Goal: Task Accomplishment & Management: Complete application form

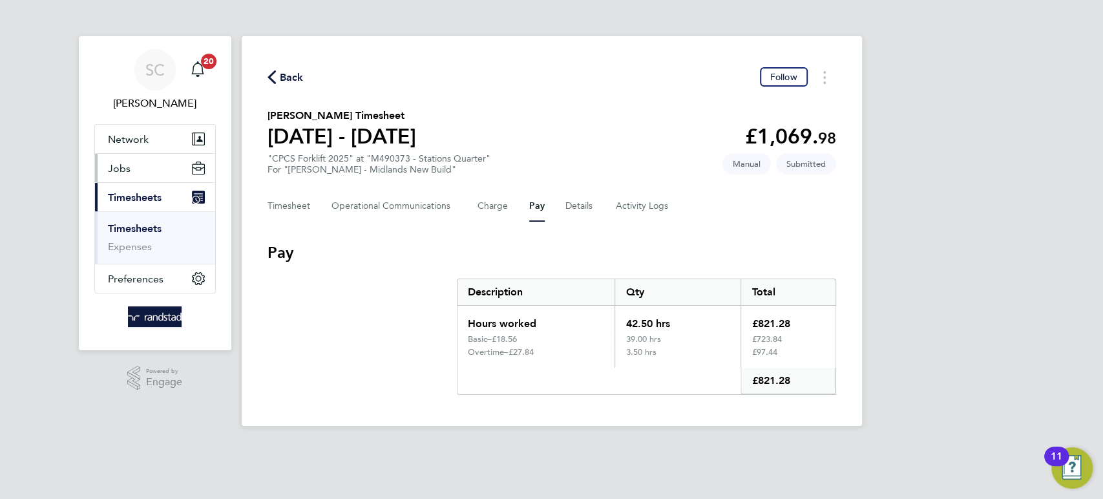
click at [120, 171] on span "Jobs" at bounding box center [119, 168] width 23 height 12
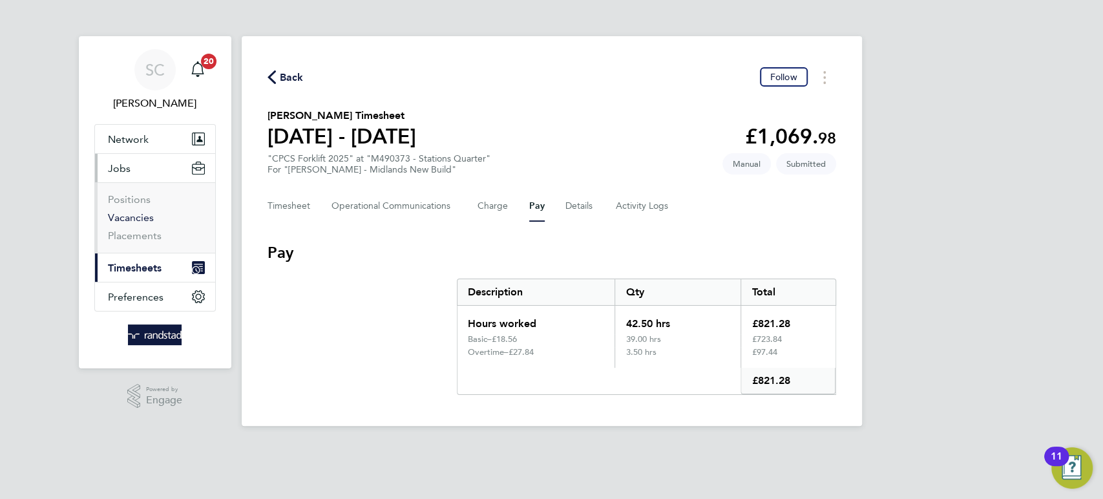
click at [125, 216] on link "Vacancies" at bounding box center [131, 217] width 46 height 12
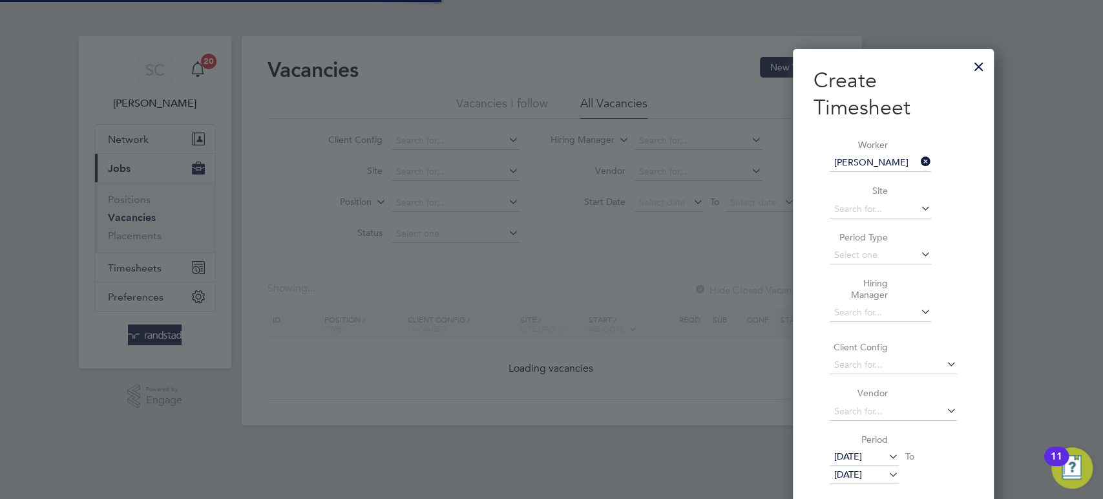
scroll to position [436, 501]
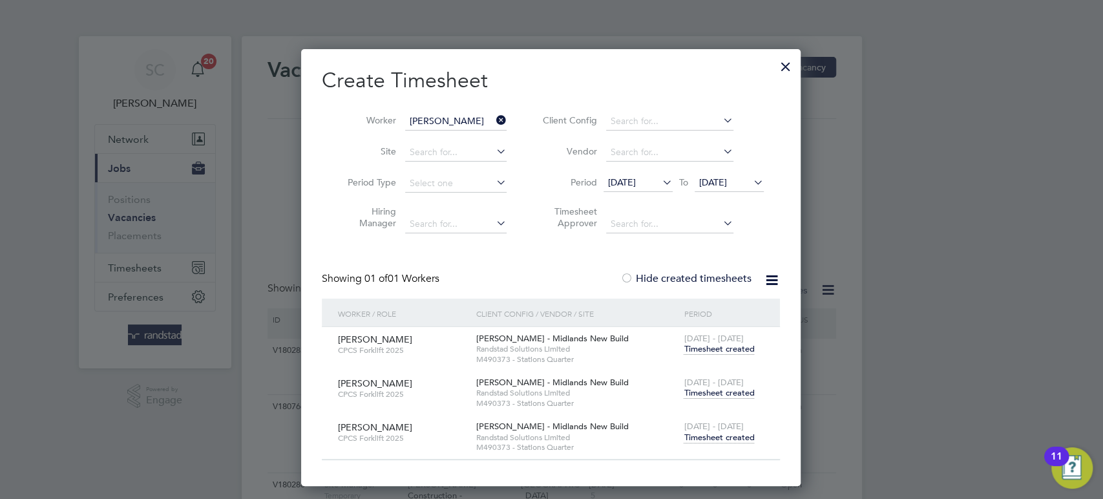
click at [785, 63] on div at bounding box center [785, 63] width 23 height 23
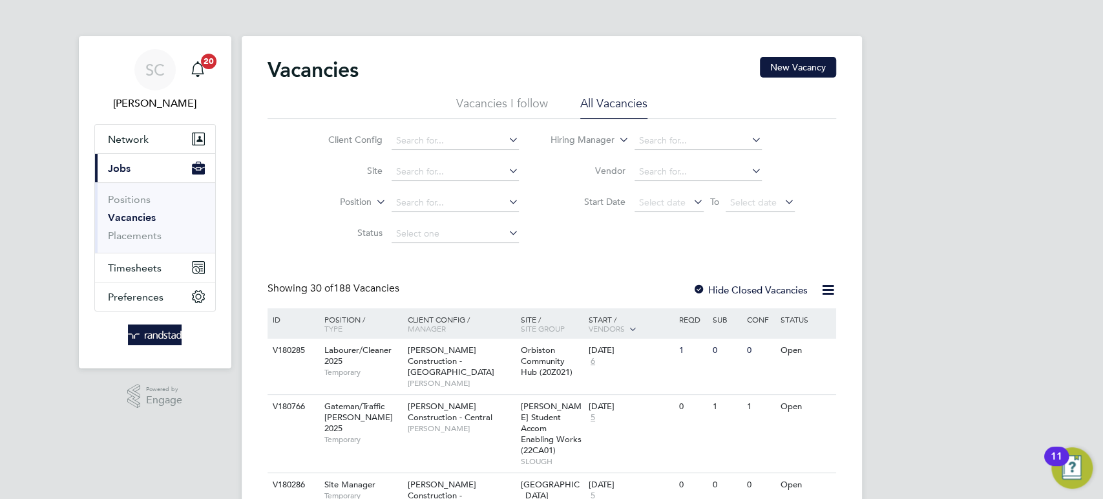
click at [137, 218] on link "Vacancies" at bounding box center [132, 217] width 48 height 12
click at [406, 172] on input at bounding box center [455, 172] width 127 height 18
type input "c"
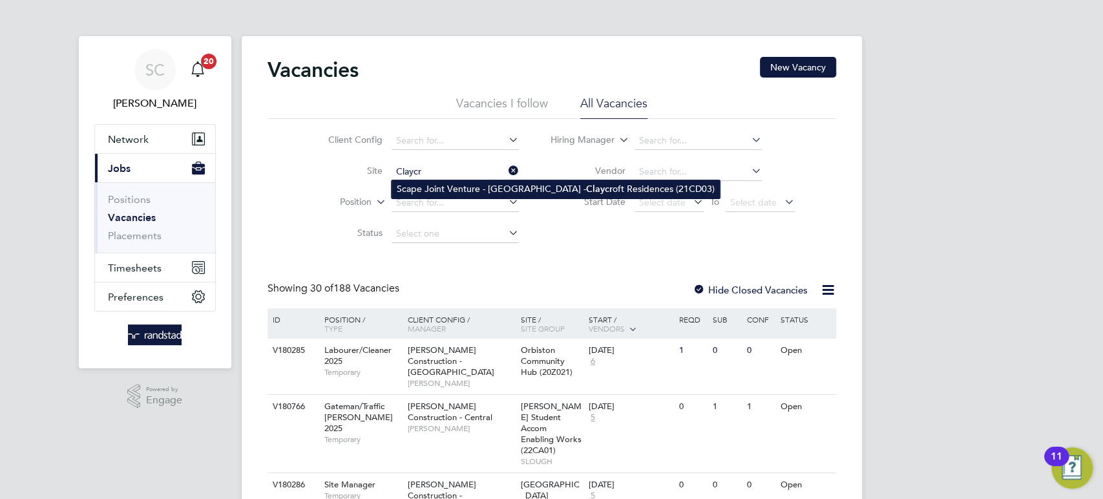
click at [472, 188] on li "Scape Joint Venture - University of Warwick - Claycr oft Residences (21CD03)" at bounding box center [556, 188] width 328 height 17
type input "Scape Joint Venture - University of Warwick - Claycroft Residences (21CD03)"
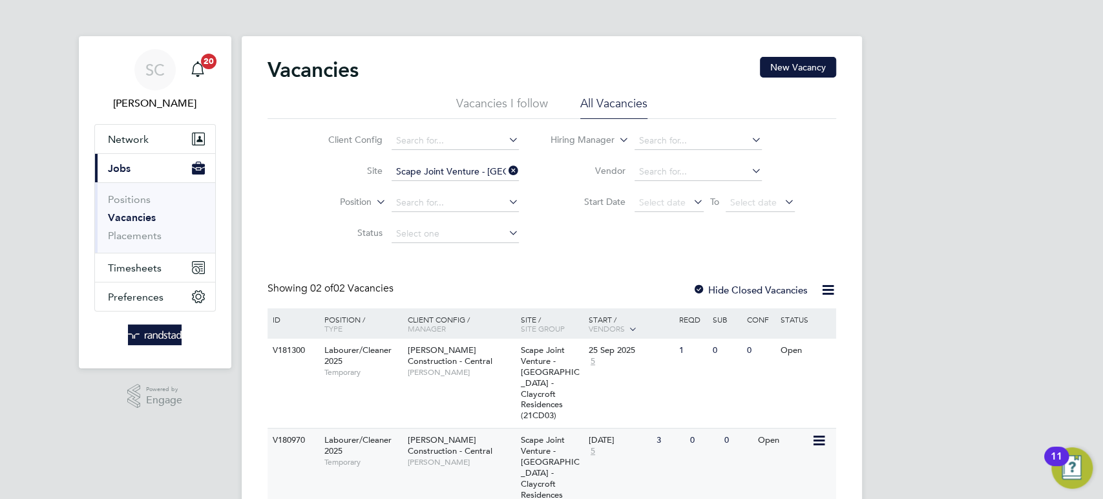
click at [455, 458] on span "Luke Melville" at bounding box center [461, 462] width 107 height 10
click at [454, 363] on span "Morgan Sindall Construction - Central" at bounding box center [450, 355] width 85 height 22
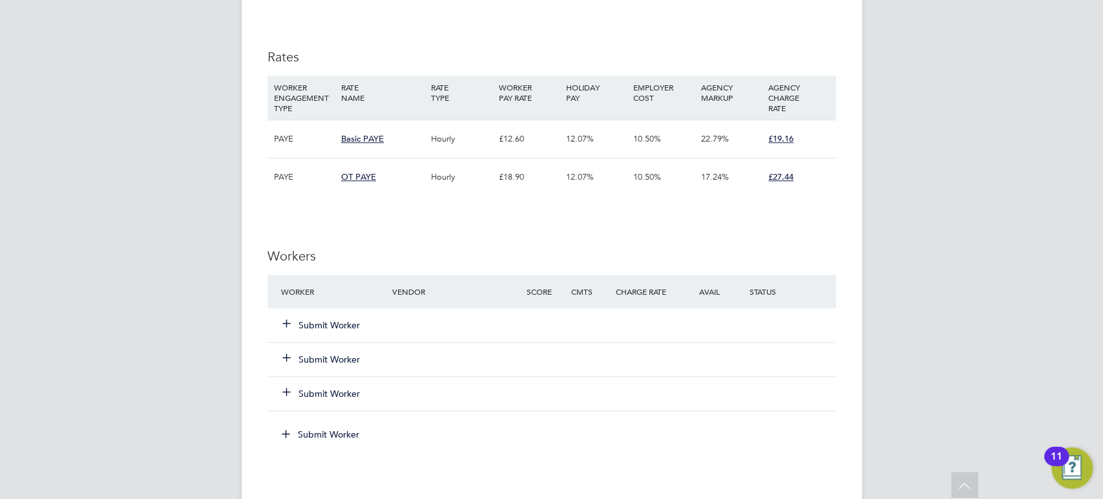
scroll to position [752, 0]
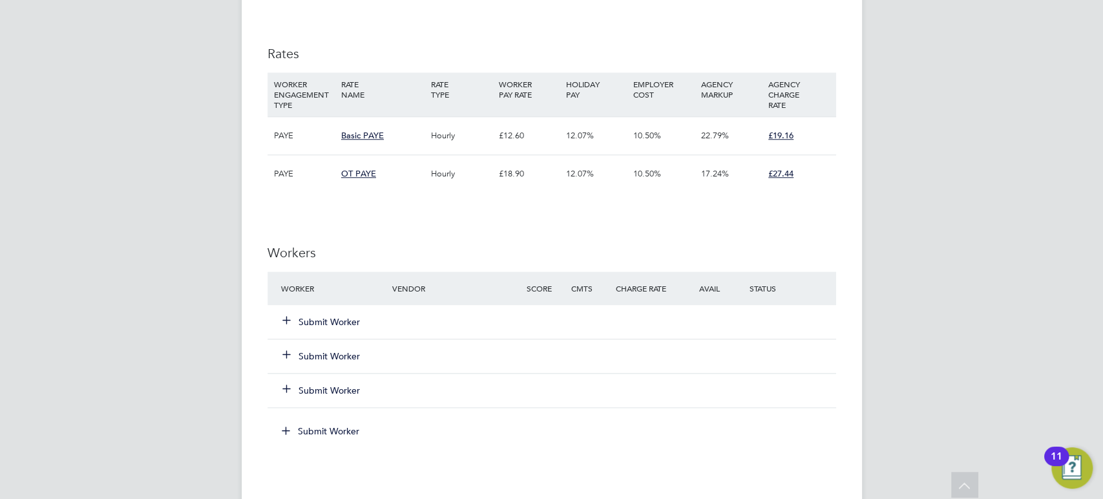
click at [346, 322] on button "Submit Worker" at bounding box center [322, 321] width 78 height 13
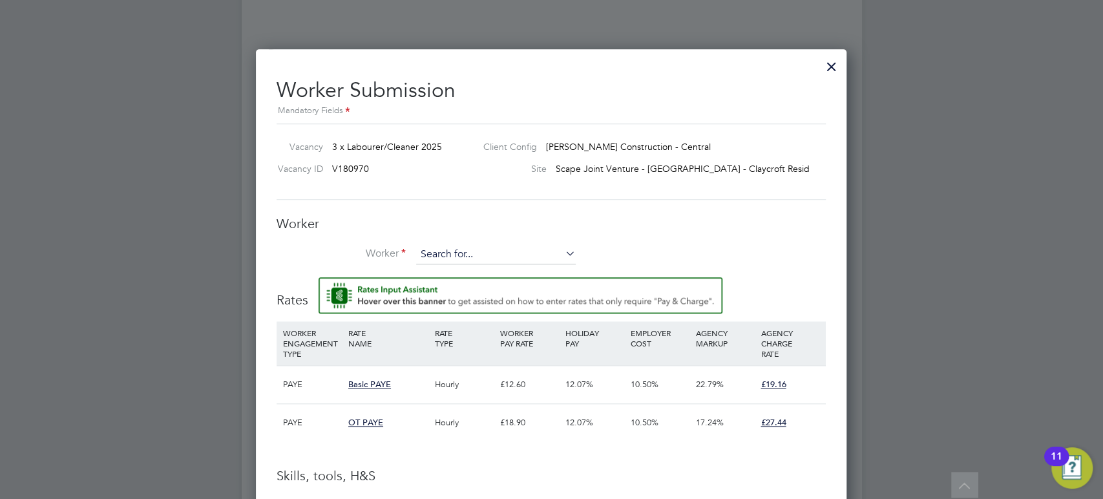
click at [436, 245] on input at bounding box center [496, 254] width 160 height 19
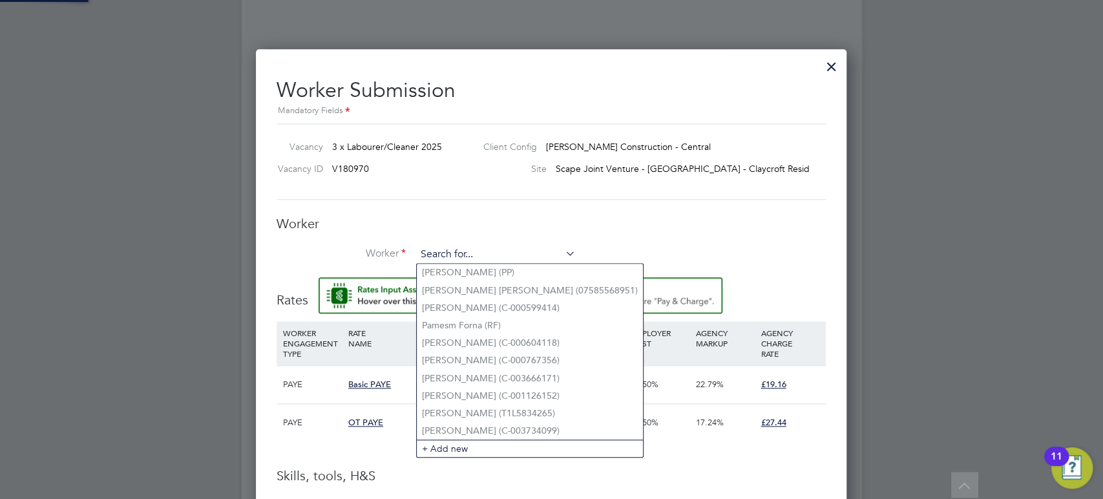
paste input "janale1@hotmail.co.uk"
click at [436, 245] on input "janale1@hotmail.co.uk" at bounding box center [496, 254] width 160 height 19
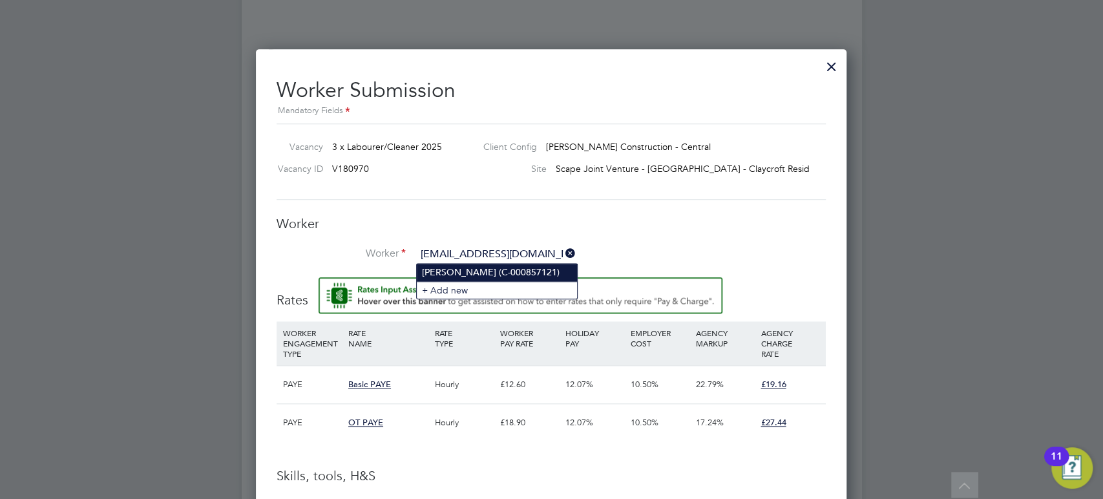
click at [452, 274] on li "Jean Anale (C-000857121)" at bounding box center [497, 272] width 160 height 17
type input "Jean Anale (C-000857121)"
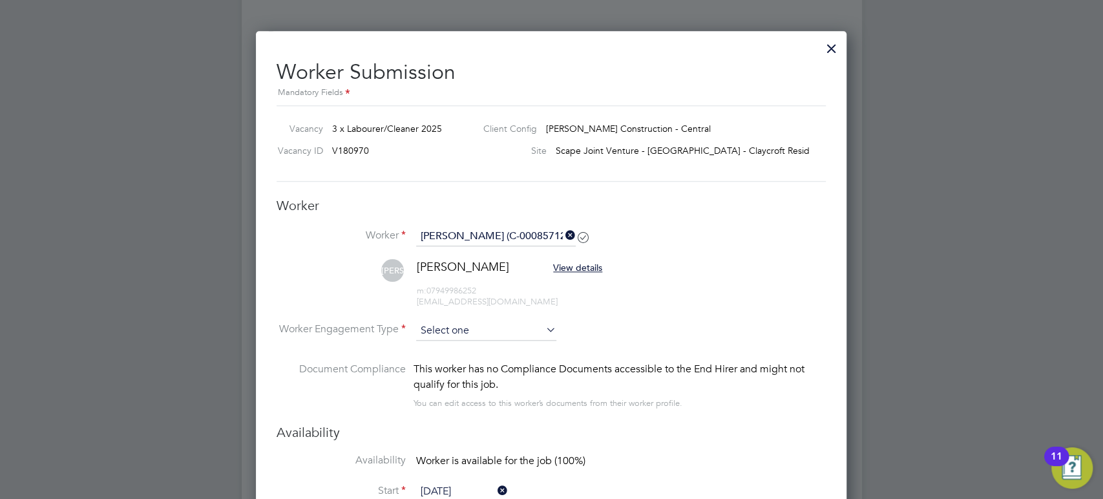
scroll to position [775, 0]
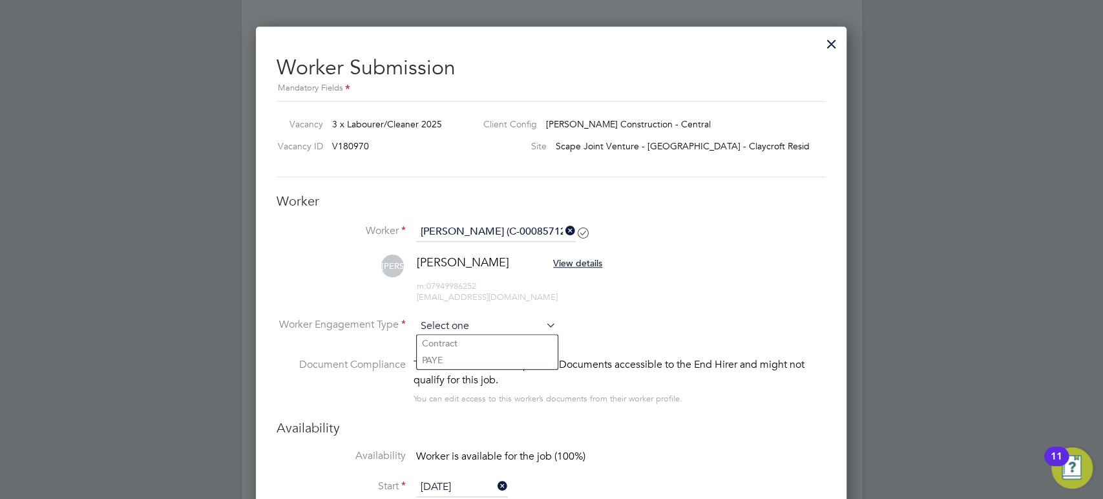
click at [439, 327] on input at bounding box center [486, 326] width 140 height 19
click at [437, 363] on li "PAYE" at bounding box center [487, 360] width 141 height 17
type input "PAYE"
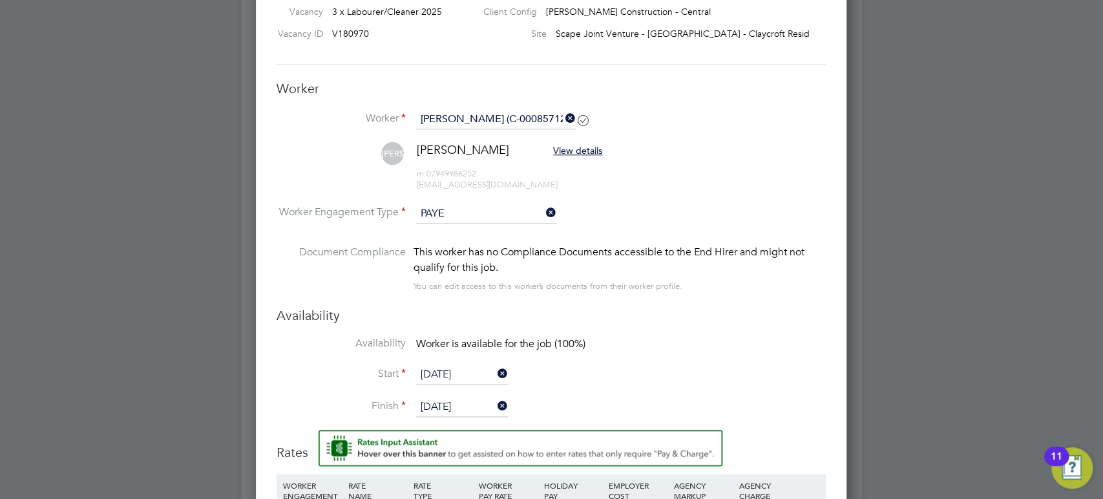
scroll to position [888, 0]
click at [443, 405] on input "26 Sep 2025" at bounding box center [462, 406] width 92 height 19
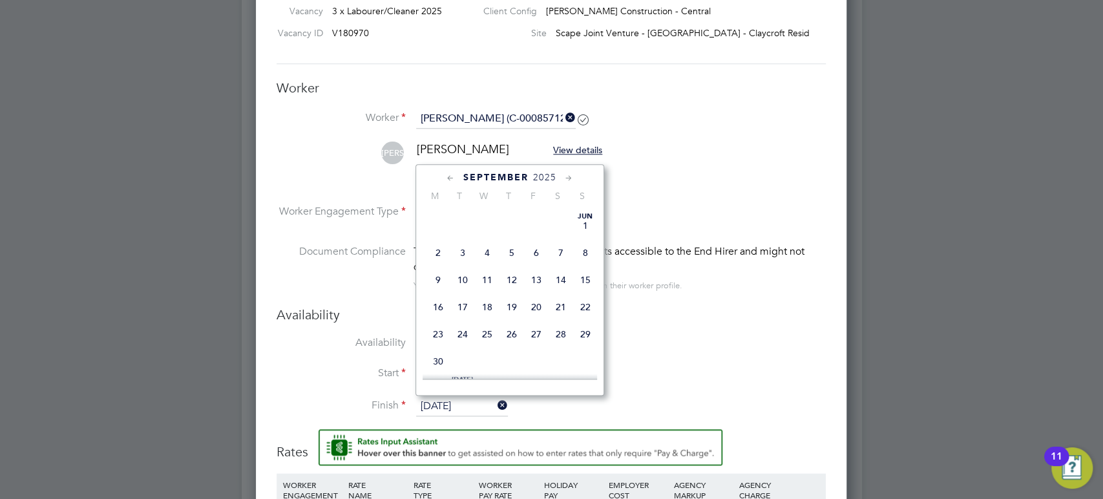
scroll to position [482, 0]
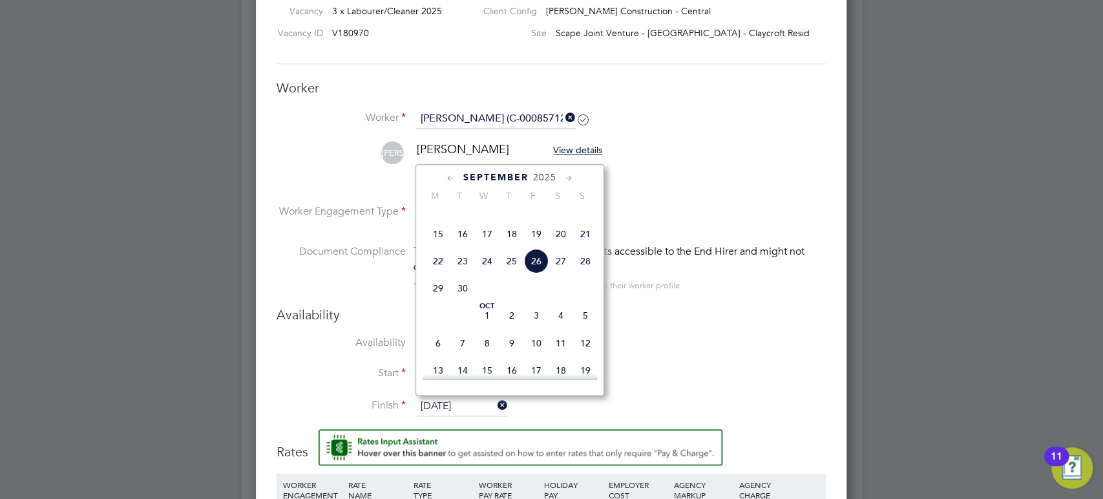
click at [537, 273] on span "26" at bounding box center [536, 261] width 25 height 25
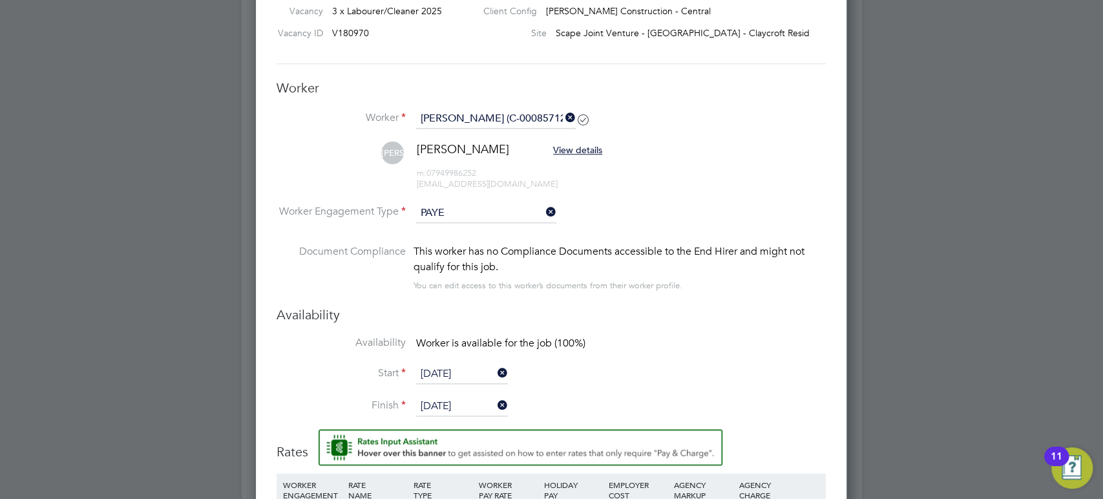
click at [475, 408] on input "26 Sep 2025" at bounding box center [462, 406] width 92 height 19
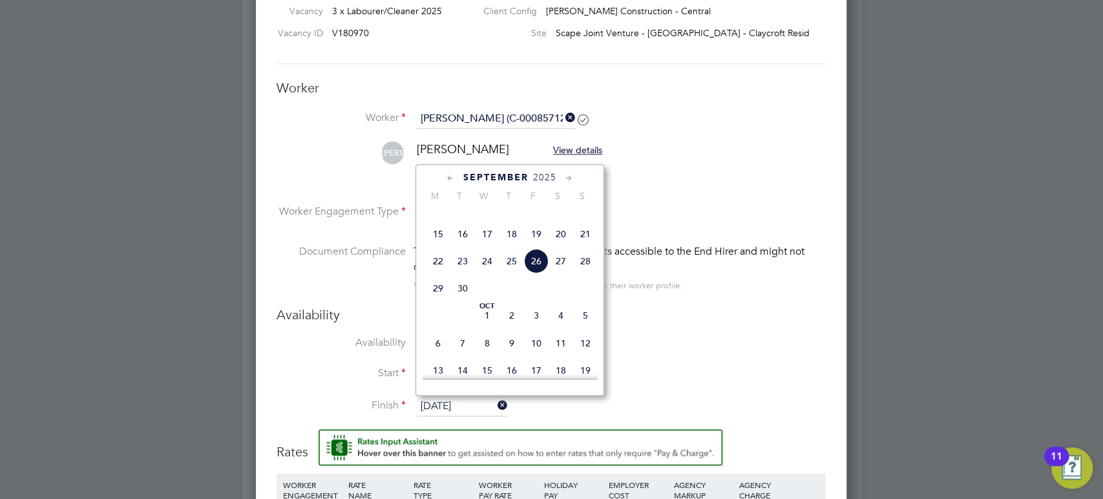
click at [536, 328] on span "3" at bounding box center [536, 315] width 25 height 25
type input "[DATE]"
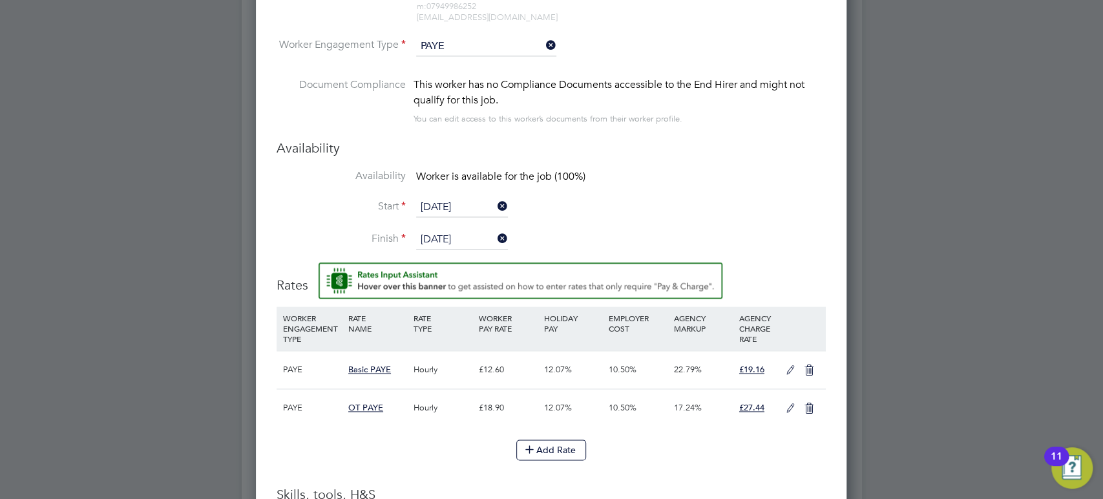
scroll to position [1055, 0]
click at [788, 364] on icon at bounding box center [791, 369] width 16 height 10
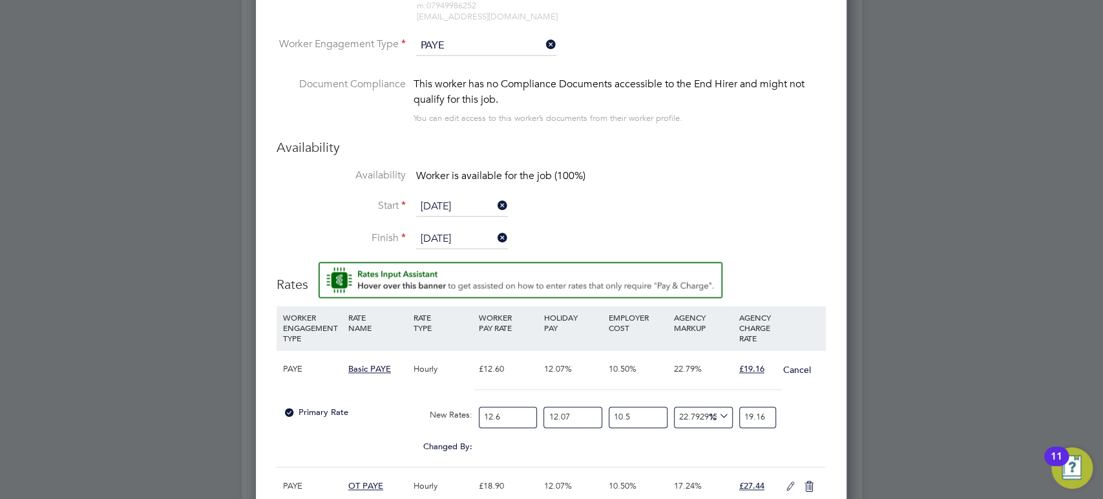
scroll to position [1267, 591]
drag, startPoint x: 513, startPoint y: 417, endPoint x: 391, endPoint y: 404, distance: 122.9
click at [391, 404] on div "Primary Rate New Rates: 12.6 12.07 n/a 10.5 n/a 22.79291511284121 0 % 19.16" at bounding box center [551, 417] width 549 height 34
type input "1"
type input "1.5206349206349206"
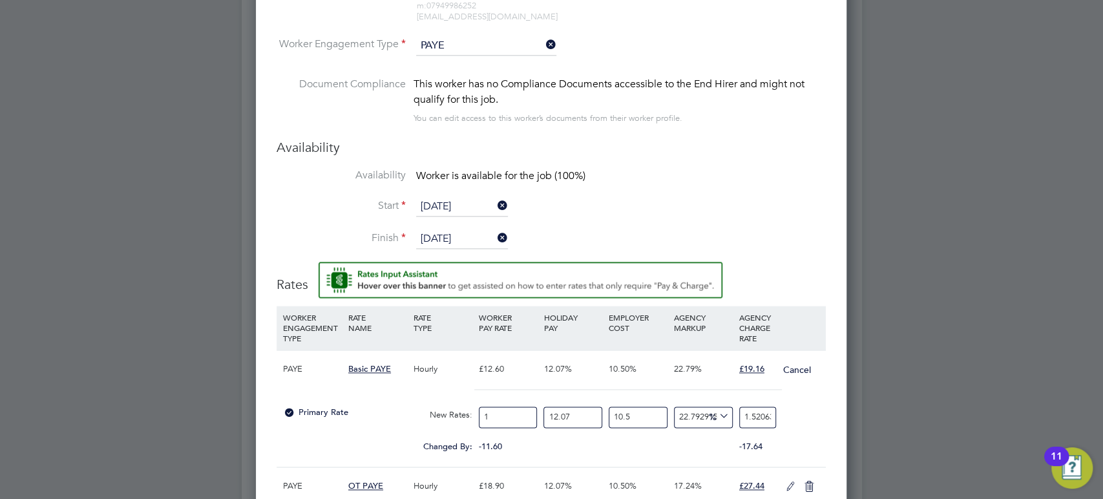
type input "14"
type input "21.288888888888888"
type input "14.1"
type input "21.440952380952382"
type input "14.12"
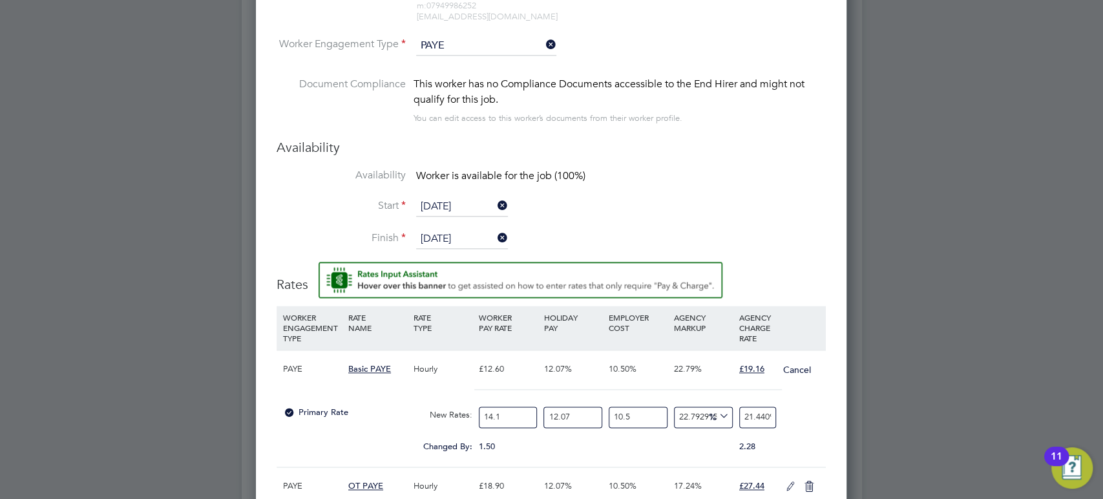
type input "21.47136507936508"
type input "14.12"
drag, startPoint x: 598, startPoint y: 414, endPoint x: 462, endPoint y: 397, distance: 136.7
click at [462, 397] on div "PAYE Basic PAYE Hourly £12.60 12.07% 10.50% 22.79% £19.16 Cancel Primary Rate N…" at bounding box center [551, 408] width 549 height 117
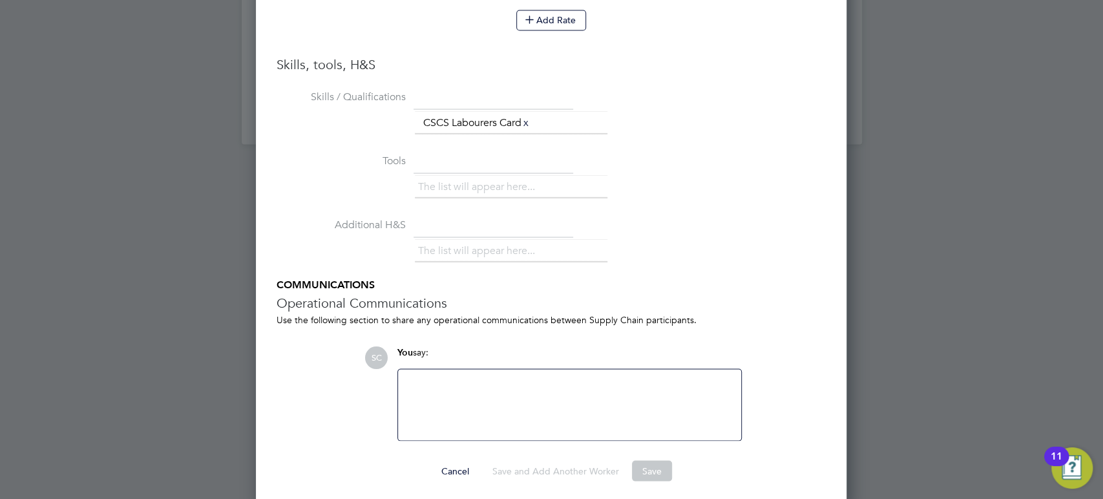
scroll to position [1569, 0]
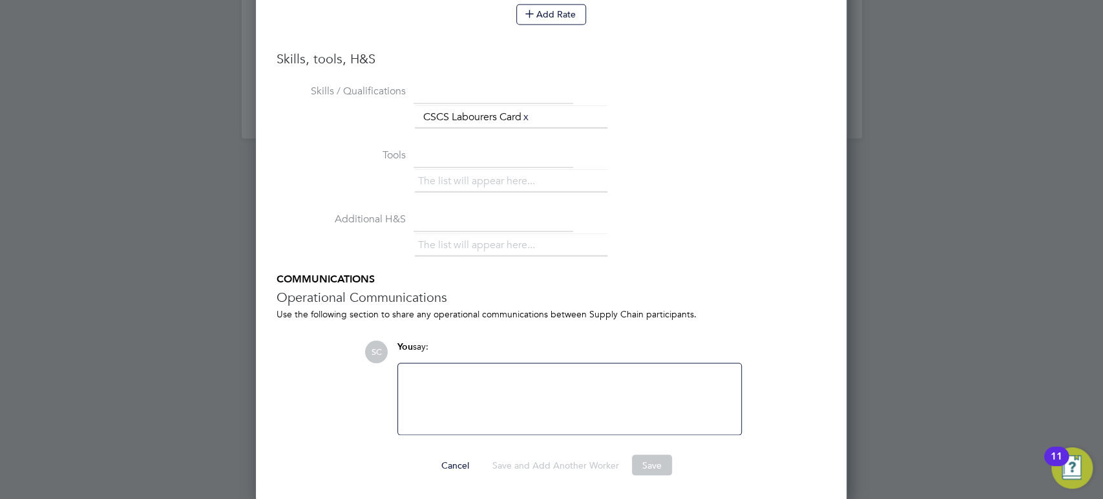
type input "0"
type input "19.158887373396162"
click at [653, 463] on button "Save" at bounding box center [652, 464] width 40 height 21
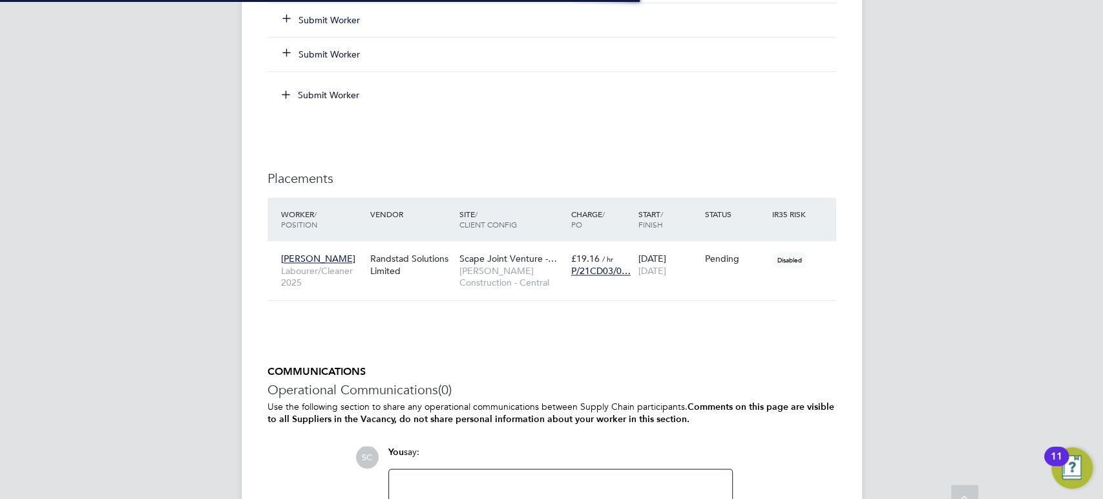
scroll to position [752, 0]
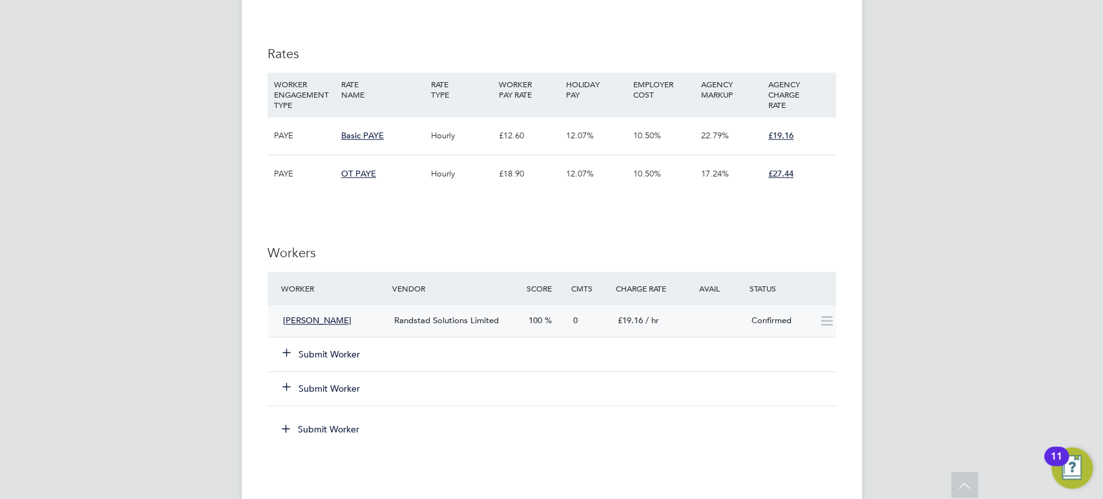
click at [401, 320] on span "Randstad Solutions Limited" at bounding box center [446, 320] width 105 height 11
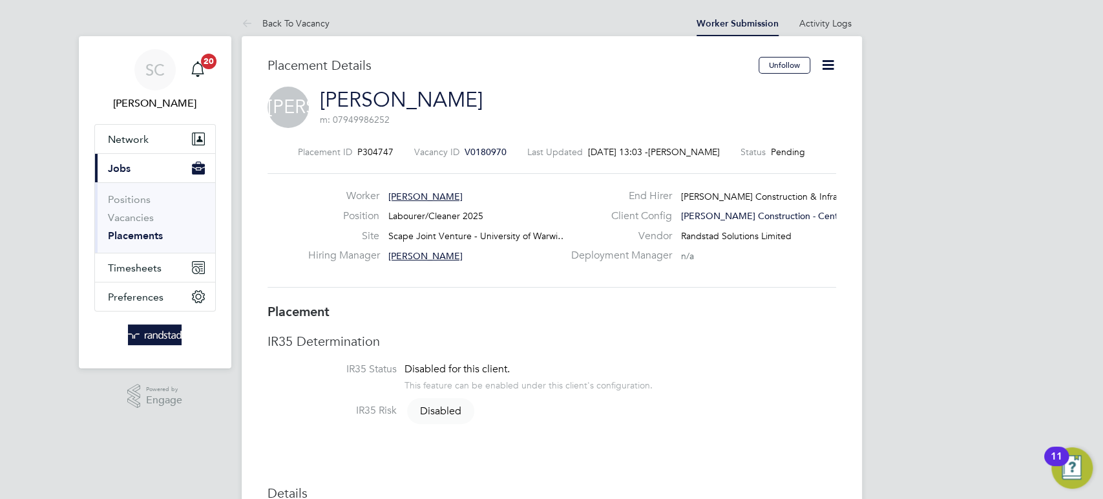
click at [824, 68] on icon at bounding box center [828, 65] width 16 height 16
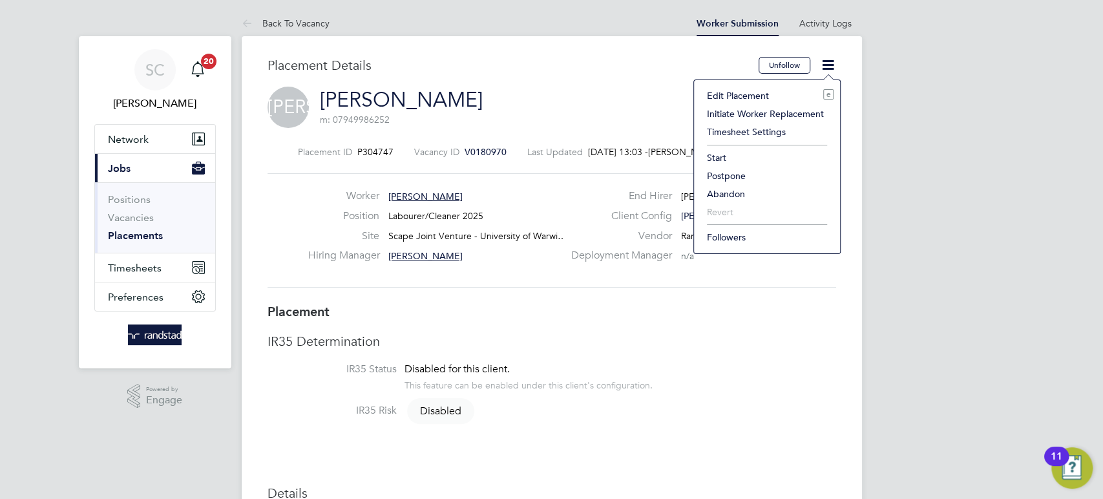
click at [717, 153] on li "Start" at bounding box center [766, 158] width 133 height 18
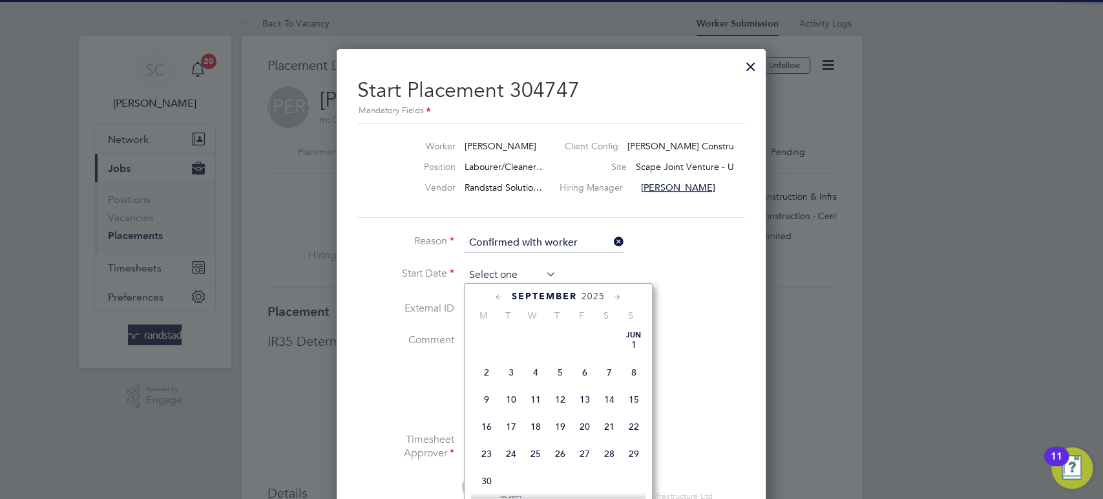
click at [512, 269] on input at bounding box center [511, 275] width 92 height 19
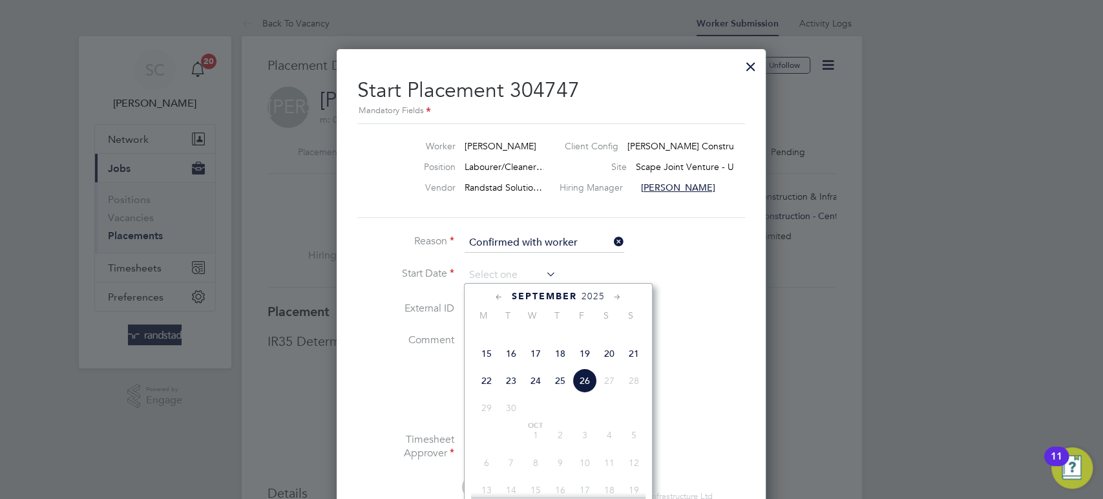
click at [496, 393] on span "22" at bounding box center [486, 380] width 25 height 25
type input "22 Sep 2025"
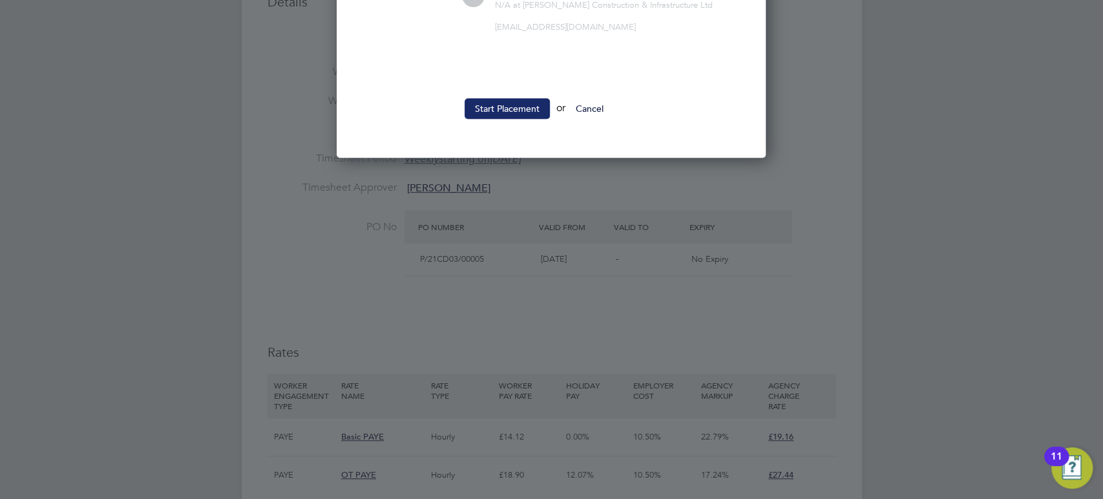
click at [520, 108] on button "Start Placement" at bounding box center [507, 108] width 85 height 21
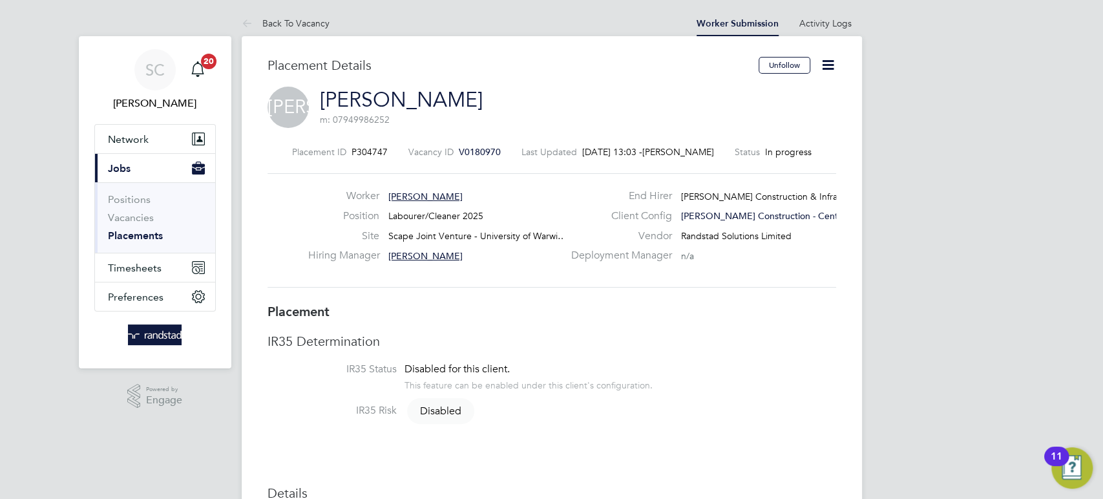
click at [823, 62] on icon at bounding box center [828, 65] width 16 height 16
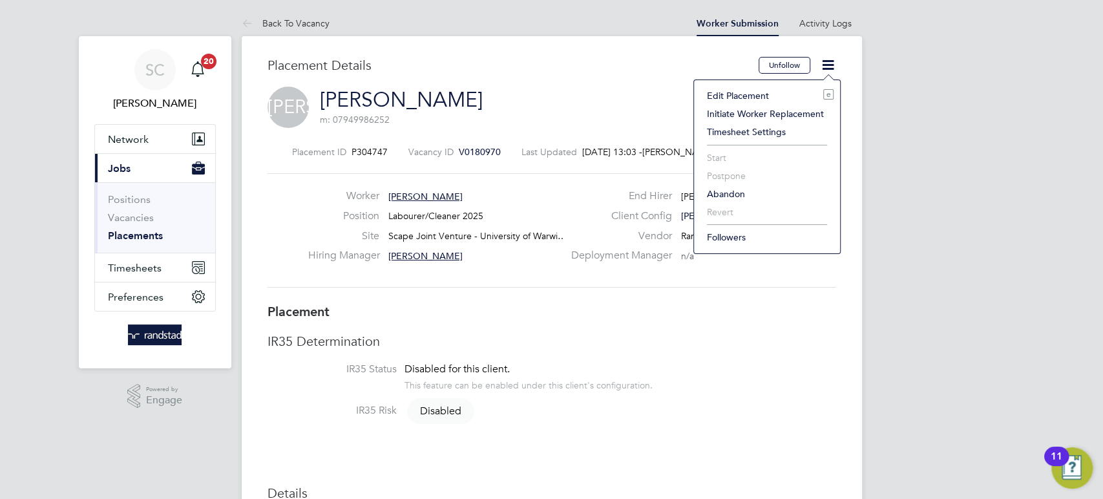
click at [611, 100] on div "JA Jean Anale m: 07949986252" at bounding box center [552, 109] width 569 height 44
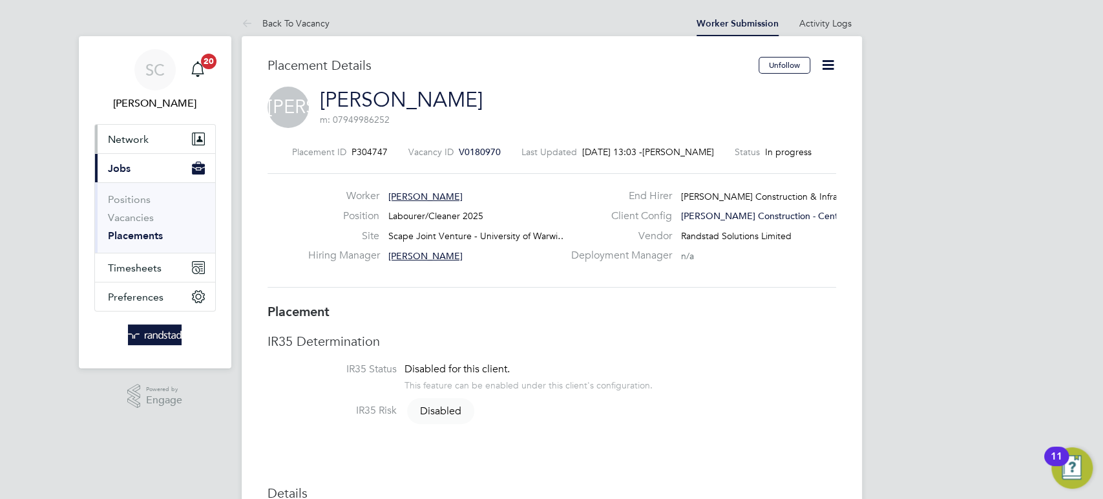
click at [132, 141] on span "Network" at bounding box center [128, 139] width 41 height 12
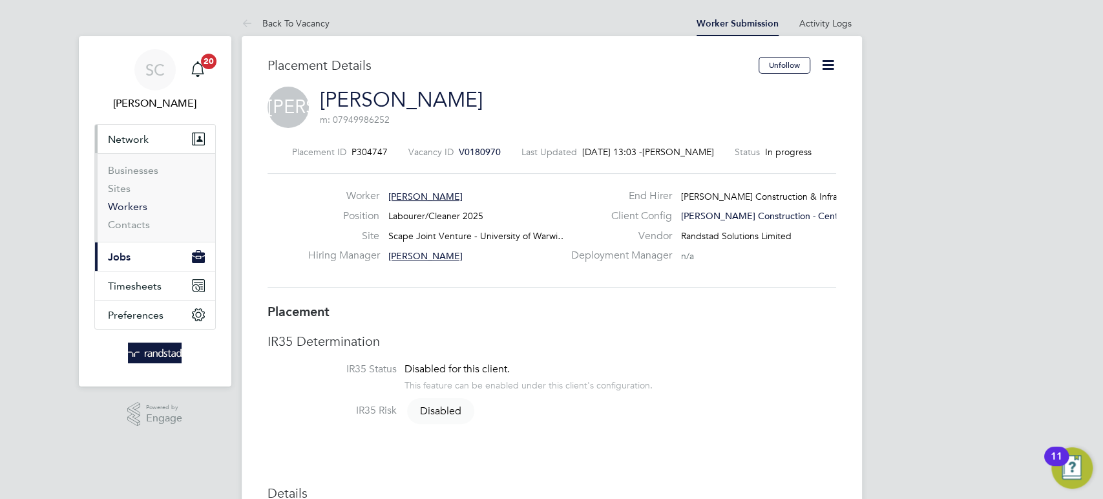
click at [126, 207] on link "Workers" at bounding box center [127, 206] width 39 height 12
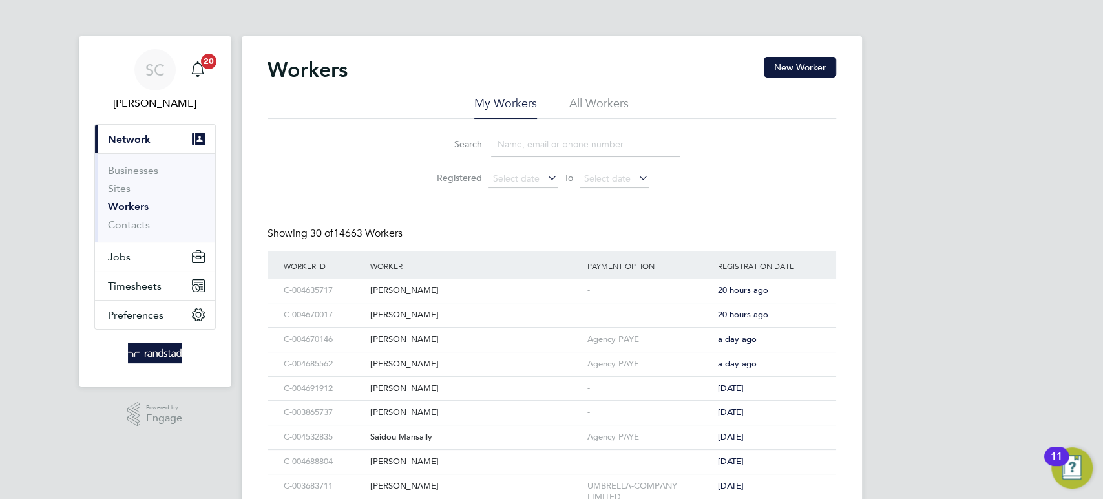
click at [516, 143] on input at bounding box center [585, 144] width 189 height 25
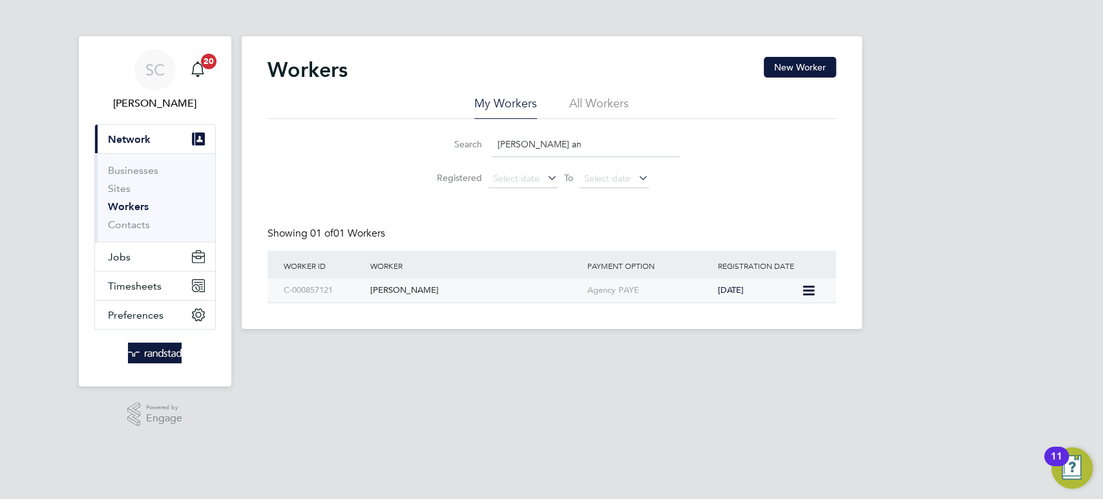
click at [408, 286] on div "Jean Anale" at bounding box center [475, 291] width 217 height 24
click at [125, 202] on link "Workers" at bounding box center [128, 206] width 41 height 12
drag, startPoint x: 530, startPoint y: 142, endPoint x: 455, endPoint y: 144, distance: 75.0
click at [455, 144] on div "Search jean an" at bounding box center [552, 144] width 256 height 25
paste input "ramdineshyadav101@gmail.com"
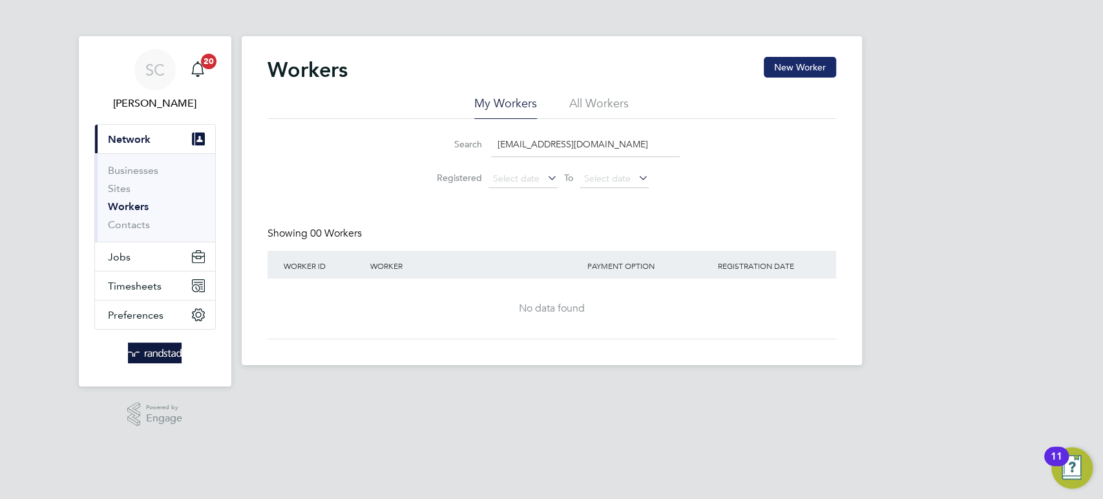
type input "ramdineshyadav101@gmail.com"
click at [799, 62] on button "New Worker" at bounding box center [800, 67] width 72 height 21
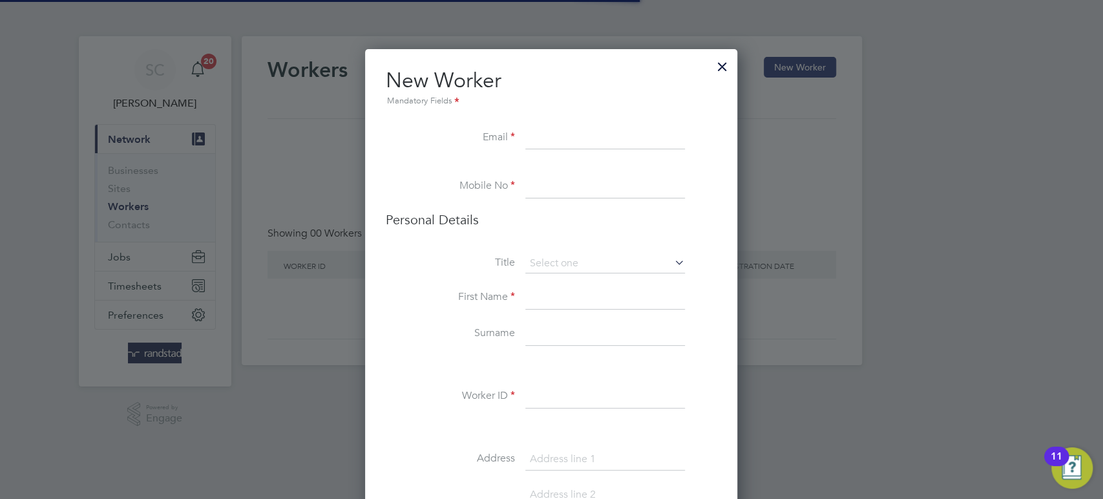
scroll to position [1150, 372]
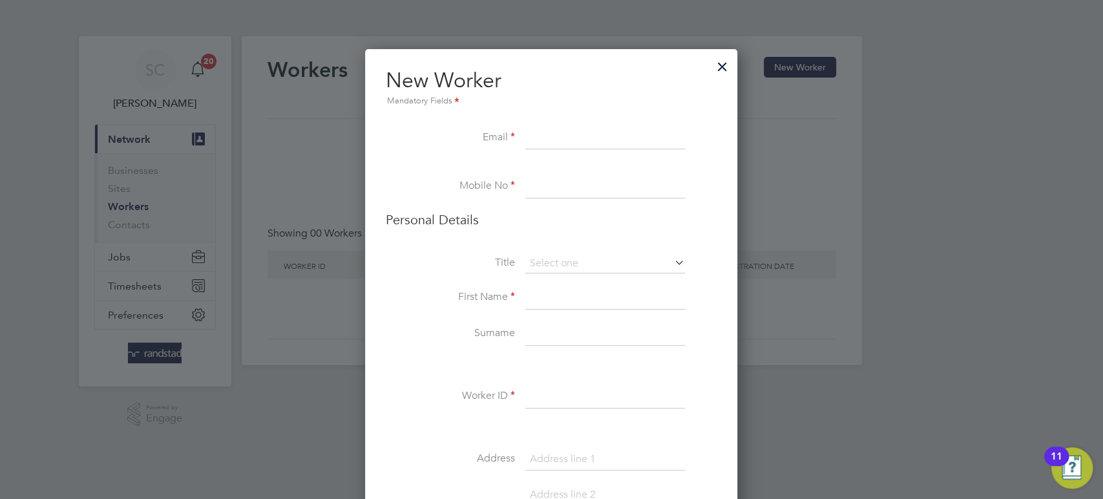
click at [557, 134] on input at bounding box center [605, 138] width 160 height 23
paste input "ramdineshyadav101@gmail.com"
type input "ramdineshyadav101@gmail.com"
click at [550, 175] on input at bounding box center [605, 186] width 160 height 23
click at [582, 176] on input at bounding box center [605, 186] width 160 height 23
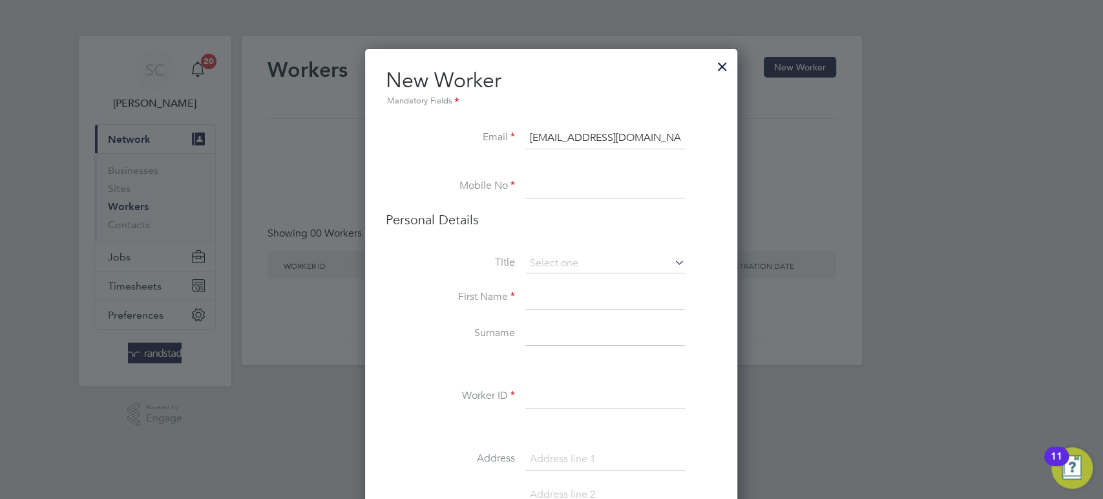
paste input "07587 393030"
click at [582, 176] on input "07587 393030" at bounding box center [605, 186] width 160 height 23
type input "07587 393030"
click at [543, 252] on li "Personal Details" at bounding box center [551, 232] width 331 height 43
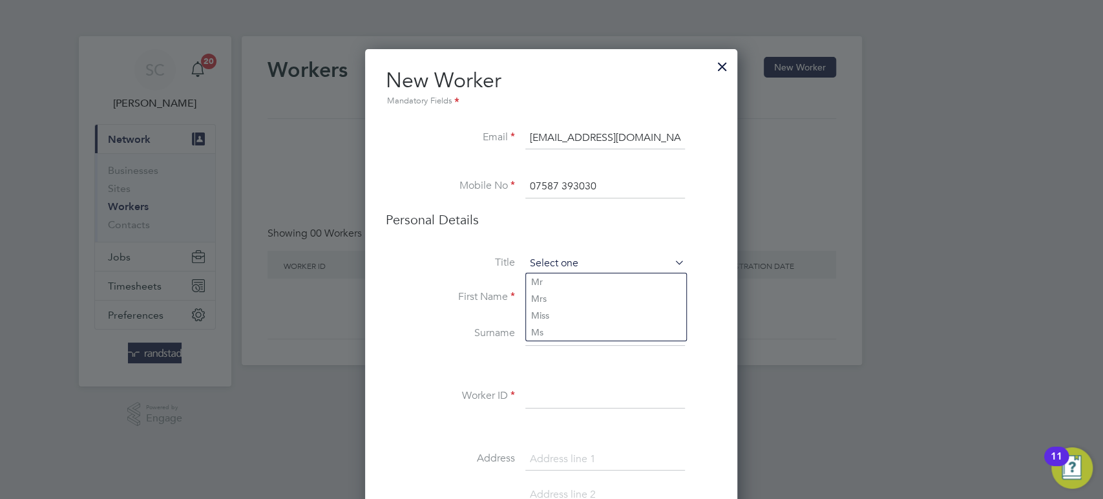
click at [541, 261] on input at bounding box center [605, 263] width 160 height 19
click at [545, 288] on li "Mr" at bounding box center [606, 281] width 160 height 17
type input "Mr"
click at [543, 291] on input at bounding box center [605, 297] width 160 height 23
type input "Ram"
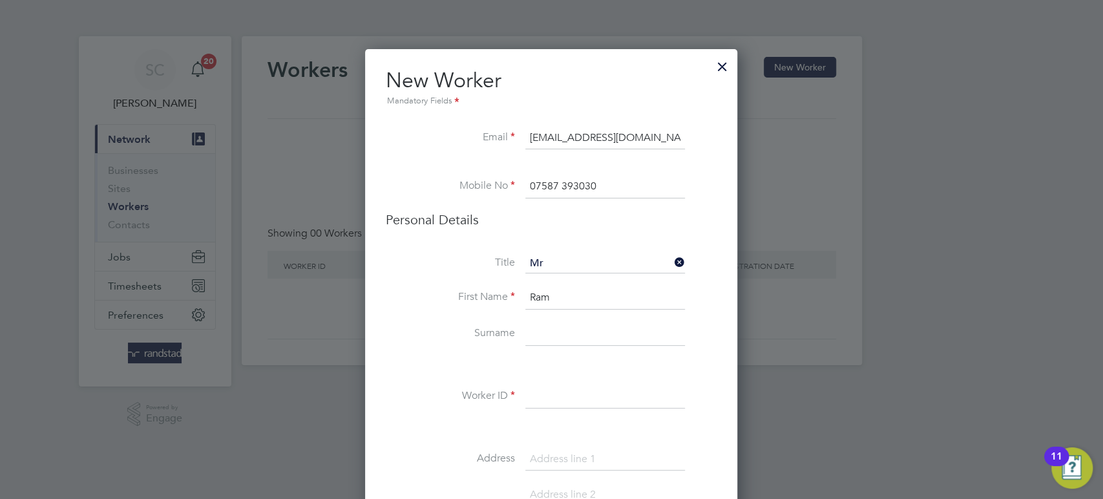
click at [549, 320] on li "First Name Ram" at bounding box center [551, 304] width 331 height 36
click at [550, 335] on input at bounding box center [605, 333] width 160 height 23
paste input "Dinesh Yadav"
type input "Dinesh Yadav"
click at [542, 394] on input at bounding box center [605, 396] width 160 height 23
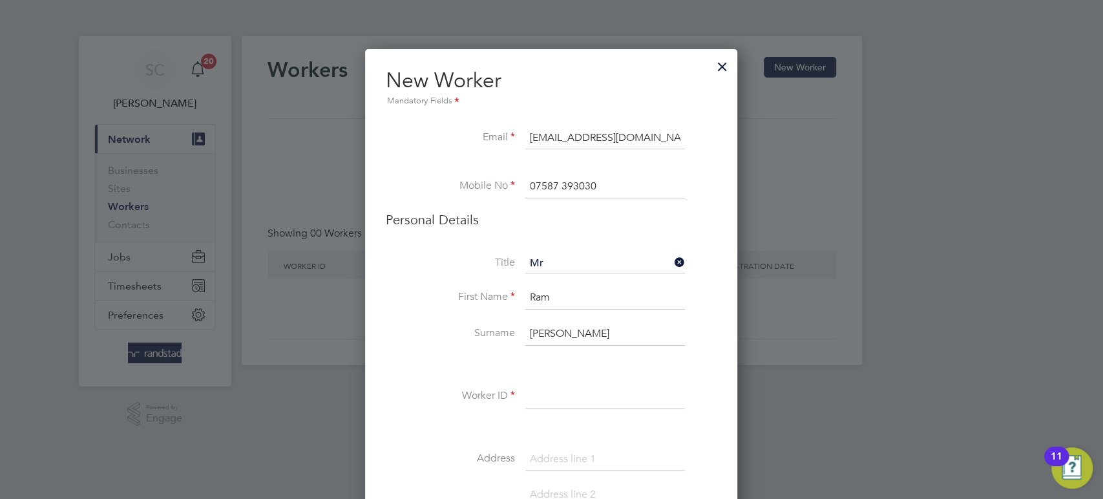
click at [540, 392] on input at bounding box center [605, 396] width 160 height 23
paste input "C-004182066"
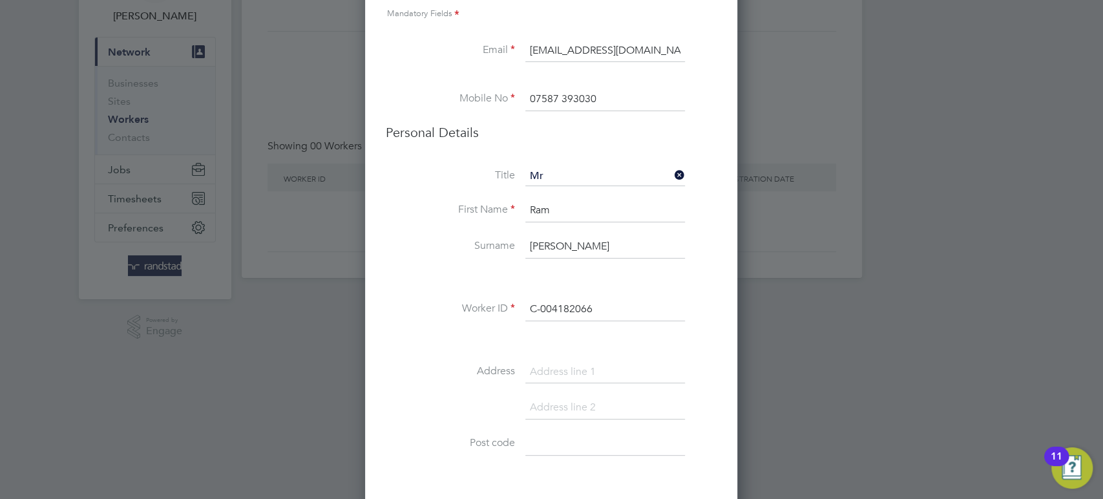
scroll to position [105, 0]
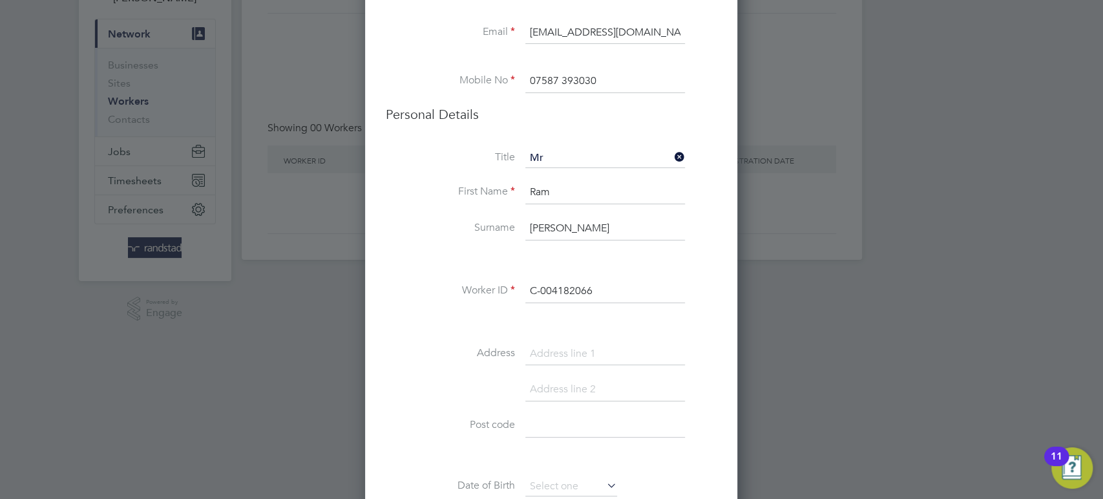
type input "C-004182066"
click at [545, 359] on input at bounding box center [605, 353] width 160 height 23
type input "90 Freer Road"
click at [552, 392] on input at bounding box center [605, 389] width 160 height 23
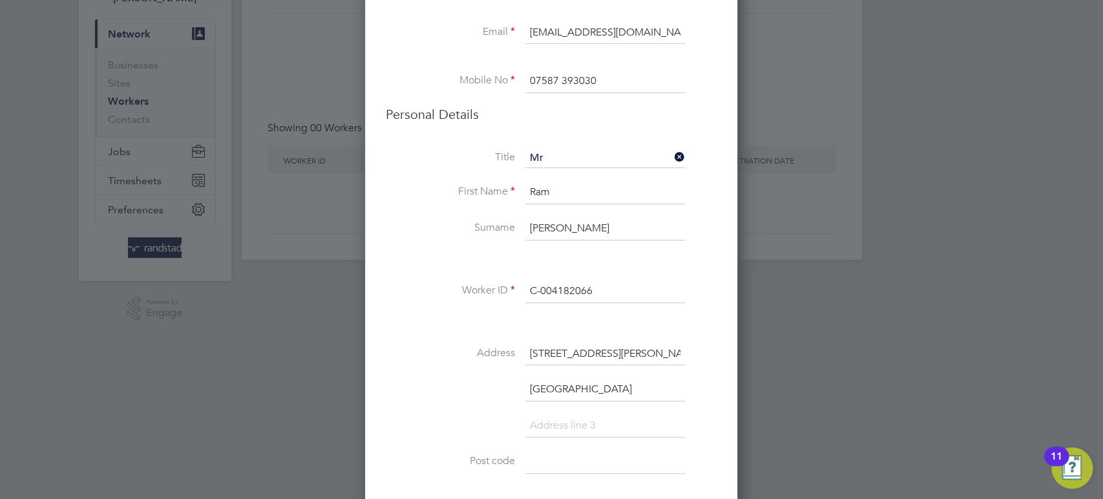
type input "Birmingham"
click at [544, 463] on input at bounding box center [605, 461] width 160 height 23
paste input "B6 6NB"
click at [544, 463] on input "B6 6NB" at bounding box center [605, 461] width 160 height 23
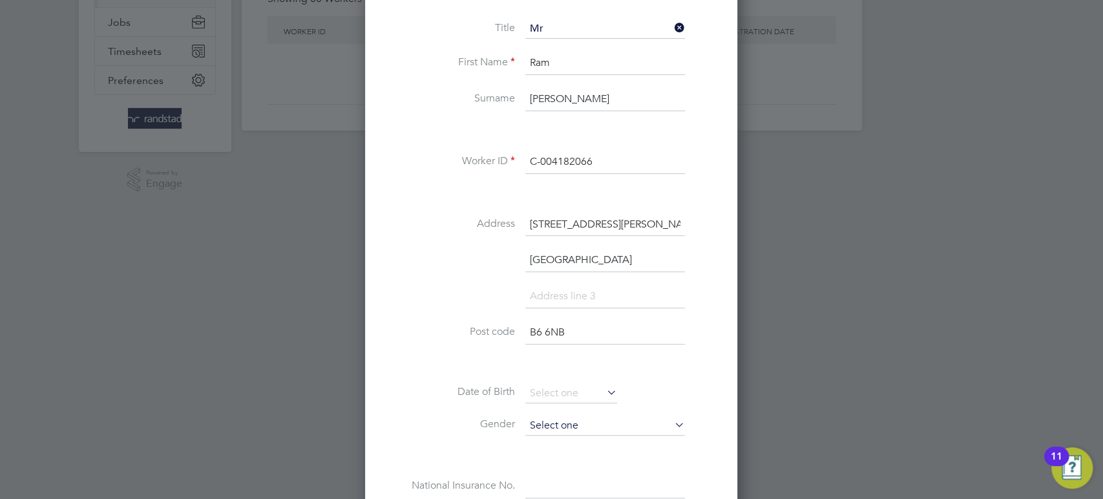
scroll to position [253, 0]
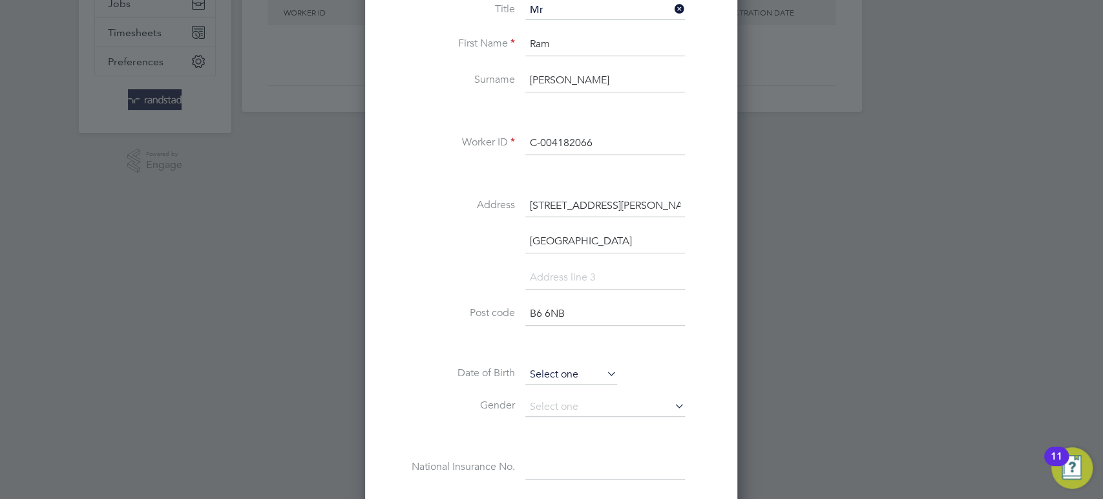
type input "B6 6NB"
click at [550, 375] on input at bounding box center [571, 374] width 92 height 19
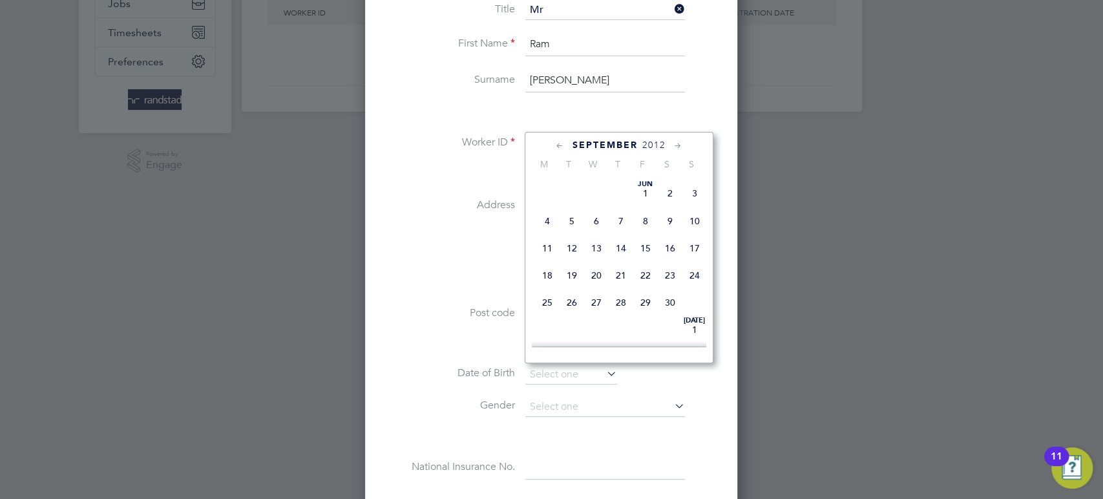
scroll to position [510, 0]
click at [599, 213] on span "19" at bounding box center [596, 201] width 25 height 25
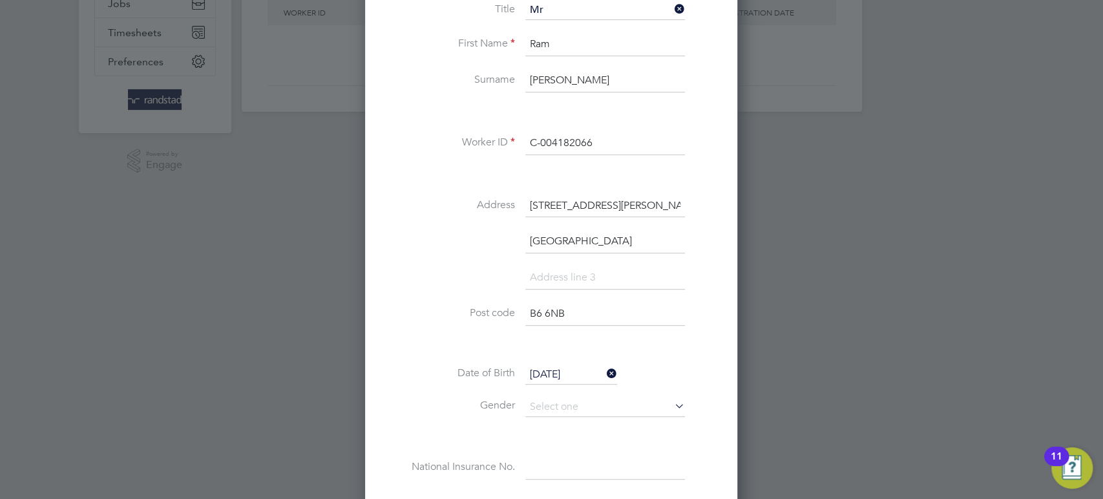
click at [580, 371] on input "19 Sep 2012" at bounding box center [571, 374] width 92 height 19
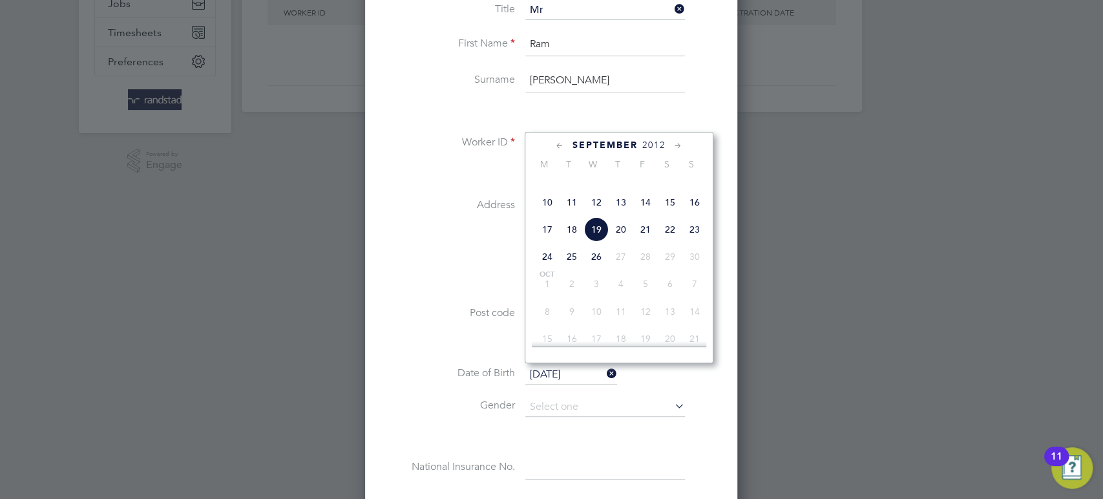
click at [638, 145] on div "September 2012" at bounding box center [619, 145] width 174 height 12
click at [654, 146] on span "2012" at bounding box center [653, 145] width 23 height 11
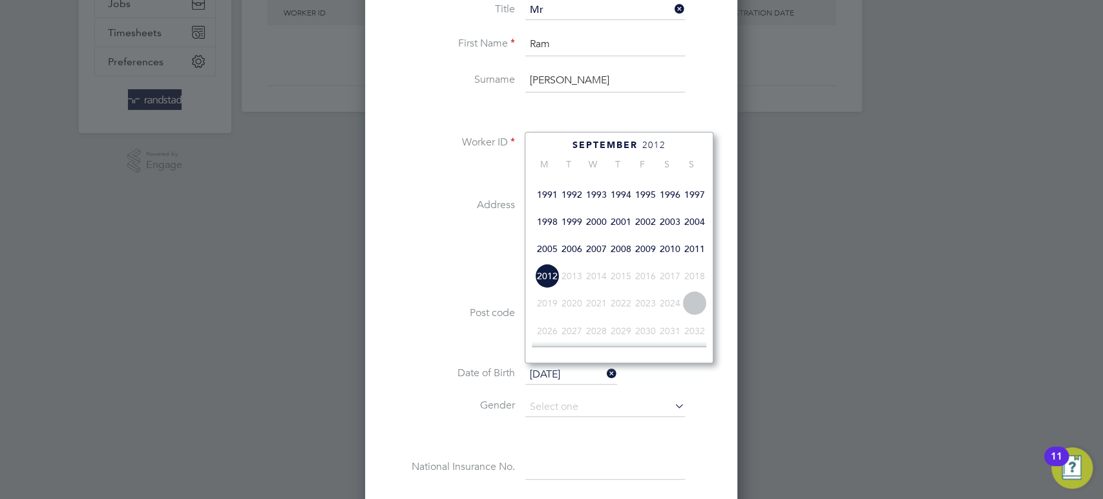
scroll to position [326, 0]
click at [650, 204] on span "1995" at bounding box center [645, 195] width 25 height 25
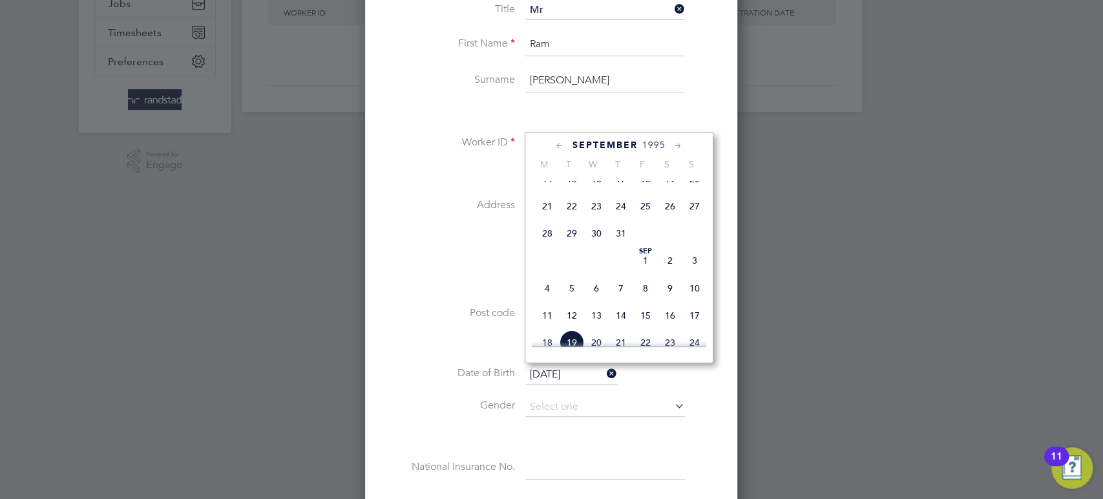
scroll to position [428, 0]
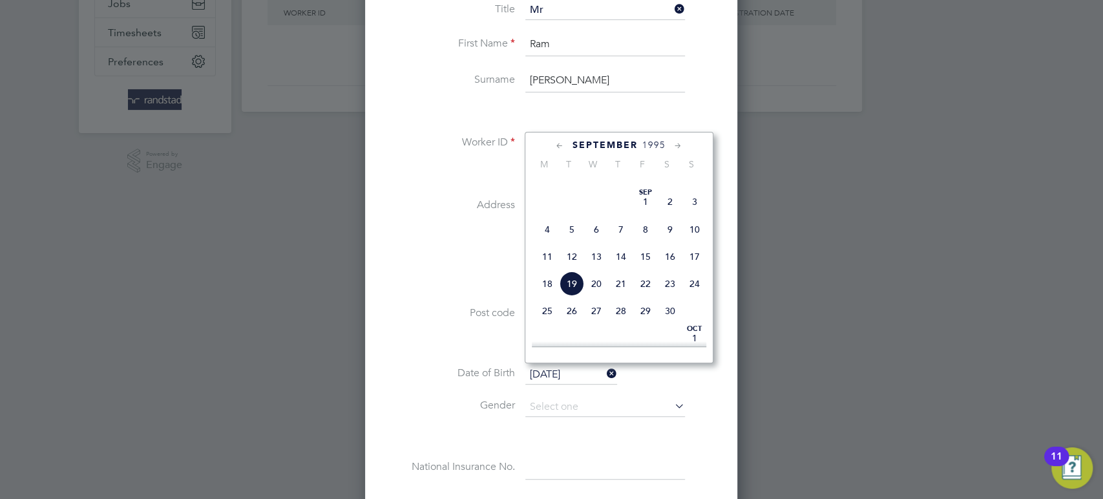
click at [594, 269] on span "13" at bounding box center [596, 256] width 25 height 25
type input "13 Sep 1995"
click at [594, 269] on span "13" at bounding box center [596, 256] width 25 height 25
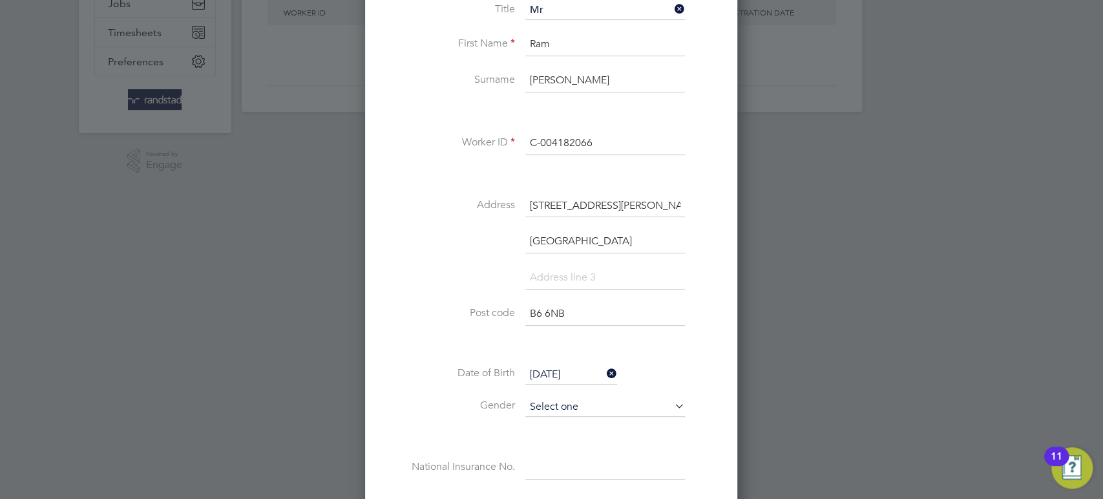
click at [552, 402] on input at bounding box center [605, 406] width 160 height 19
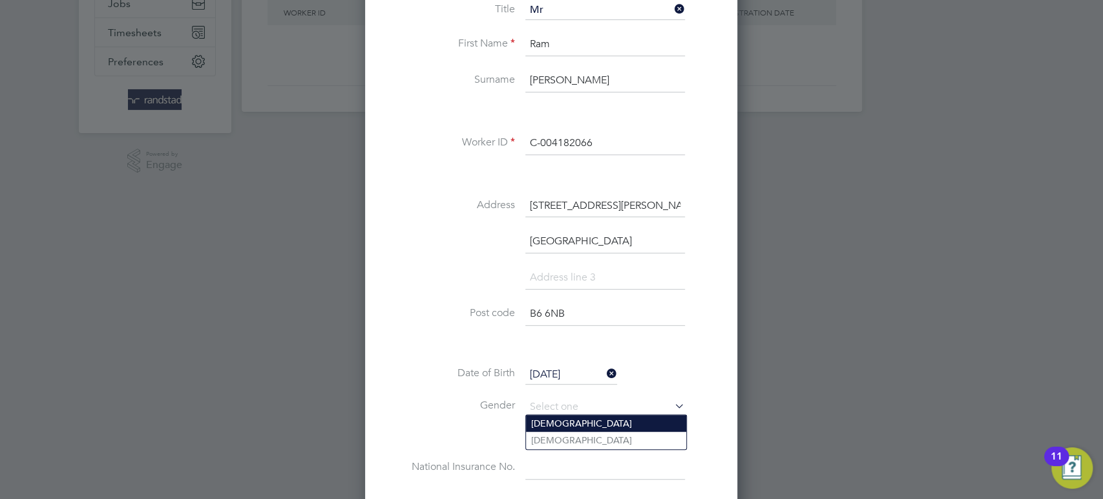
click at [548, 427] on li "Male" at bounding box center [606, 423] width 160 height 17
type input "Male"
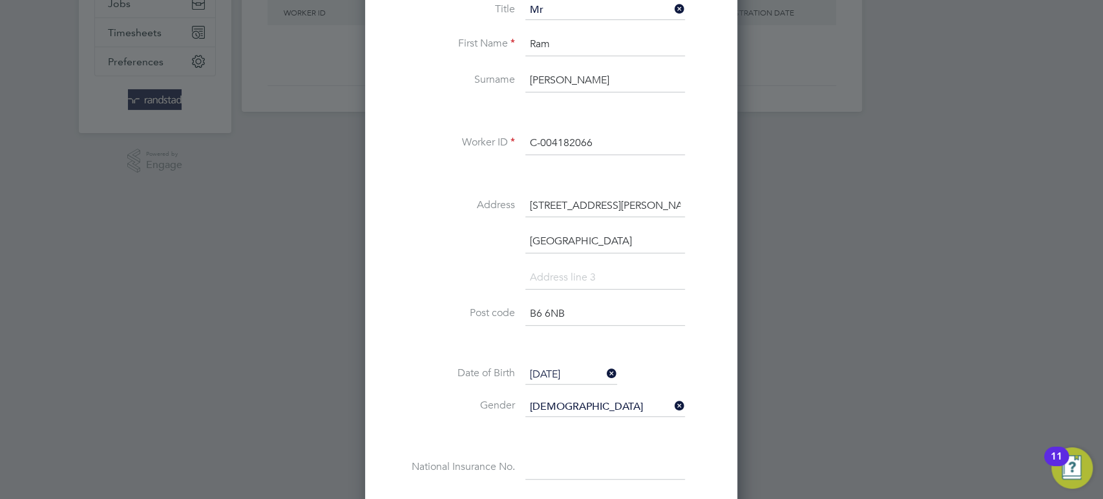
click at [543, 459] on input at bounding box center [605, 467] width 160 height 23
click at [527, 467] on input at bounding box center [605, 467] width 160 height 23
paste input "TJ524235D"
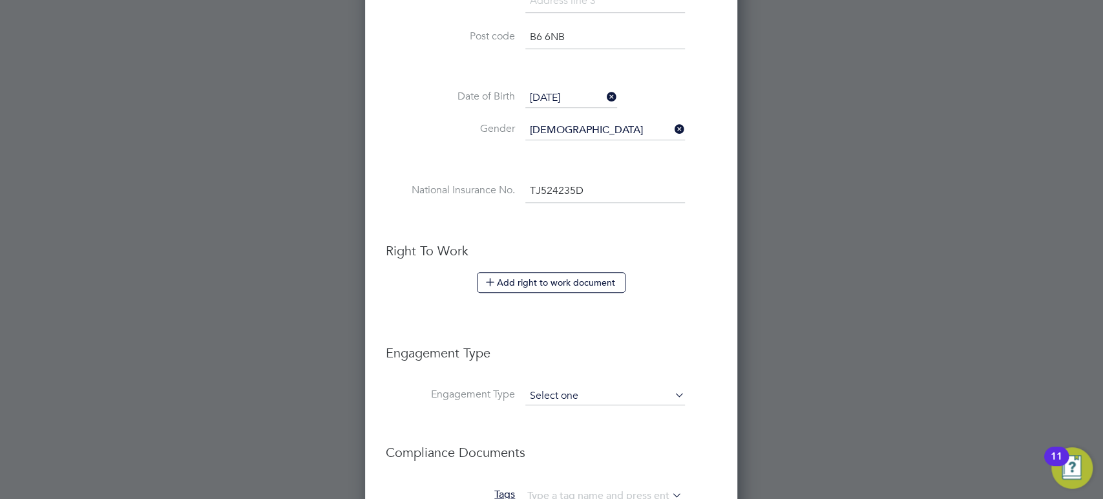
scroll to position [539, 0]
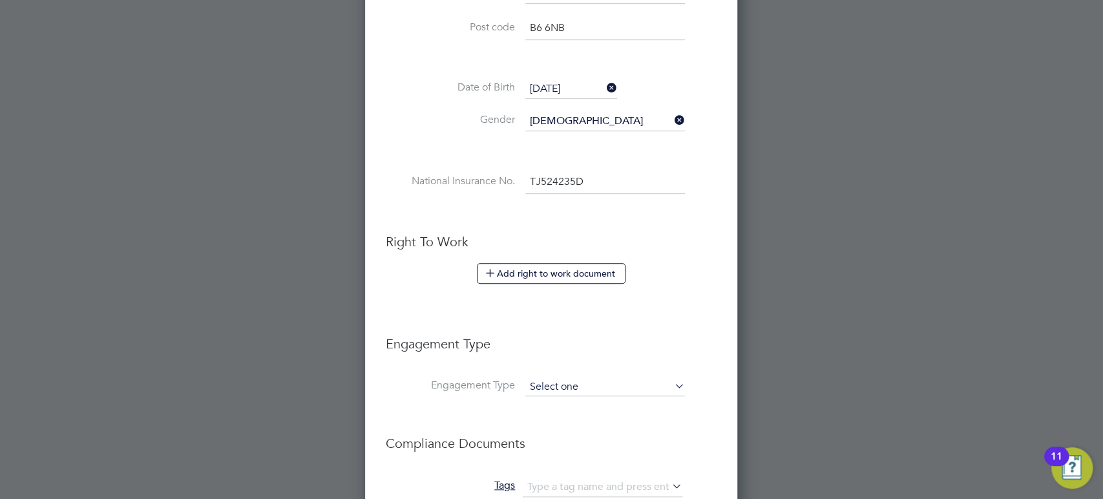
type input "TJ 52 42 35 D"
click at [549, 386] on input at bounding box center [605, 387] width 160 height 18
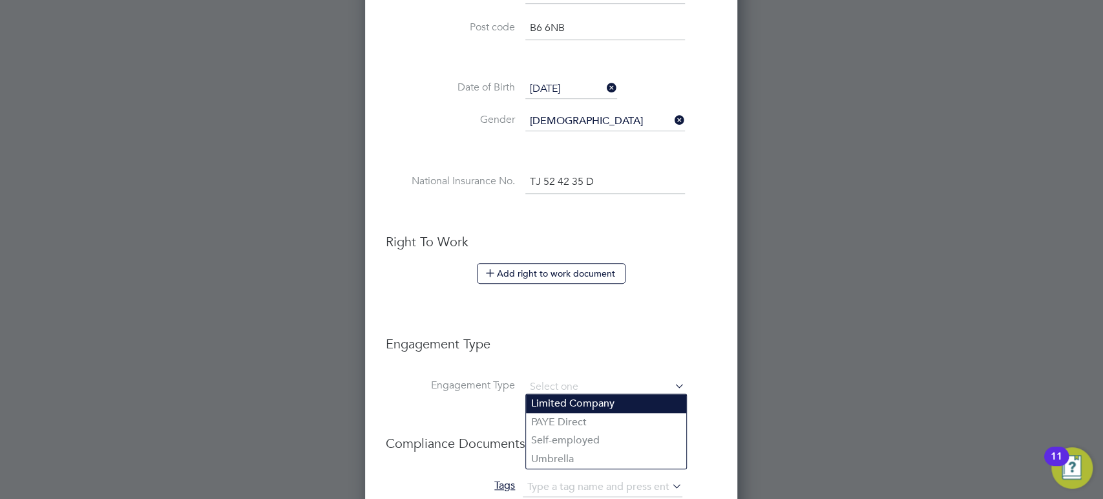
click at [551, 397] on li "Limited Company" at bounding box center [606, 403] width 160 height 19
type input "Limited Company"
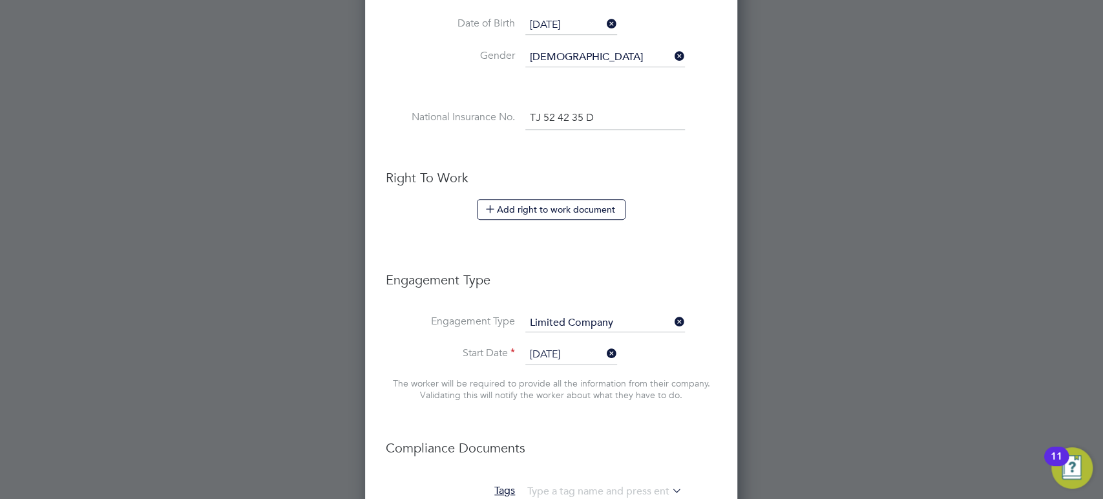
scroll to position [482, 0]
click at [545, 355] on input "26 Sep 2025" at bounding box center [571, 354] width 92 height 19
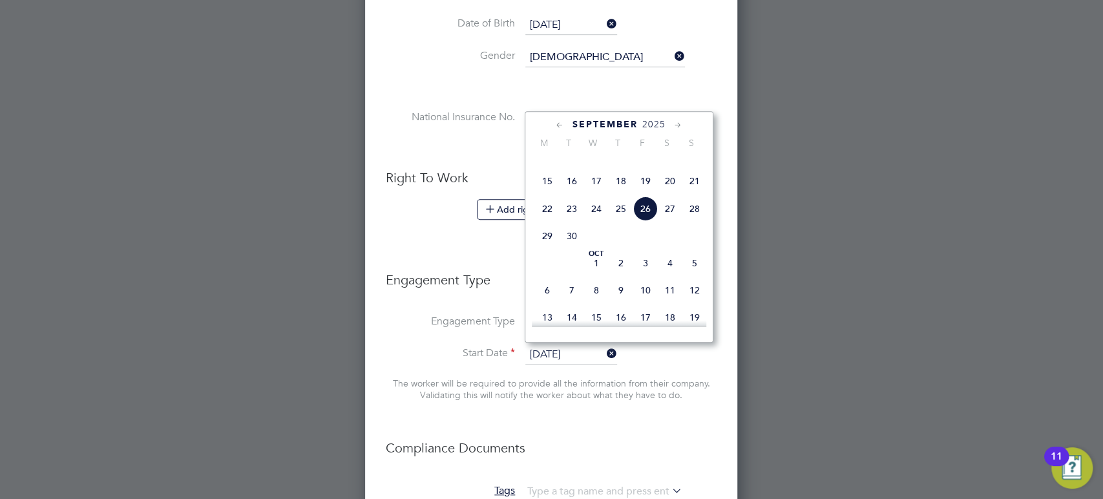
click at [553, 220] on span "22" at bounding box center [547, 208] width 25 height 25
type input "22 Sep 2025"
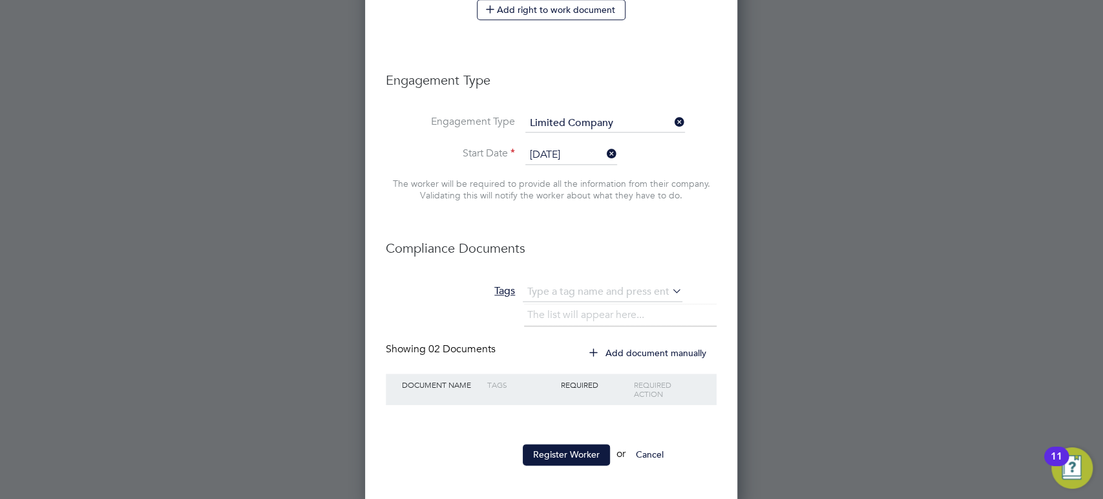
scroll to position [804, 0]
click at [542, 450] on button "Register Worker" at bounding box center [566, 453] width 87 height 21
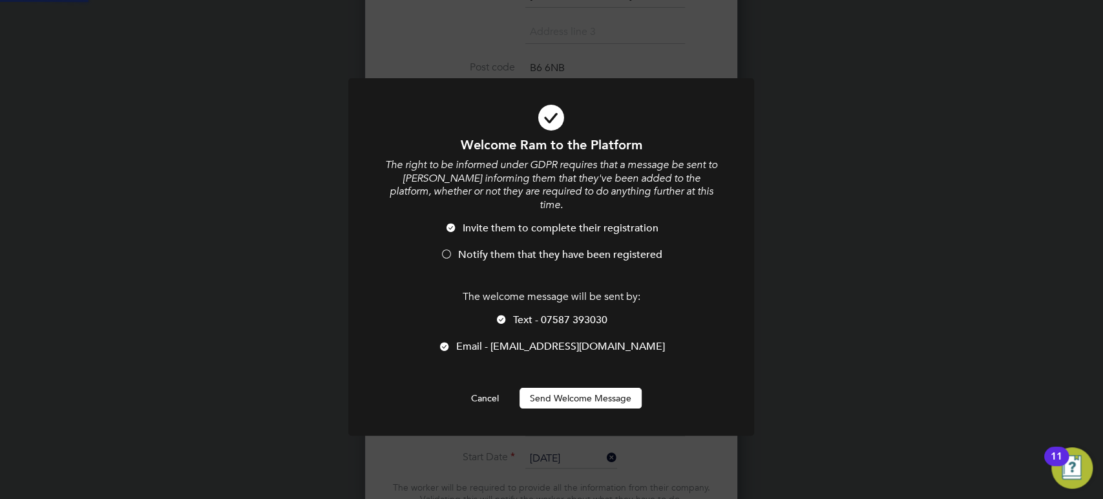
scroll to position [0, 0]
click at [547, 388] on button "Send Welcome Message" at bounding box center [581, 398] width 122 height 21
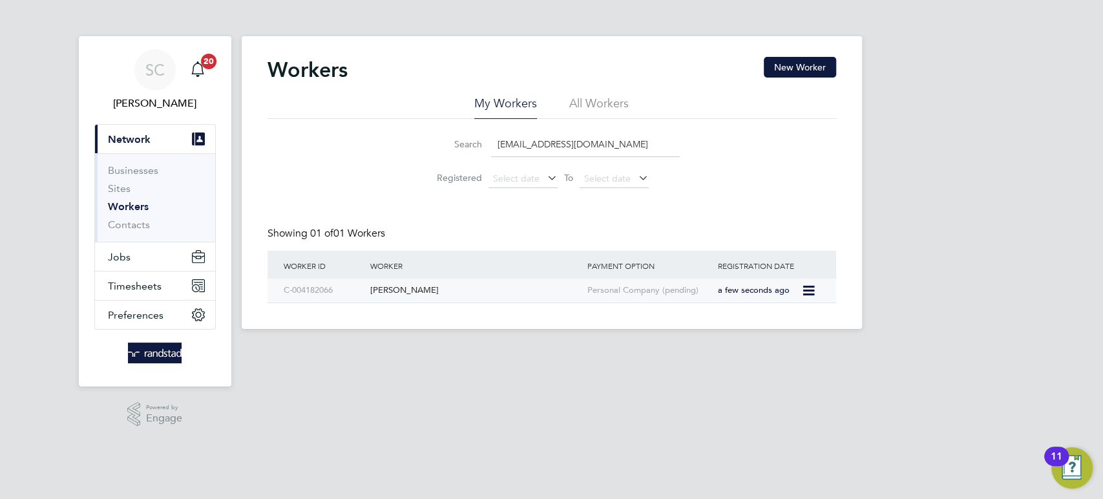
click at [379, 289] on div "Ram Dinesh Yadav" at bounding box center [475, 291] width 217 height 24
click at [816, 66] on button "New Worker" at bounding box center [800, 67] width 72 height 21
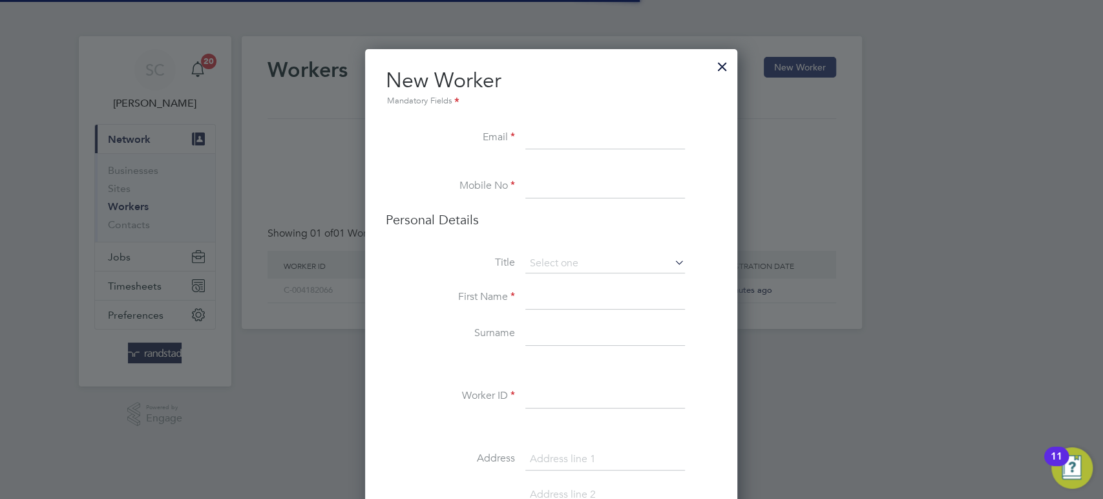
scroll to position [1150, 372]
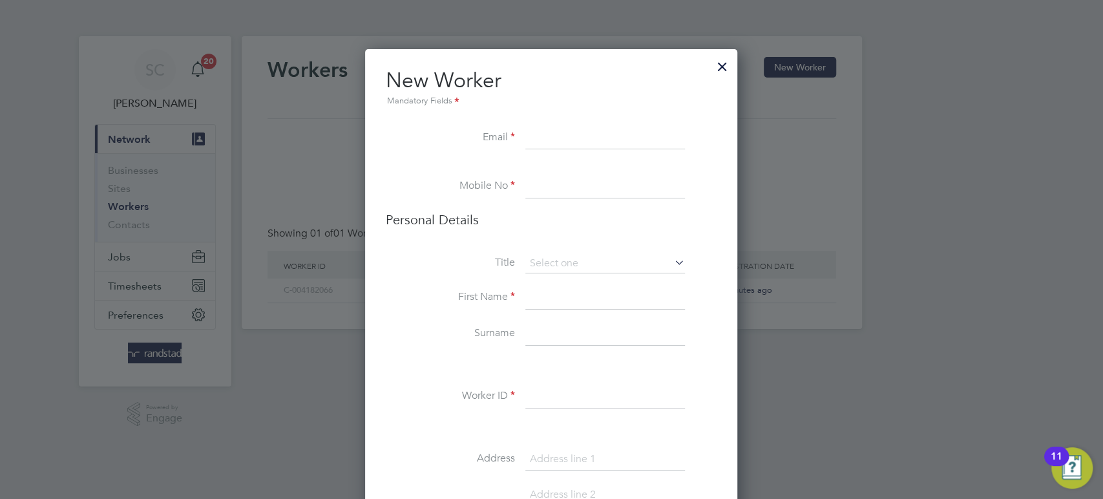
click at [532, 143] on input at bounding box center [605, 138] width 160 height 23
paste input "[EMAIL_ADDRESS][DOMAIN_NAME]"
type input "[EMAIL_ADDRESS][DOMAIN_NAME]"
click at [546, 186] on input at bounding box center [605, 186] width 160 height 23
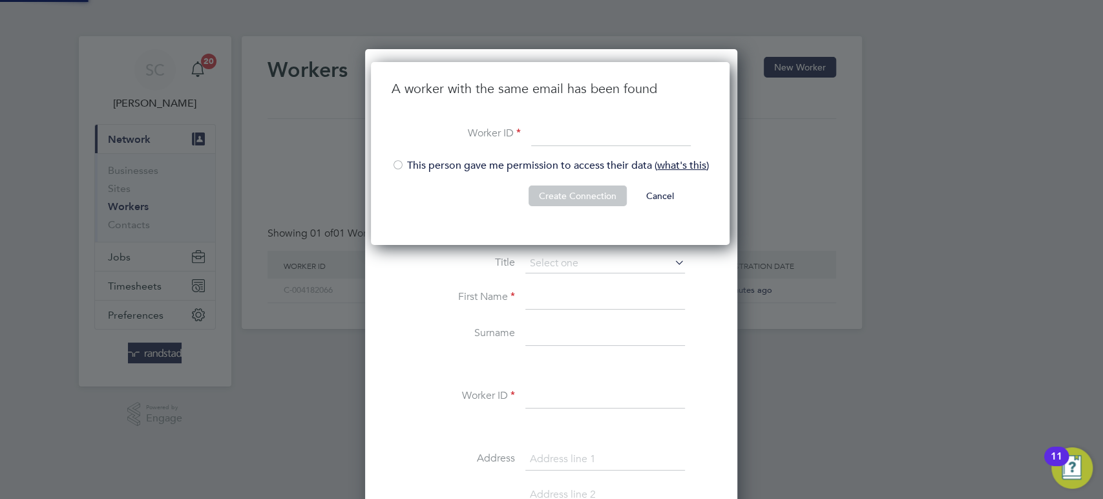
scroll to position [183, 361]
click at [400, 163] on div at bounding box center [398, 166] width 13 height 13
click at [536, 134] on input at bounding box center [611, 134] width 160 height 23
paste input "[EMAIL_ADDRESS][DOMAIN_NAME]"
type input "[EMAIL_ADDRESS][DOMAIN_NAME]"
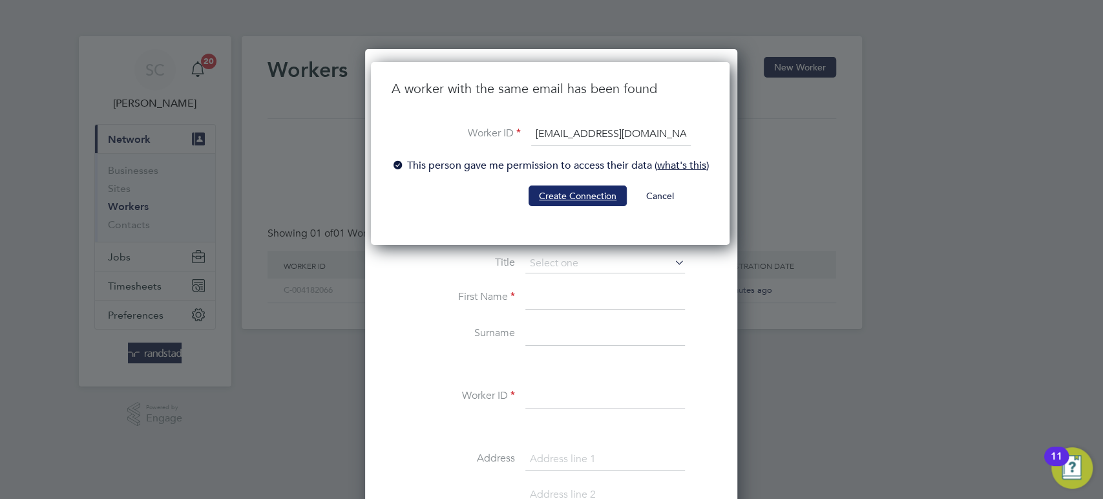
click at [573, 197] on button "Create Connection" at bounding box center [578, 195] width 98 height 21
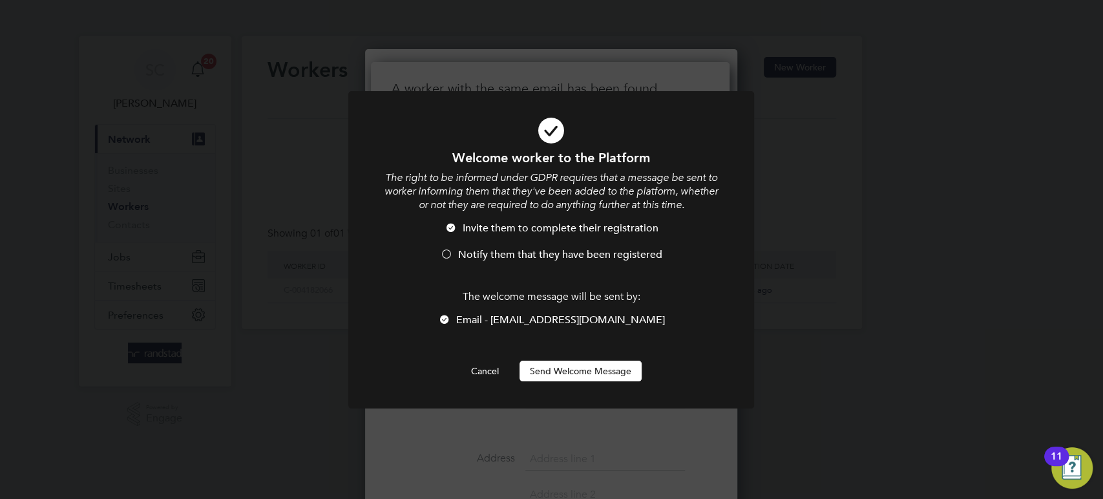
click at [551, 373] on button "Send Welcome Message" at bounding box center [581, 371] width 122 height 21
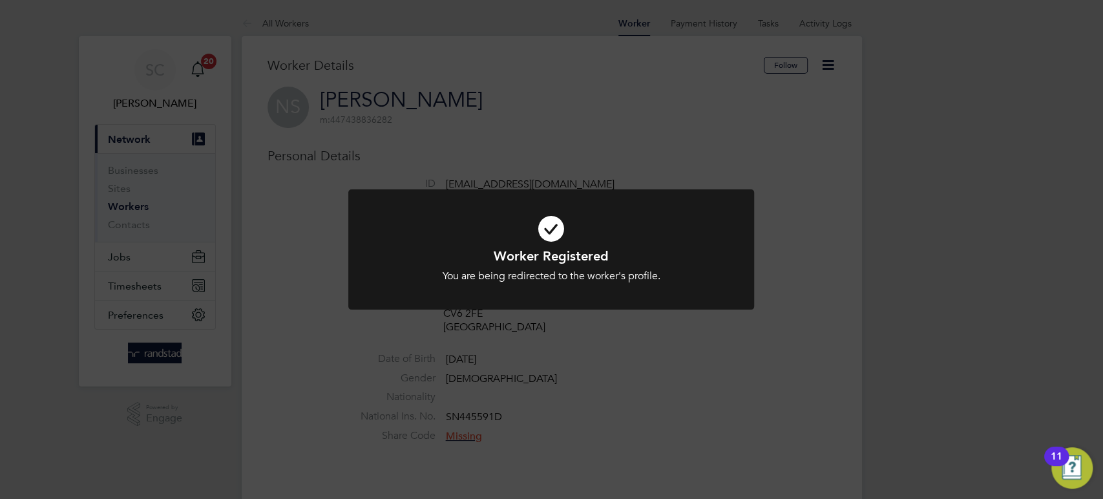
click at [565, 368] on div "Worker Registered You are being redirected to the worker's profile. Cancel Okay" at bounding box center [551, 249] width 1103 height 499
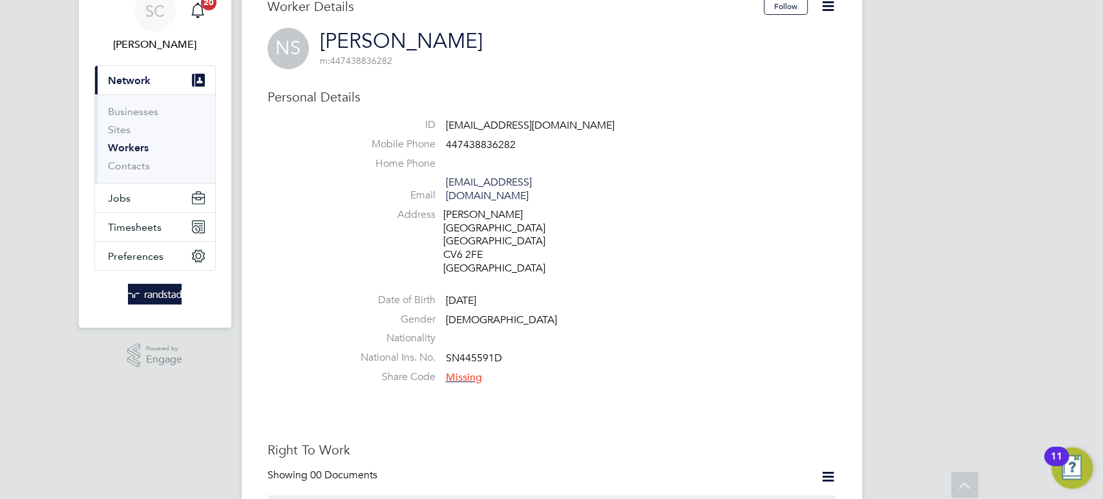
scroll to position [78, 0]
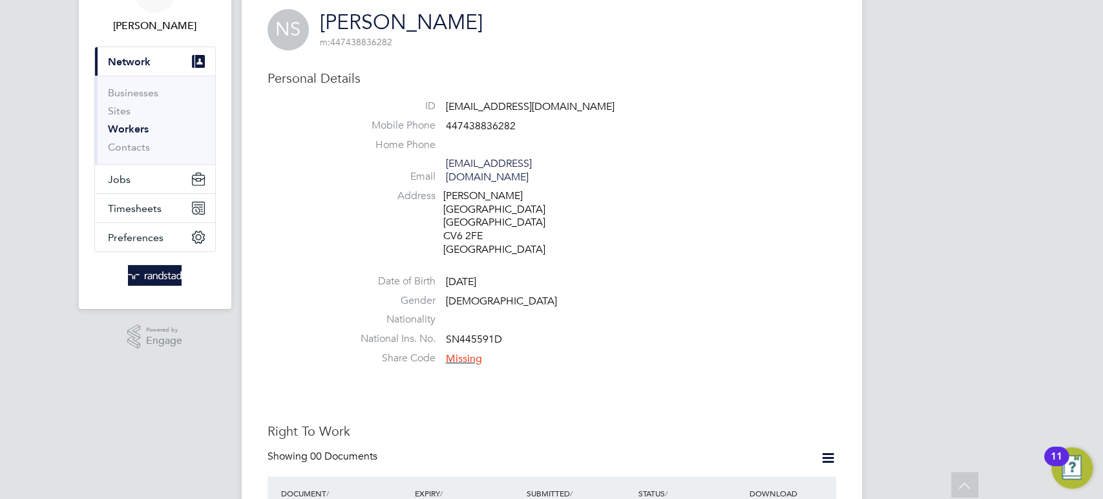
click at [465, 352] on span "Missing" at bounding box center [464, 358] width 36 height 13
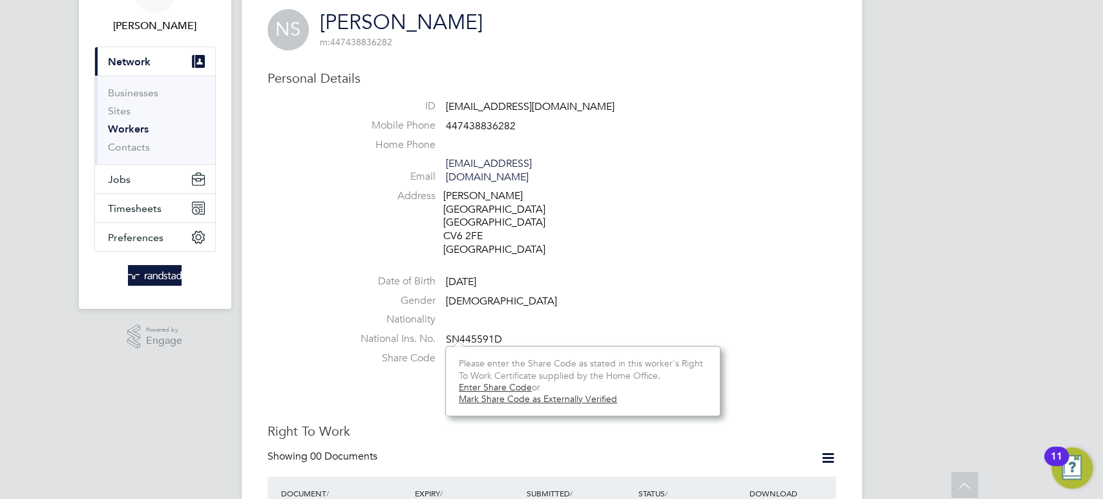
scroll to position [13, 36]
click at [488, 390] on link "Enter Share Code" at bounding box center [495, 387] width 73 height 12
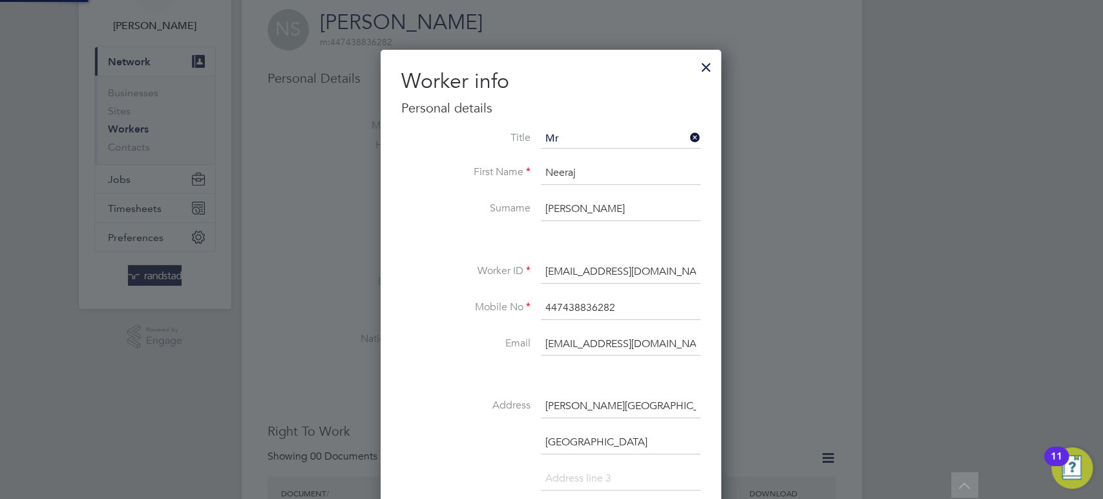
scroll to position [531, 0]
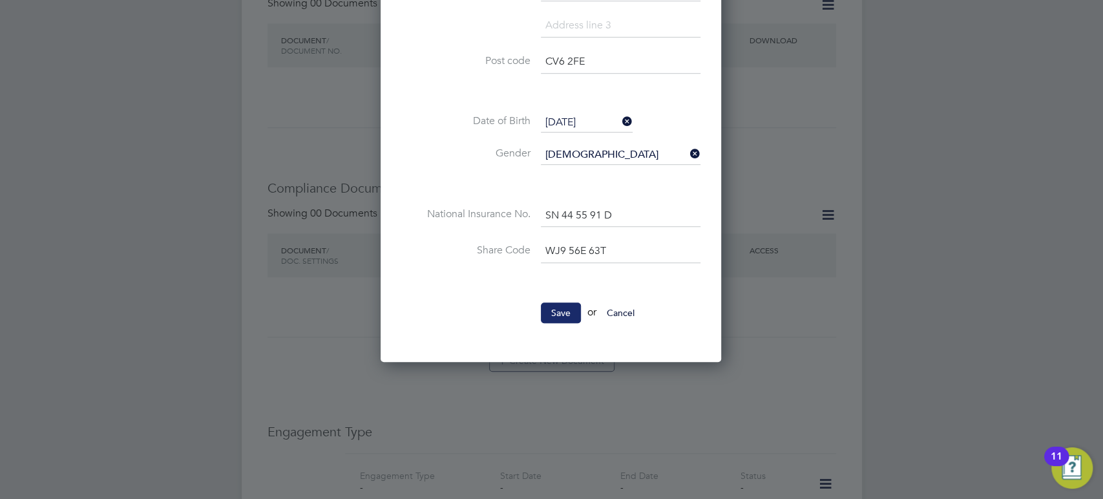
type input "WJ9 56E 63T"
click at [568, 305] on button "Save" at bounding box center [561, 312] width 40 height 21
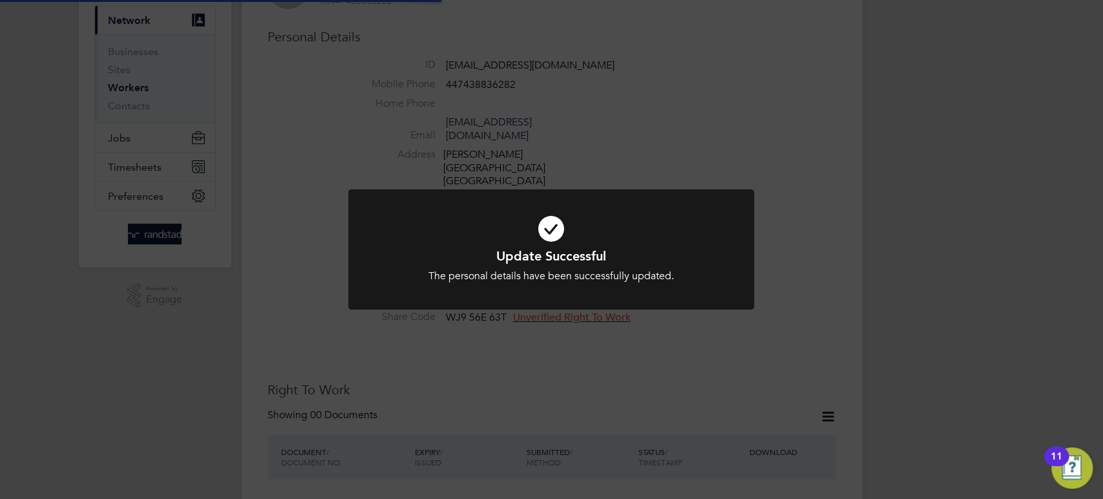
scroll to position [78, 0]
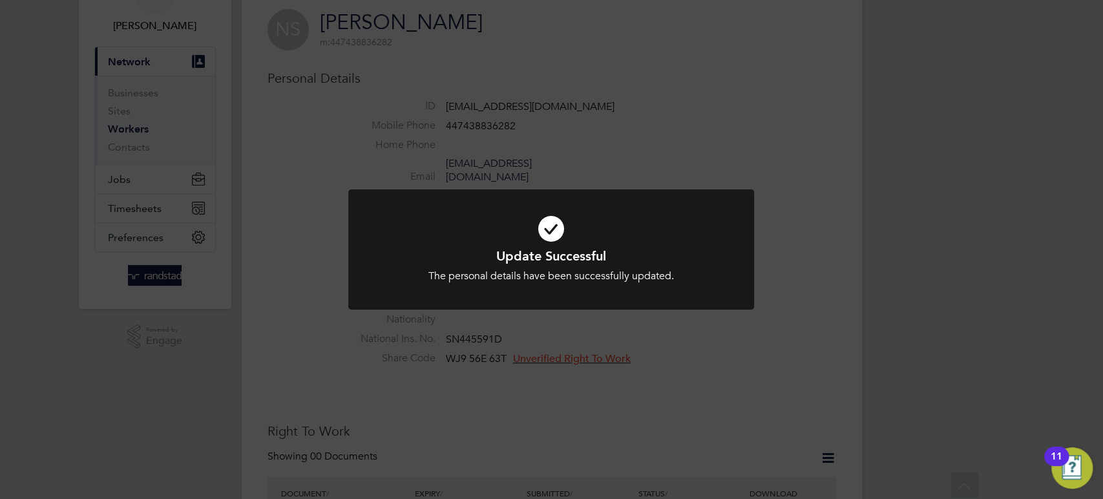
click at [710, 389] on div "Update Successful The personal details have been successfully updated. Cancel O…" at bounding box center [551, 249] width 1103 height 499
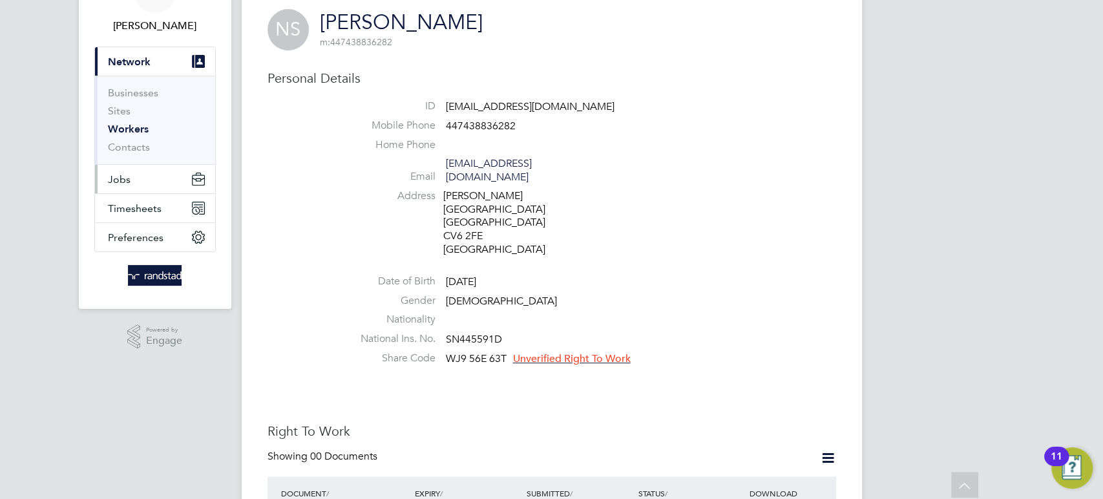
click at [121, 176] on span "Jobs" at bounding box center [119, 179] width 23 height 12
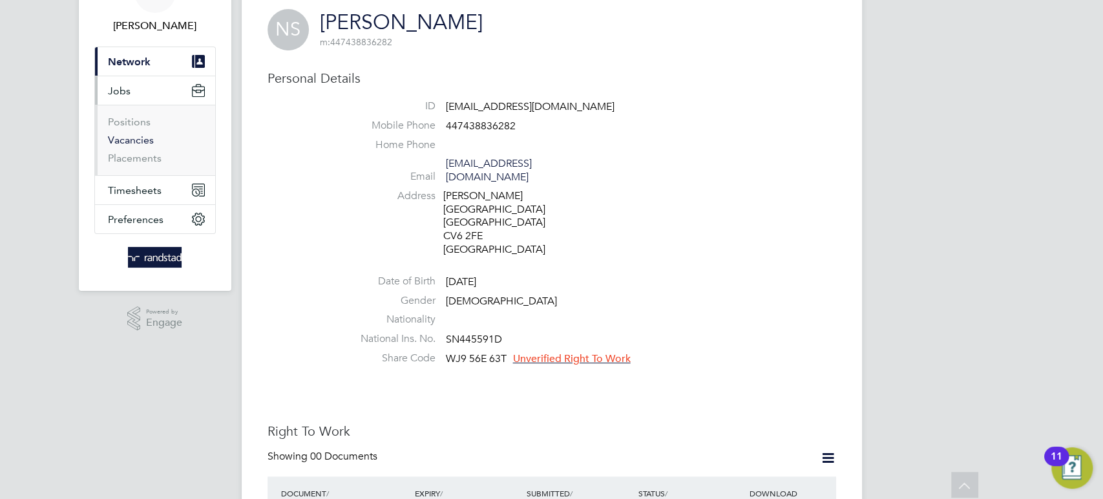
click at [135, 143] on link "Vacancies" at bounding box center [131, 140] width 46 height 12
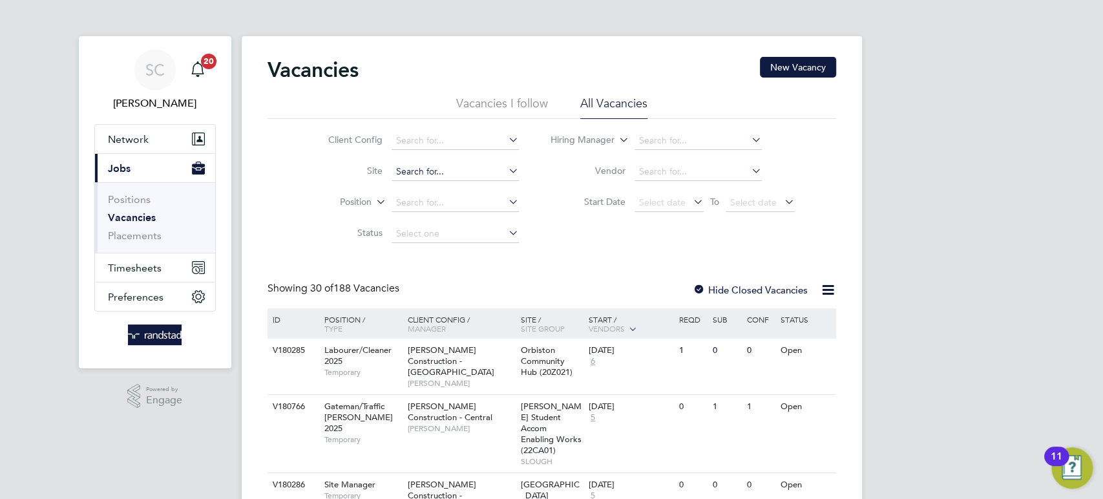
click at [423, 167] on input at bounding box center [455, 172] width 127 height 18
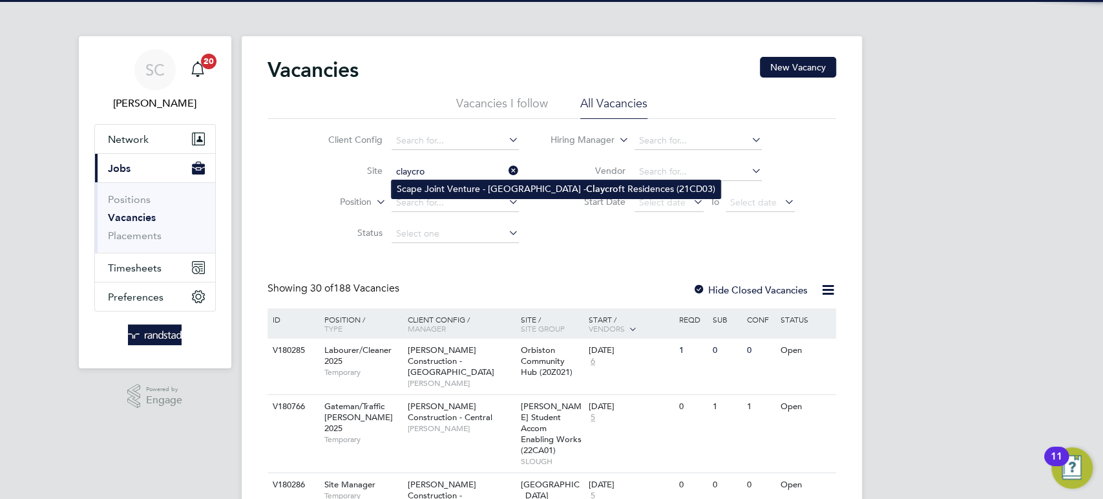
click at [423, 182] on li "Scape Joint Venture - University of Warwick - Claycro ft Residences (21CD03)" at bounding box center [556, 188] width 329 height 17
type input "Scape Joint Venture - [GEOGRAPHIC_DATA] - Claycroft Residences (21CD03)"
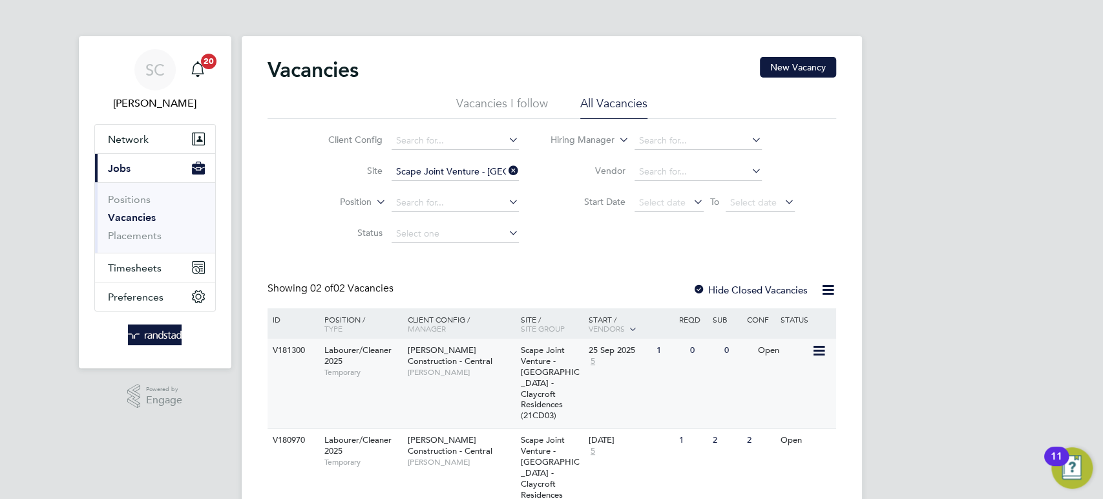
click at [435, 350] on span "[PERSON_NAME] Construction - Central" at bounding box center [450, 355] width 85 height 22
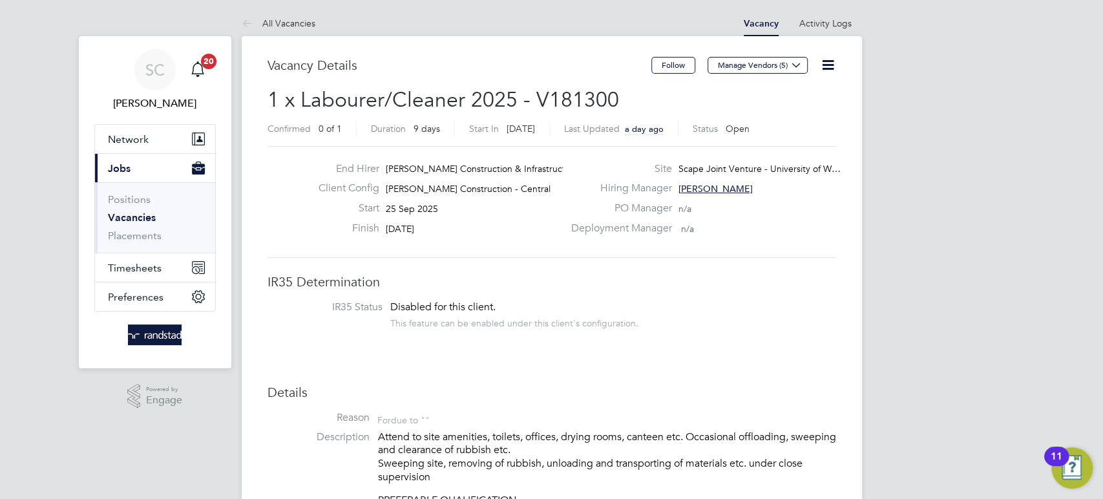
click at [249, 17] on icon at bounding box center [250, 24] width 16 height 16
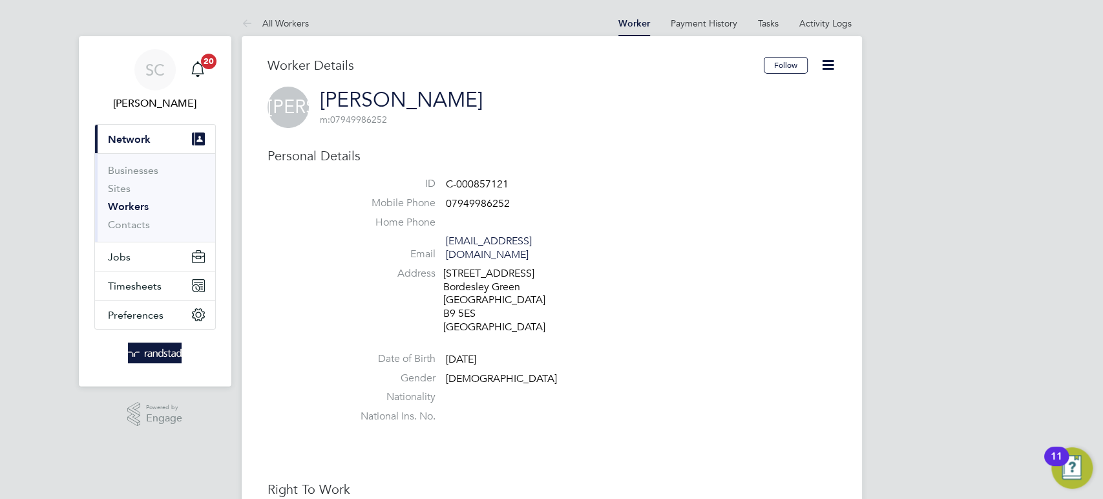
click at [825, 64] on icon at bounding box center [828, 65] width 16 height 16
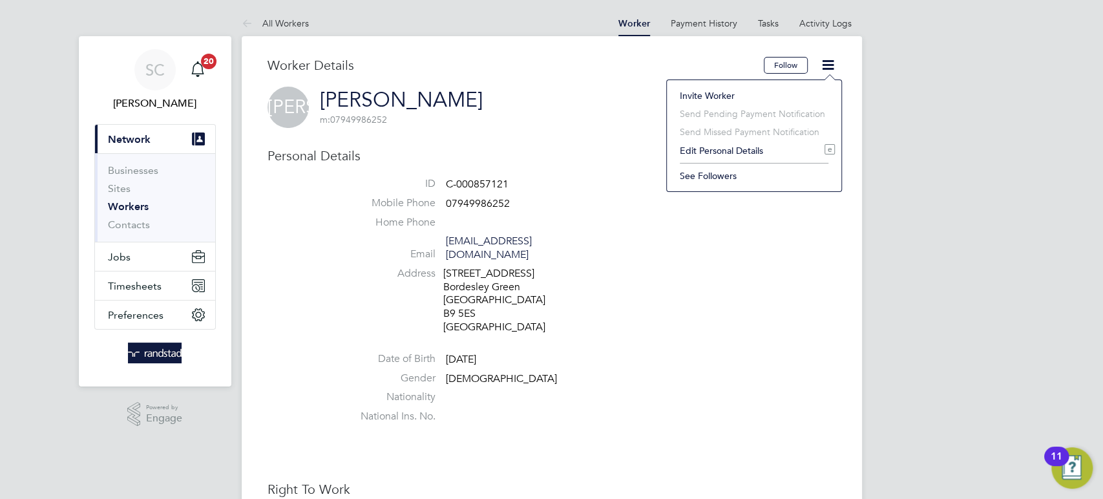
click at [698, 153] on li "Edit Personal Details e" at bounding box center [754, 151] width 162 height 18
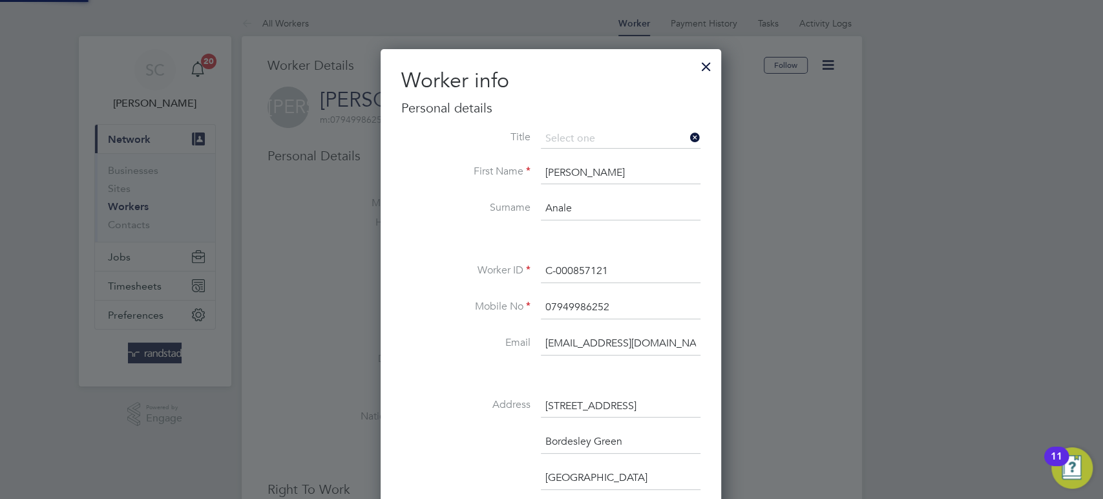
scroll to position [764, 341]
drag, startPoint x: 631, startPoint y: 302, endPoint x: 536, endPoint y: 300, distance: 94.4
click at [536, 300] on li "Mobile No 07949986252" at bounding box center [550, 314] width 299 height 36
paste input "405107697"
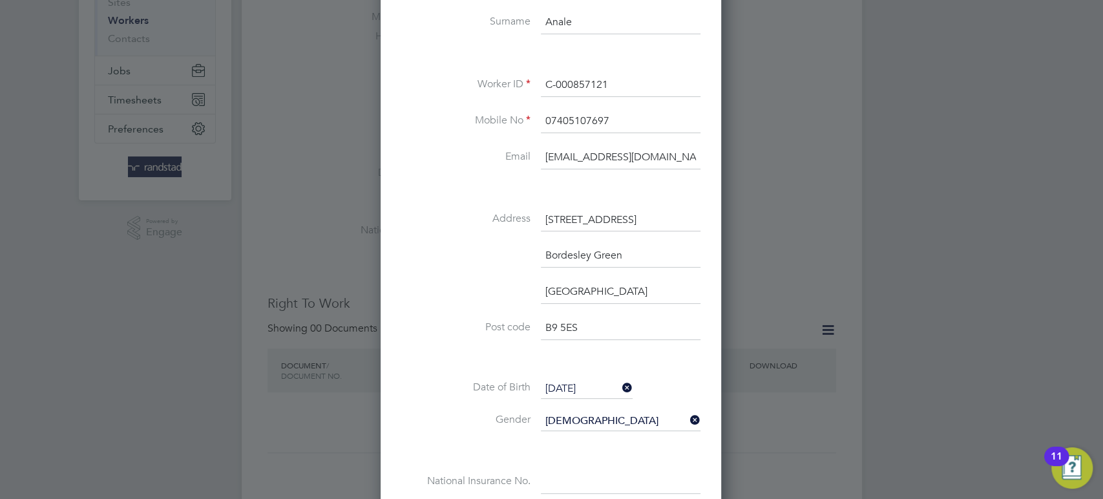
scroll to position [551, 0]
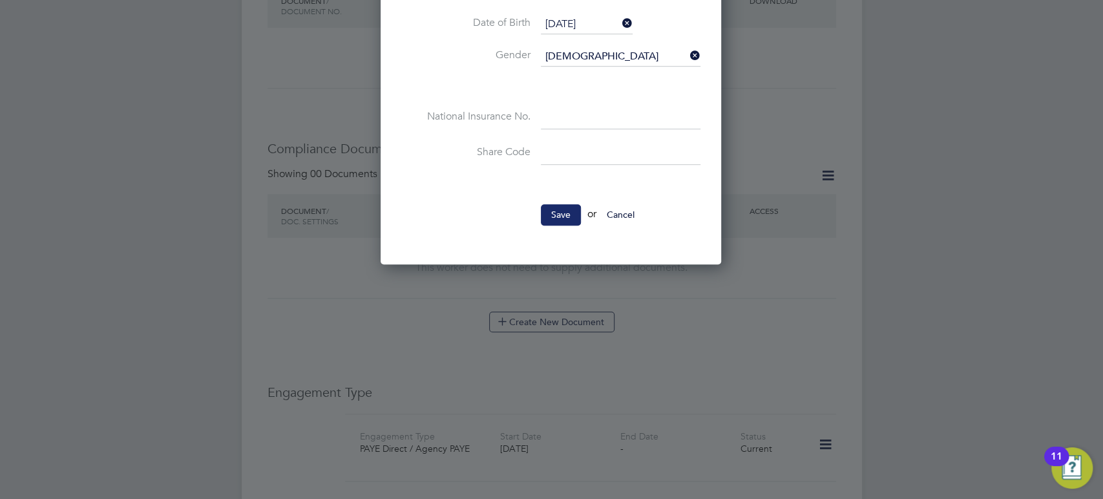
type input "07405107697"
click at [553, 216] on button "Save" at bounding box center [561, 214] width 40 height 21
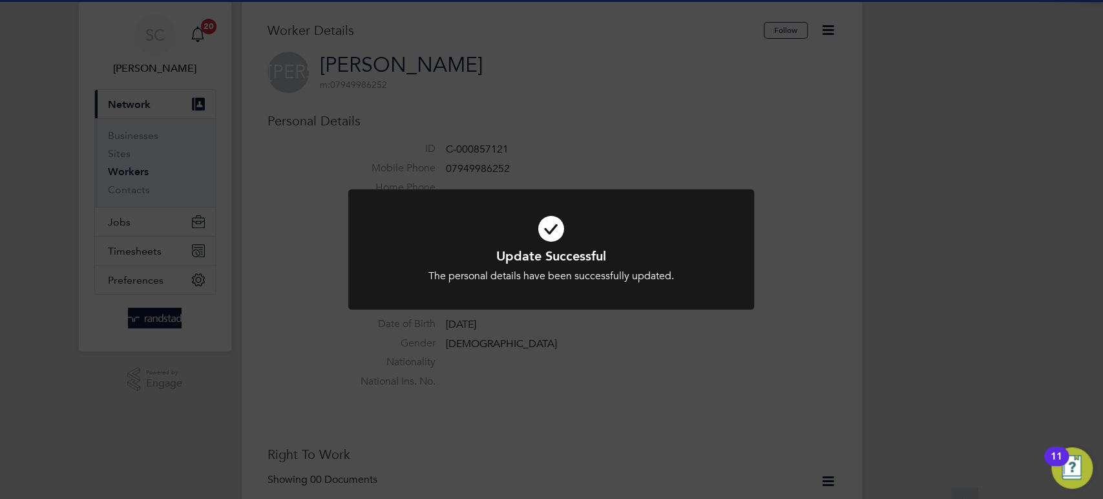
scroll to position [0, 0]
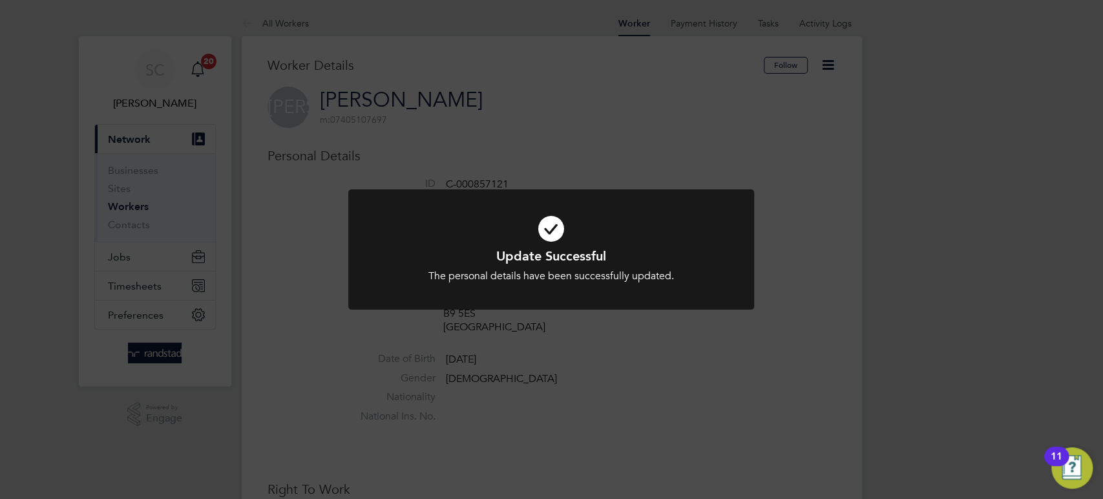
click at [640, 162] on div "Update Successful The personal details have been successfully updated. Cancel O…" at bounding box center [551, 249] width 1103 height 499
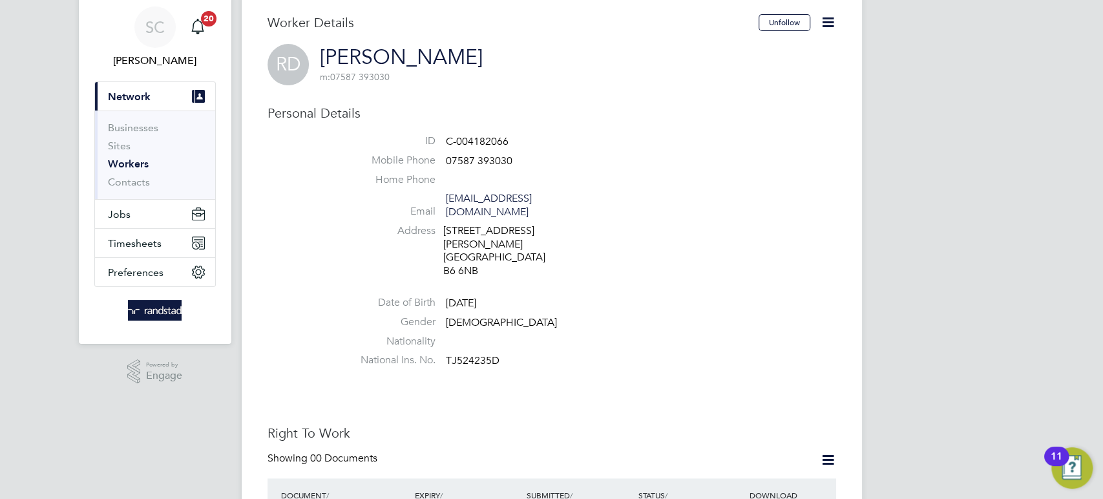
scroll to position [49, 0]
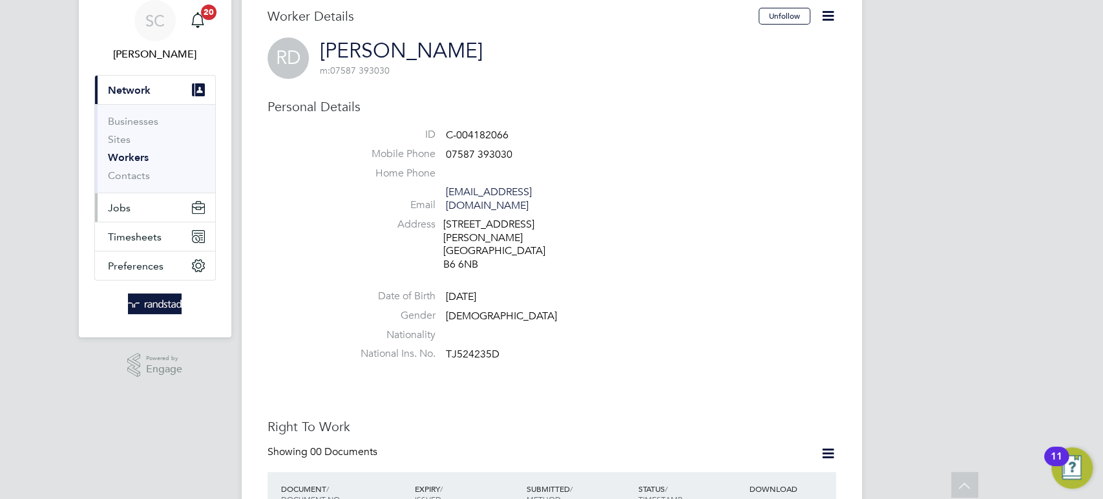
click at [113, 205] on span "Jobs" at bounding box center [119, 208] width 23 height 12
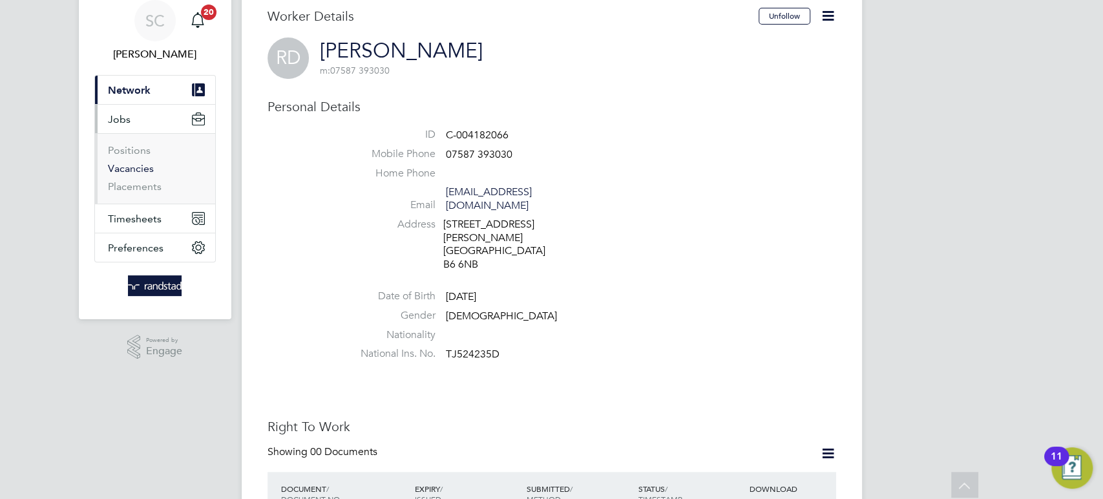
click at [135, 169] on link "Vacancies" at bounding box center [131, 168] width 46 height 12
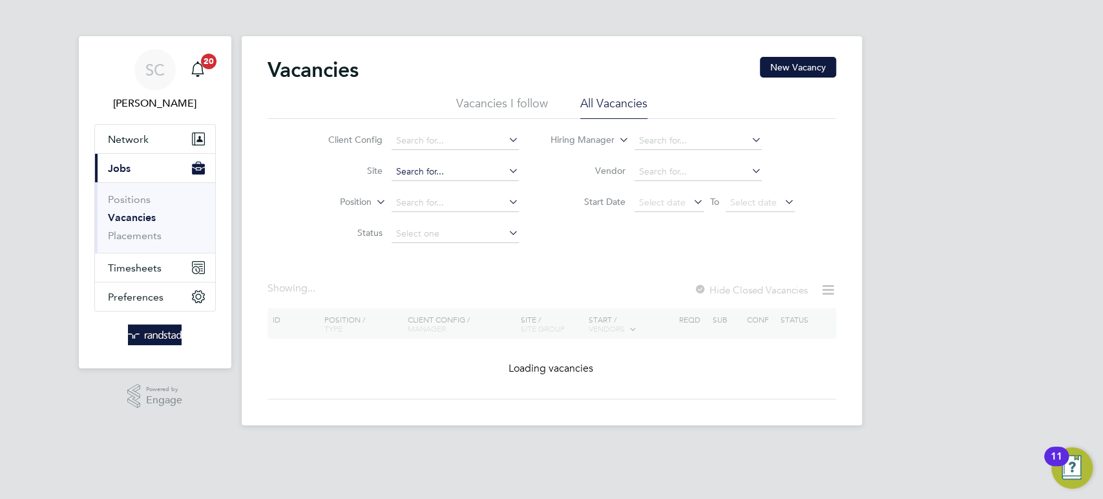
click at [446, 170] on input at bounding box center [455, 172] width 127 height 18
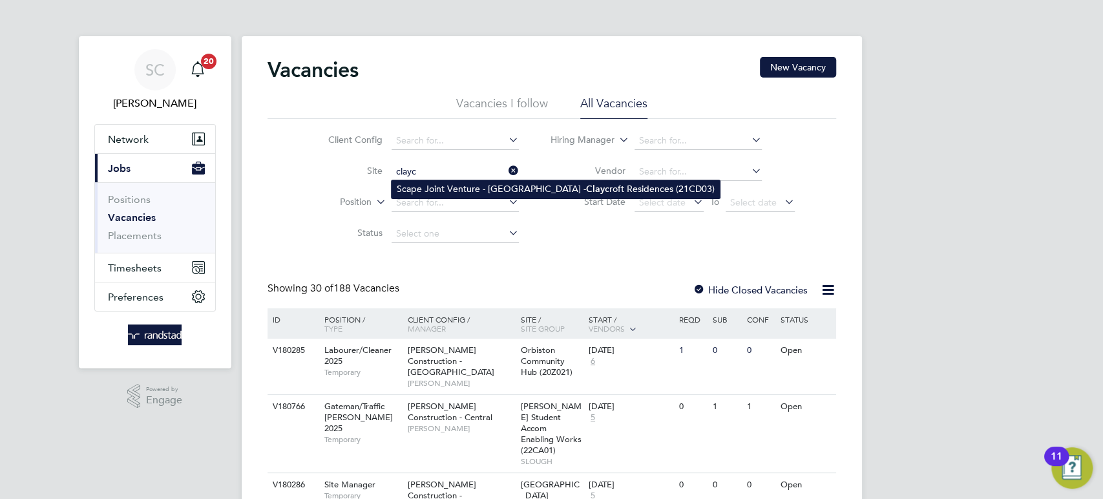
click at [484, 186] on li "Scape Joint Venture - University of Warwick - Clayc roft Residences (21CD03)" at bounding box center [556, 188] width 328 height 17
type input "Scape Joint Venture - [GEOGRAPHIC_DATA] - Claycroft Residences (21CD03)"
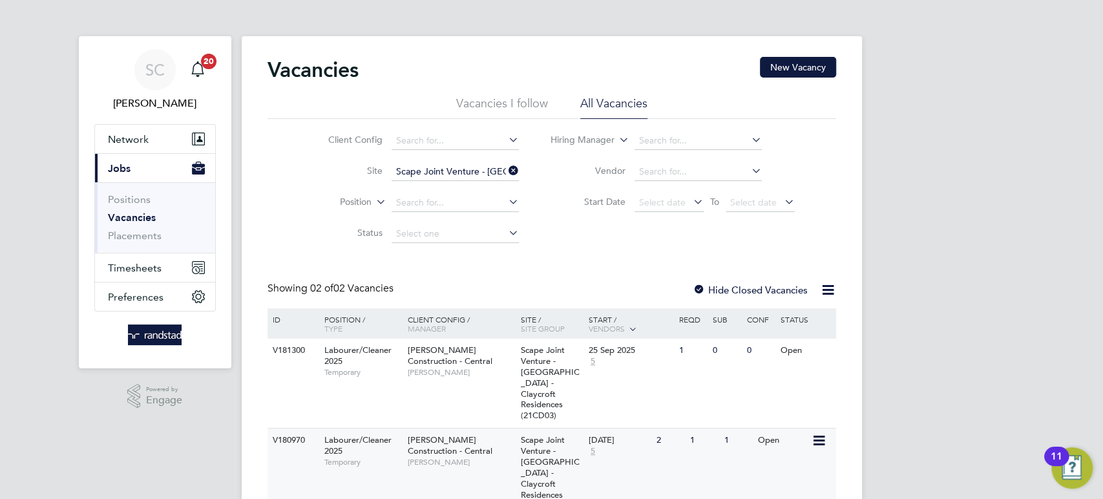
click at [458, 451] on span "[PERSON_NAME] Construction - Central" at bounding box center [450, 445] width 85 height 22
click at [132, 140] on span "Network" at bounding box center [128, 139] width 41 height 12
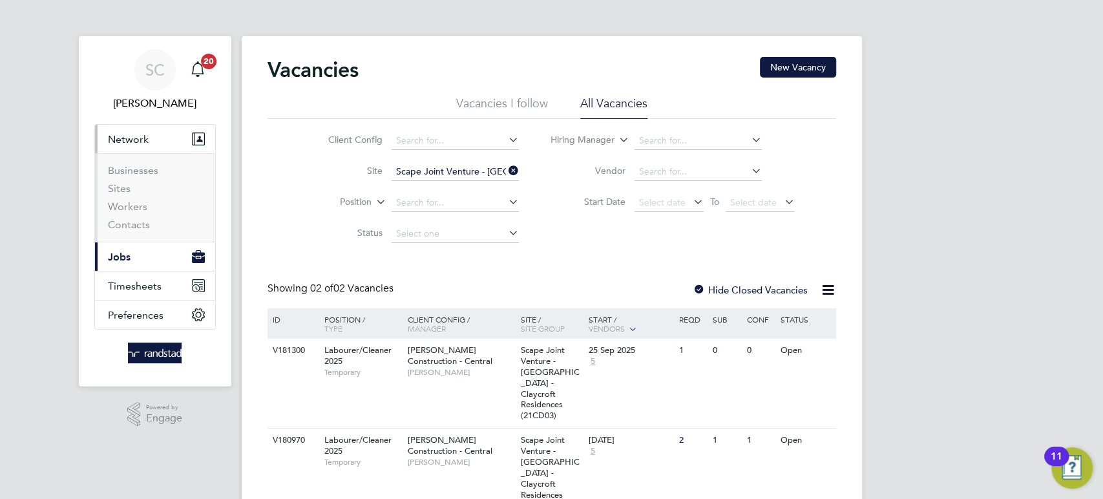
click at [121, 257] on span "Jobs" at bounding box center [119, 257] width 23 height 12
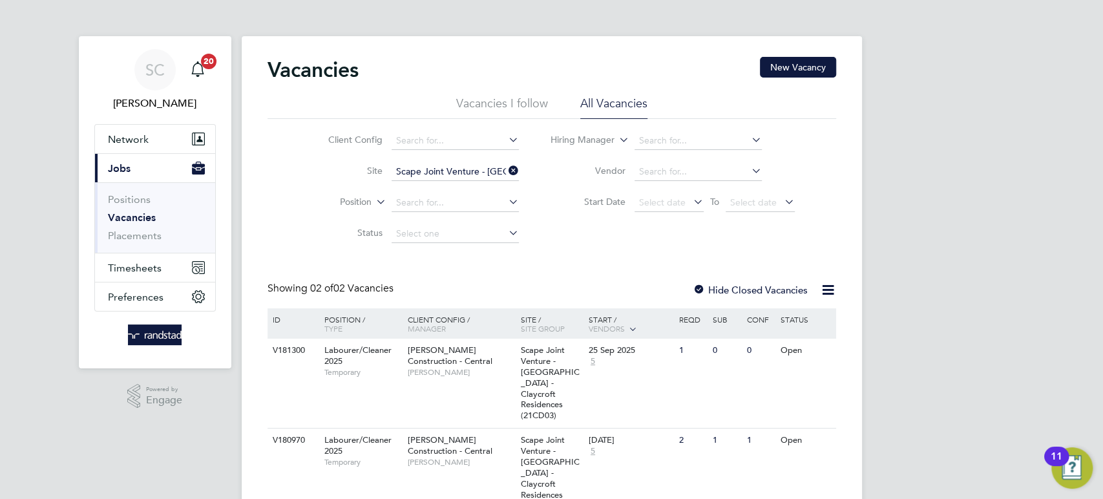
click at [131, 218] on link "Vacancies" at bounding box center [132, 217] width 48 height 12
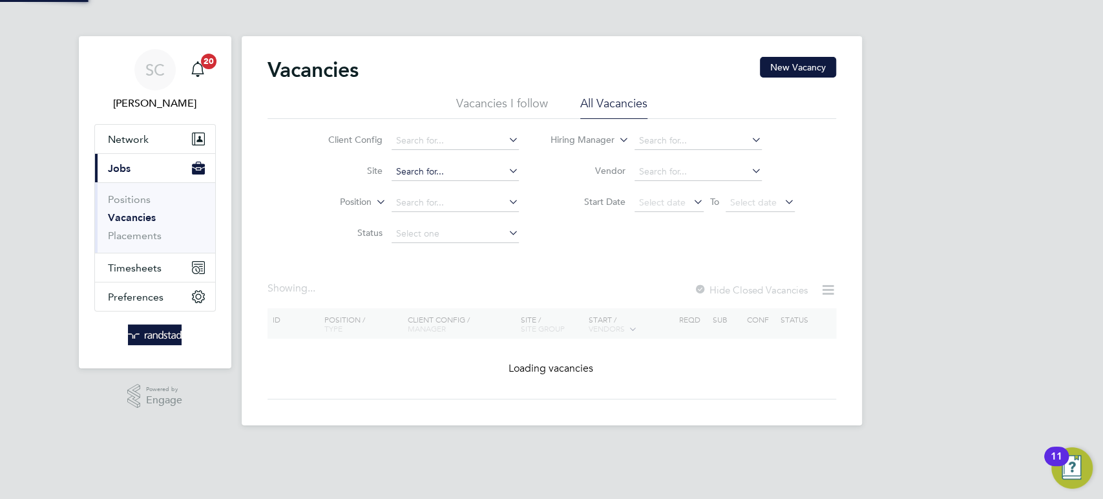
click at [424, 173] on input at bounding box center [455, 172] width 127 height 18
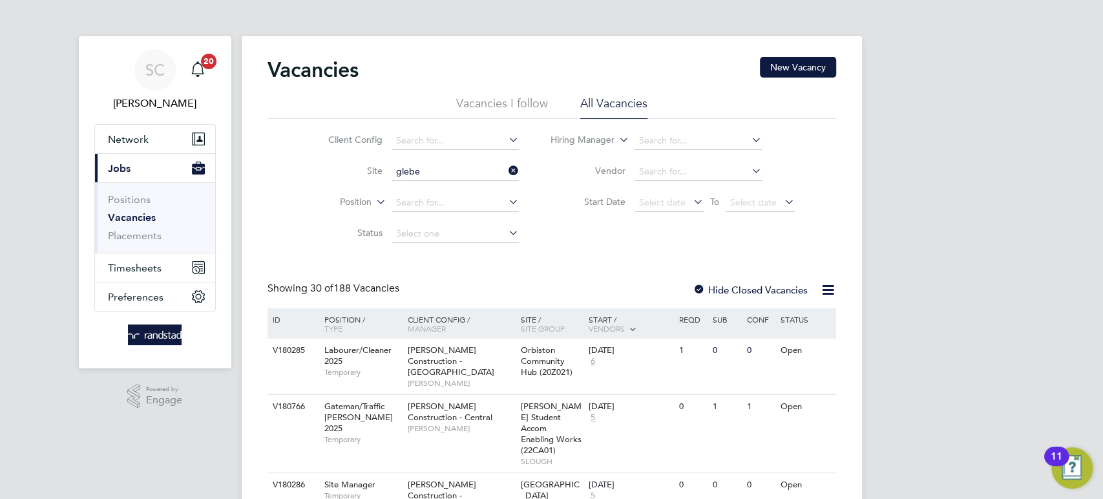
click at [455, 222] on b "Glebe" at bounding box center [454, 223] width 26 height 11
type input "M490351 - Glebe Street"
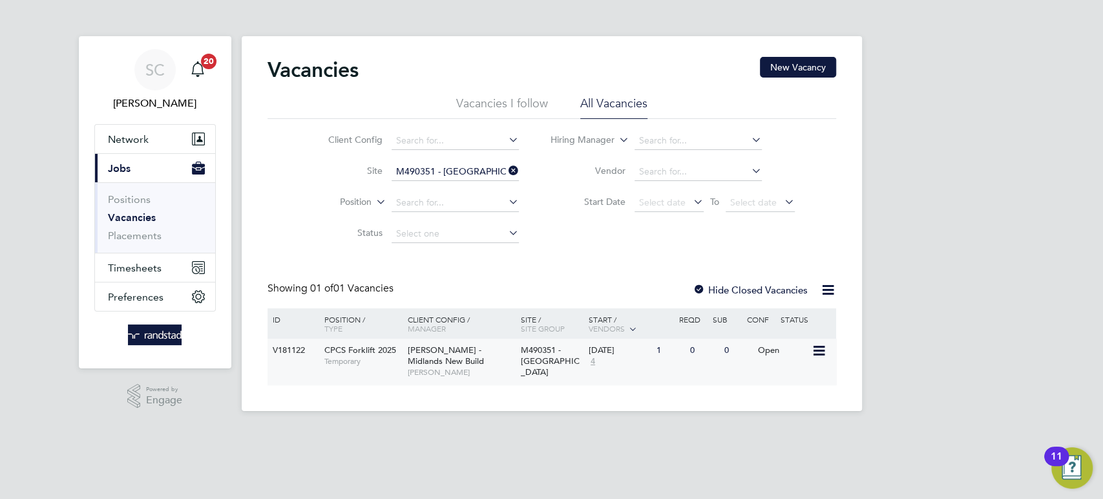
click at [484, 355] on span "Lovell - Midlands New Build" at bounding box center [446, 355] width 76 height 22
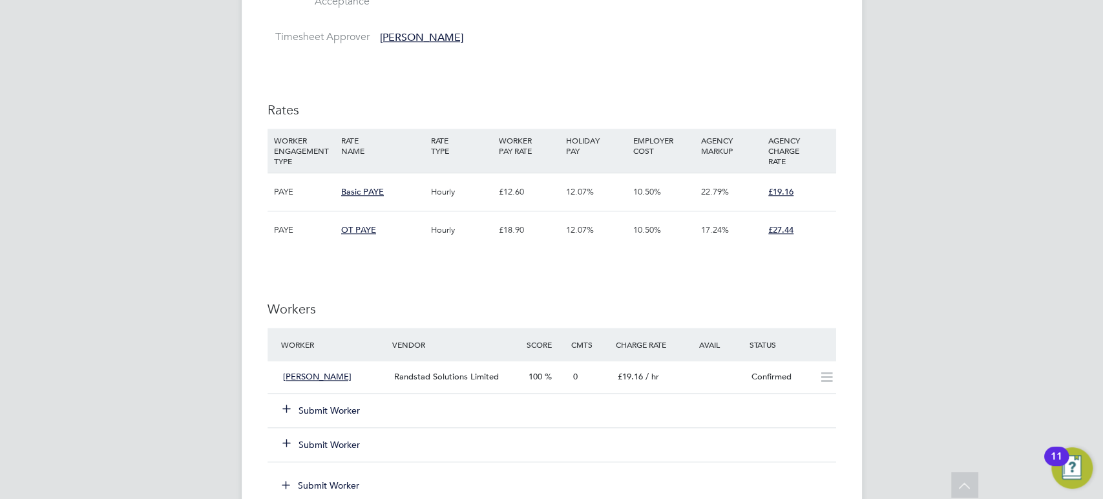
scroll to position [698, 0]
click at [339, 410] on button "Submit Worker" at bounding box center [322, 408] width 78 height 13
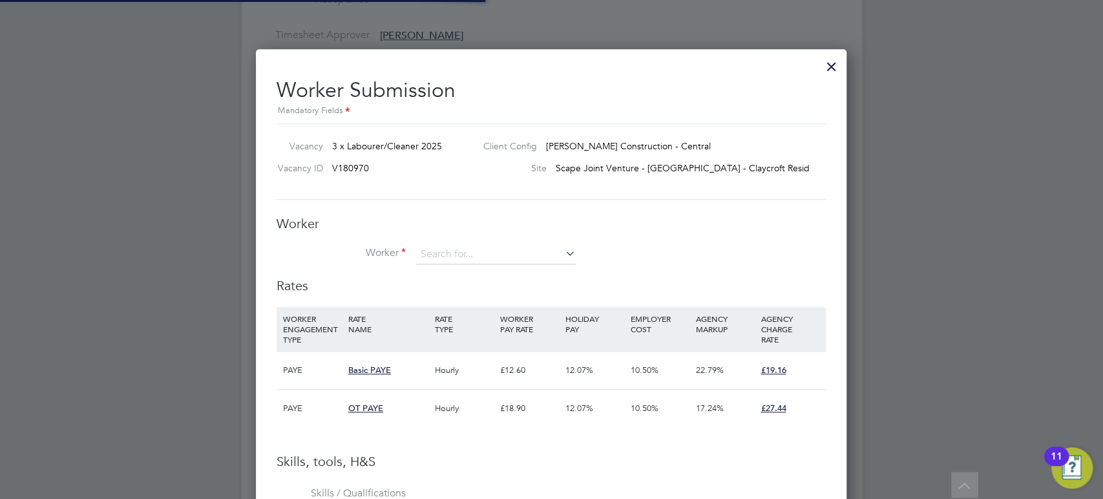
scroll to position [39, 88]
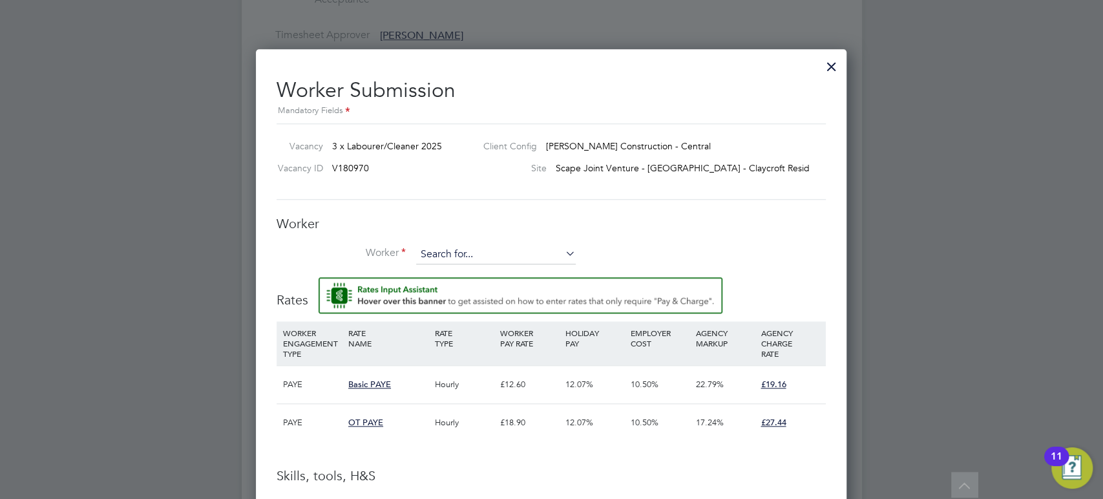
click at [419, 253] on input at bounding box center [496, 254] width 160 height 19
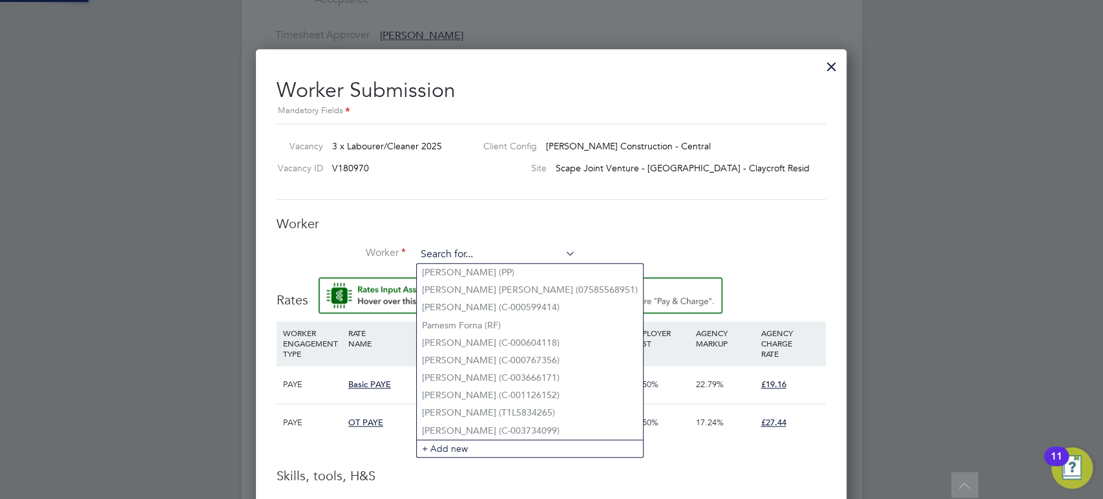
paste input "TJ524235D"
type input "TJ524235D"
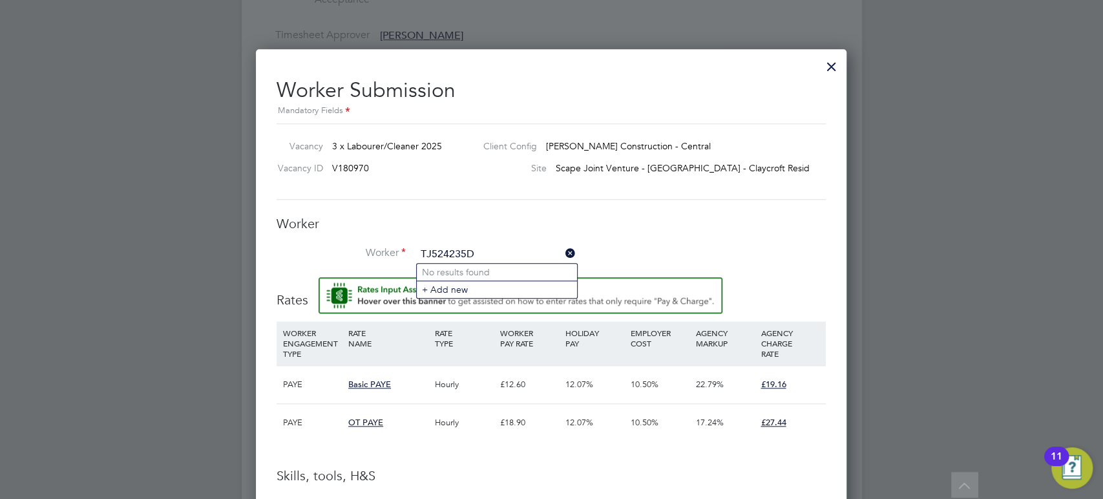
drag, startPoint x: 519, startPoint y: 246, endPoint x: 350, endPoint y: 248, distance: 168.7
click at [350, 248] on li "Worker TJ524235D" at bounding box center [551, 261] width 549 height 32
type input "Ram d"
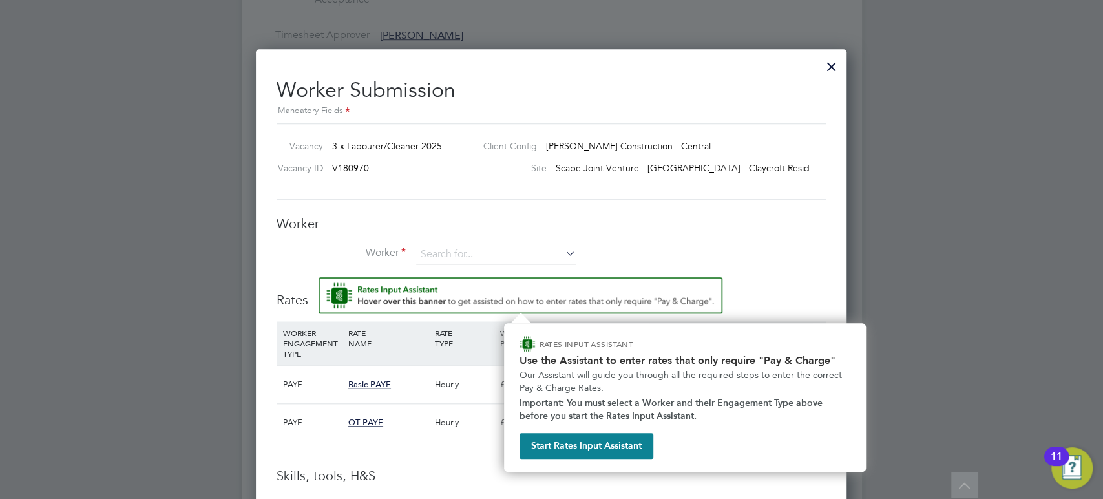
click at [451, 311] on img "Rate Assistant" at bounding box center [521, 295] width 404 height 36
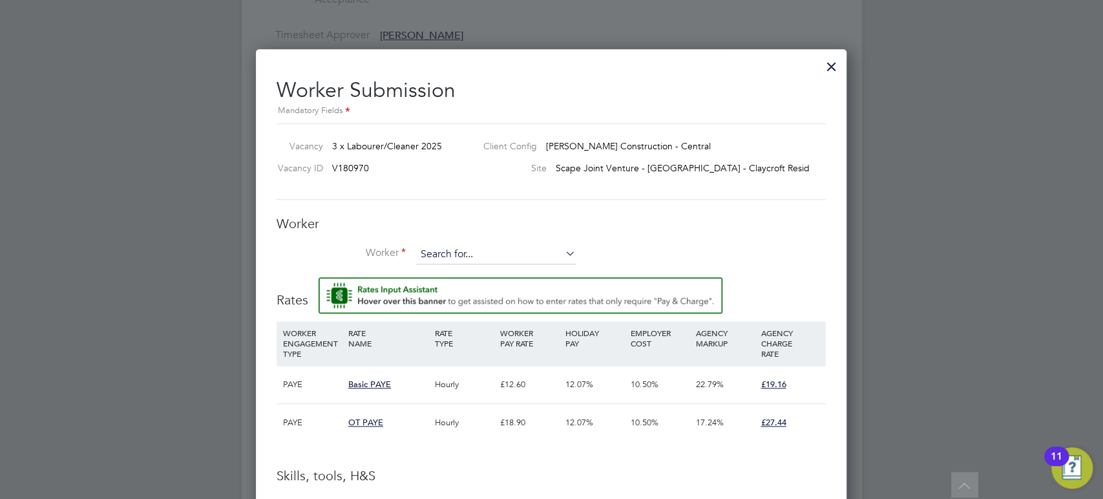
click at [460, 245] on input at bounding box center [496, 254] width 160 height 19
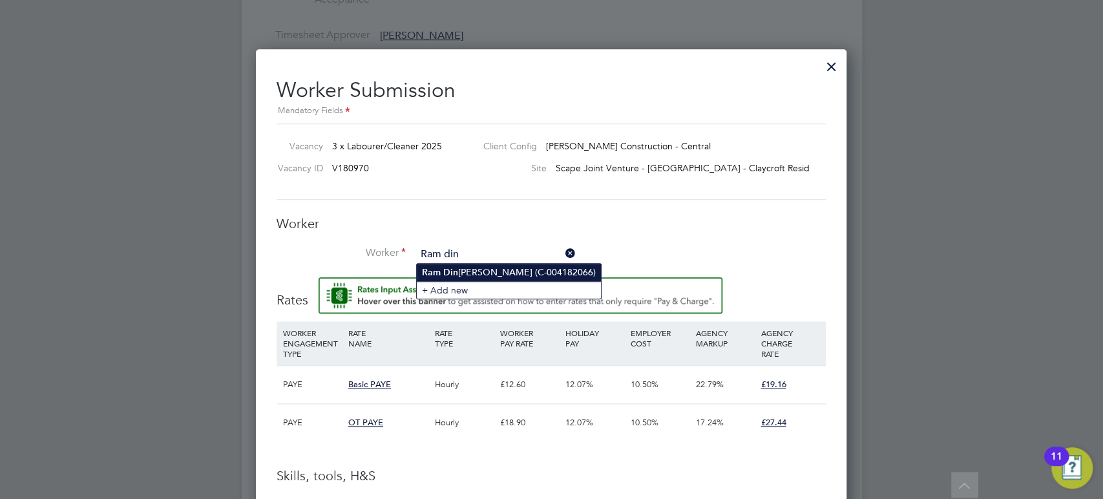
click at [465, 270] on li "Ram Din esh Yadav (C-004182066)" at bounding box center [509, 272] width 184 height 17
type input "Ram Dinesh Yadav (C-004182066)"
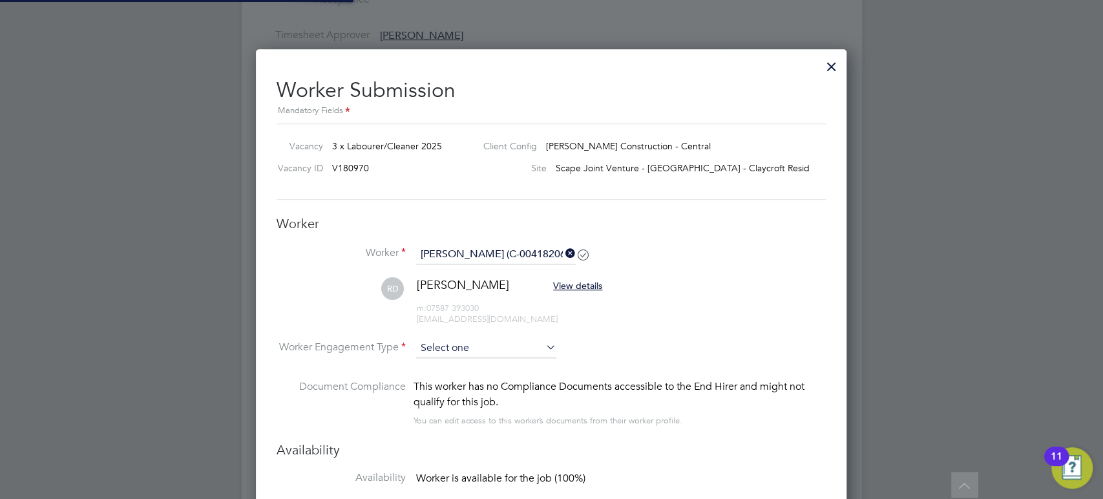
click at [446, 343] on input at bounding box center [486, 348] width 140 height 19
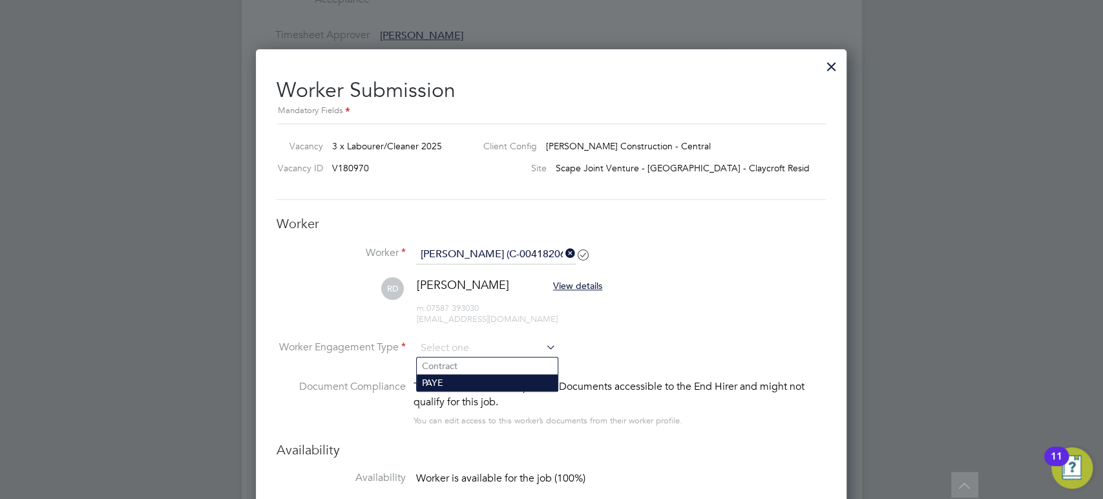
click at [439, 381] on li "PAYE" at bounding box center [487, 382] width 141 height 17
type input "PAYE"
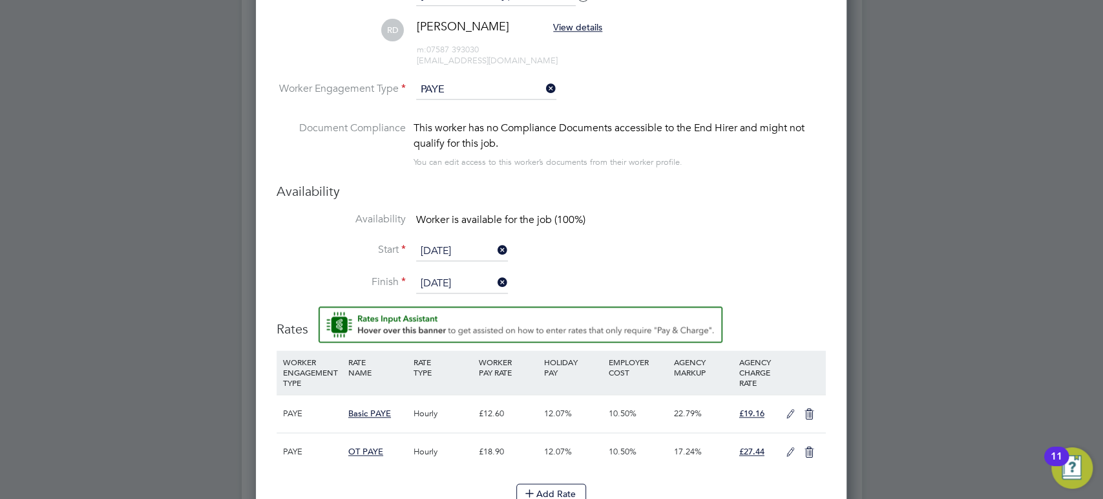
click at [784, 409] on icon at bounding box center [791, 414] width 16 height 10
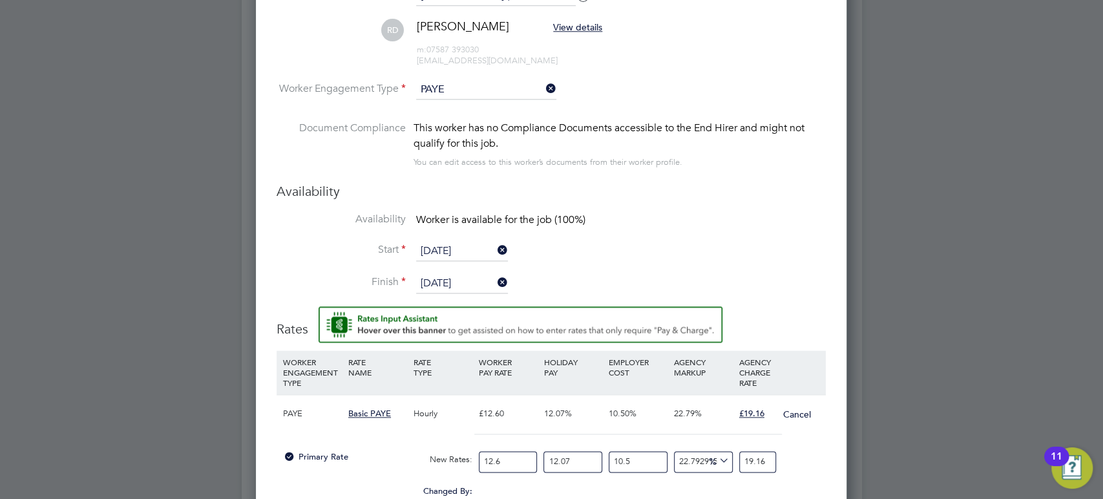
drag, startPoint x: 551, startPoint y: 466, endPoint x: 516, endPoint y: 470, distance: 34.5
click at [516, 470] on div "Primary Rate New Rates: 12.6 12.07 n/a 10.5 n/a 22.79291511284121 0 % 19.16" at bounding box center [551, 462] width 549 height 34
drag, startPoint x: 513, startPoint y: 464, endPoint x: 430, endPoint y: 462, distance: 83.4
click at [430, 462] on div "Primary Rate New Rates: 12.6 12.07 n/a 10.5 n/a 22.79291511284121 3.5564939 % 1…" at bounding box center [551, 462] width 549 height 34
type input "1"
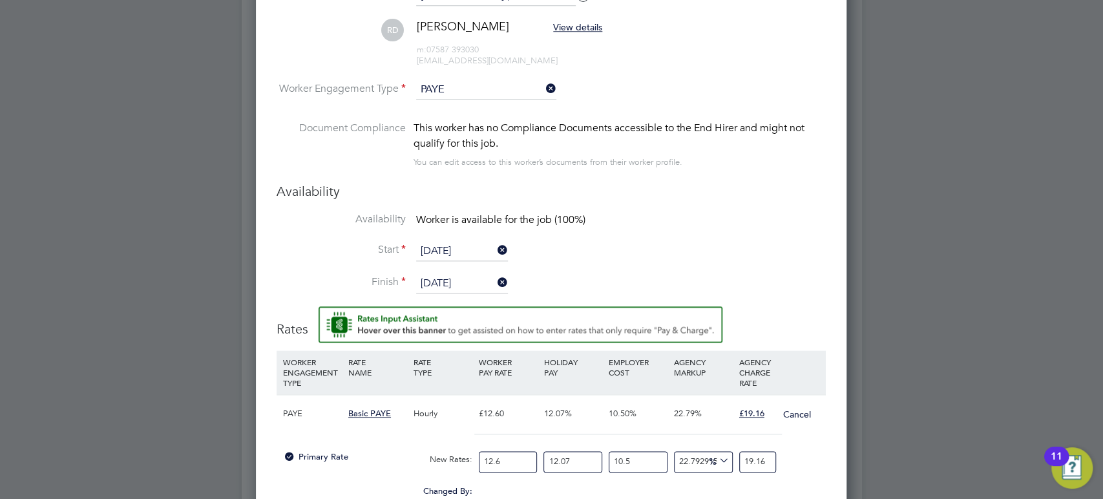
type input "1.5206349206349206"
type input "14"
type input "21.288888888888888"
type input "14.1"
type input "21.440952380952382"
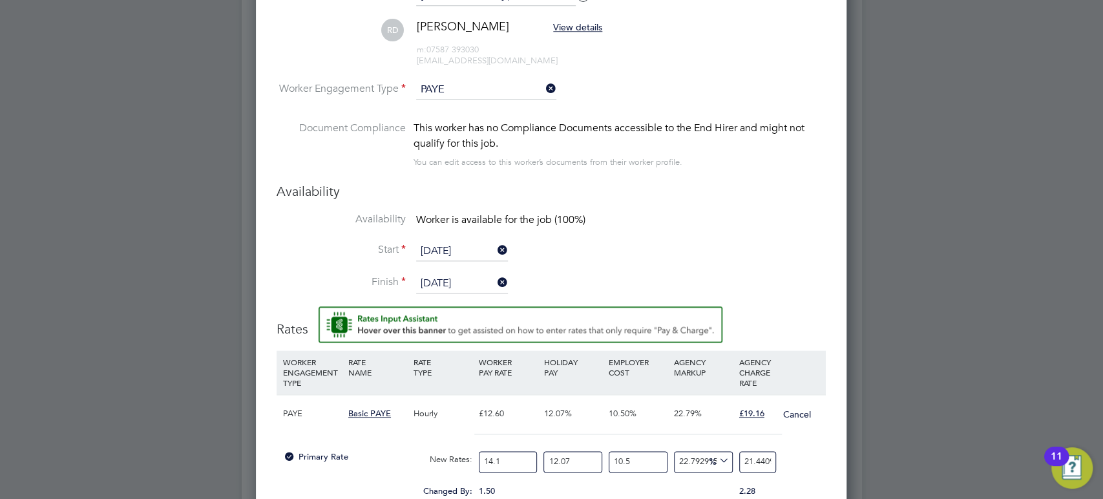
type input "14.12"
type input "21.47136507936508"
type input "14.12"
click at [582, 458] on input "12.07" at bounding box center [572, 461] width 59 height 21
drag, startPoint x: 582, startPoint y: 458, endPoint x: 512, endPoint y: 458, distance: 70.4
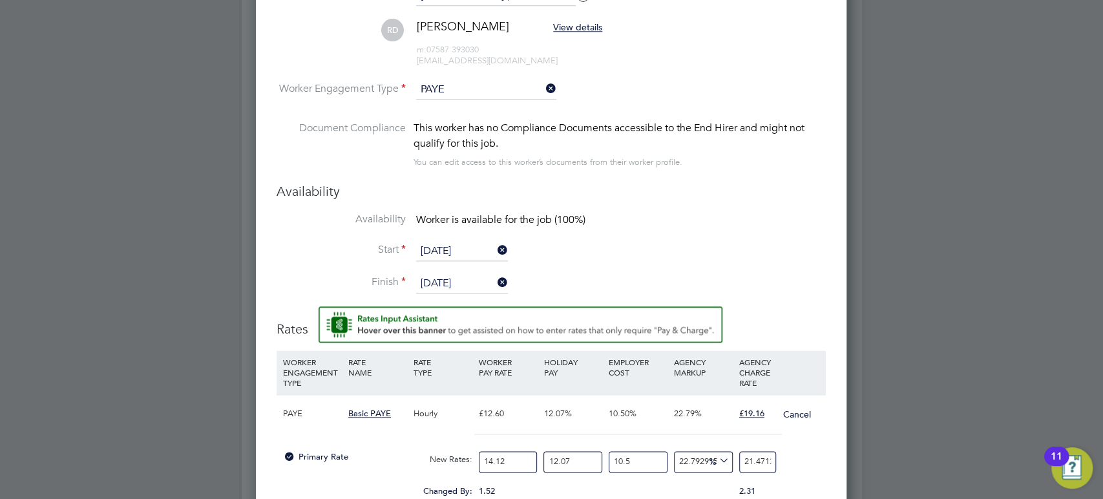
click at [512, 458] on div "Primary Rate New Rates: 14.12 12.07 n/a 10.5 n/a 22.79291511284121 3.9855312593…" at bounding box center [551, 462] width 549 height 34
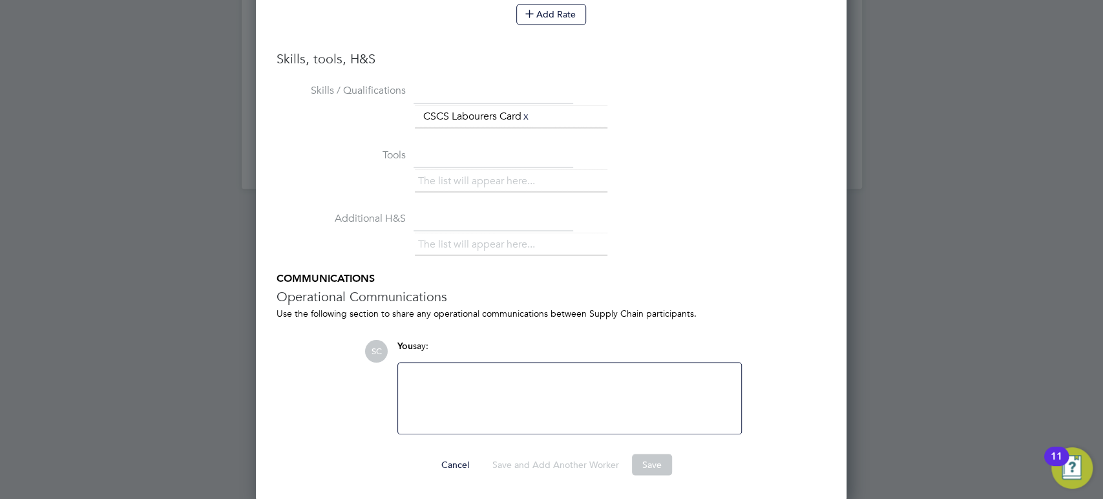
click at [657, 454] on button "Save" at bounding box center [652, 464] width 40 height 21
type input "0"
type input "19.158887373396162"
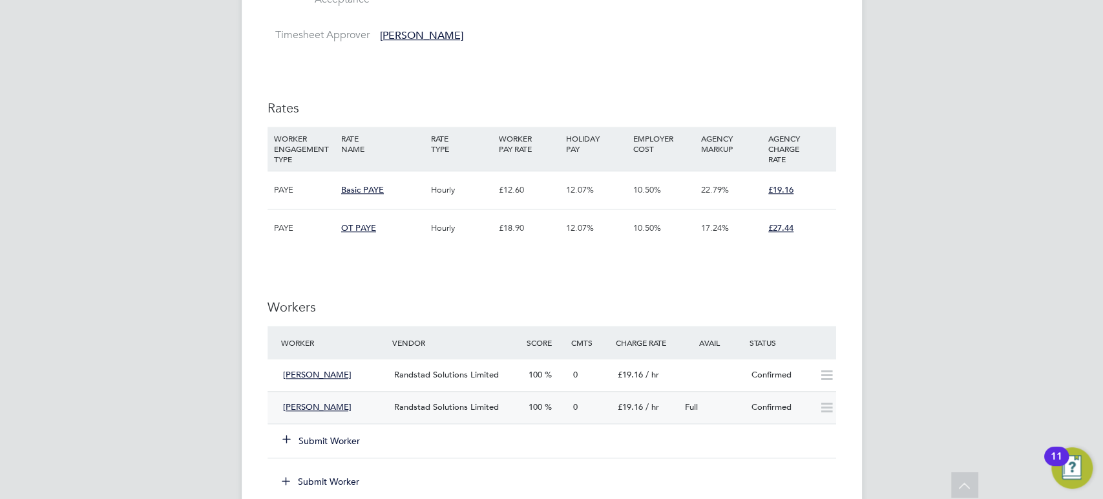
click at [383, 408] on div "[PERSON_NAME]" at bounding box center [334, 407] width 112 height 21
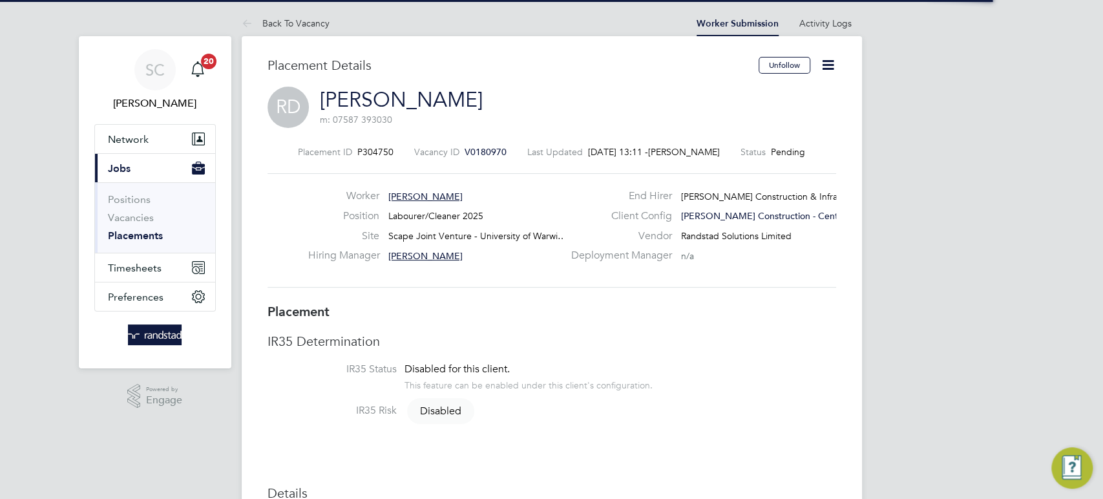
click at [830, 60] on icon at bounding box center [828, 65] width 16 height 16
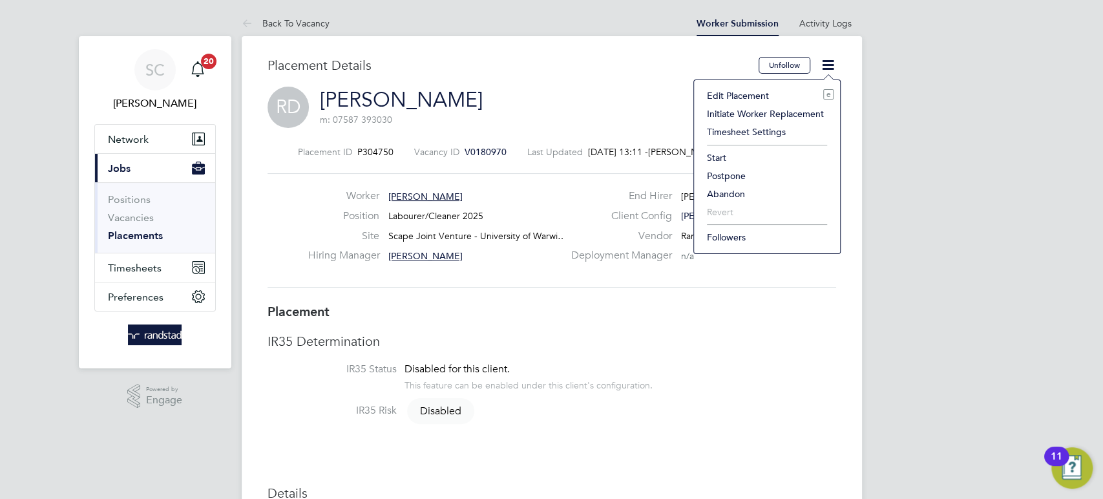
click at [713, 158] on li "Start" at bounding box center [766, 158] width 133 height 18
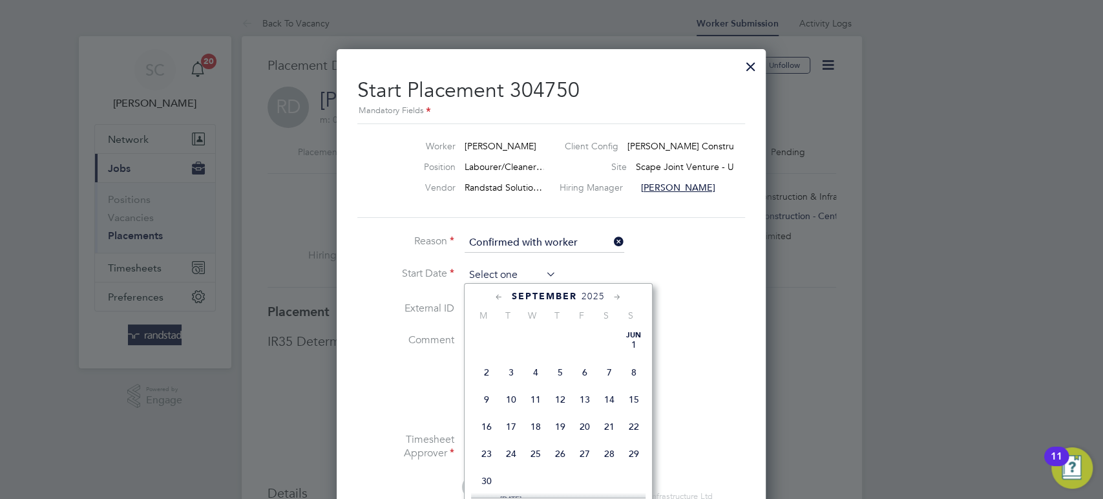
click at [478, 269] on input at bounding box center [511, 275] width 92 height 19
click at [476, 393] on span "22" at bounding box center [486, 380] width 25 height 25
type input "[DATE]"
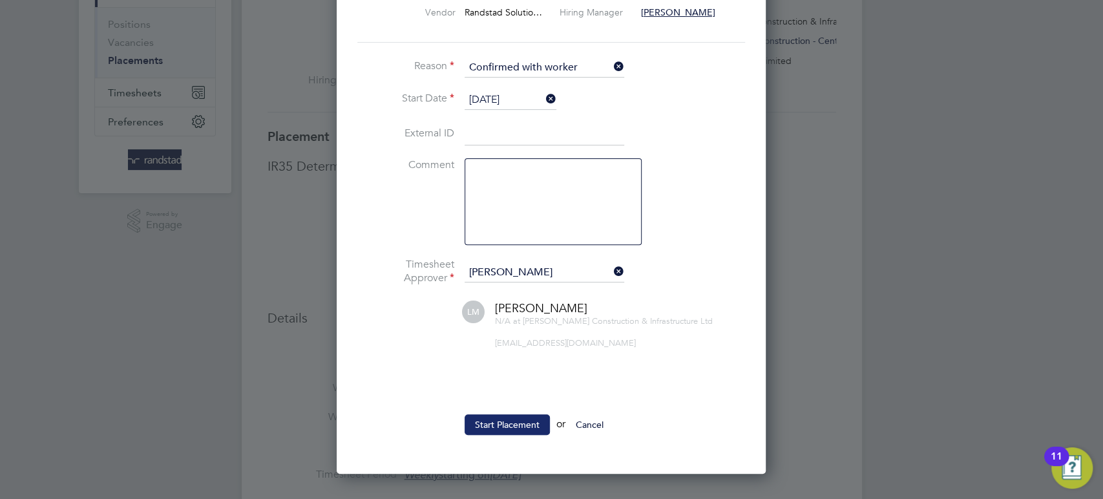
click at [494, 427] on button "Start Placement" at bounding box center [507, 424] width 85 height 21
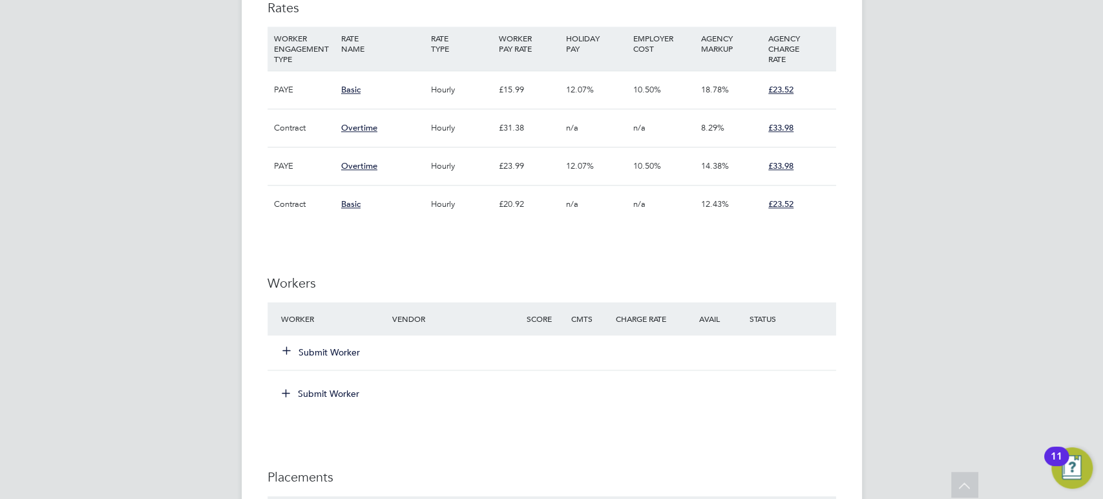
scroll to position [978, 0]
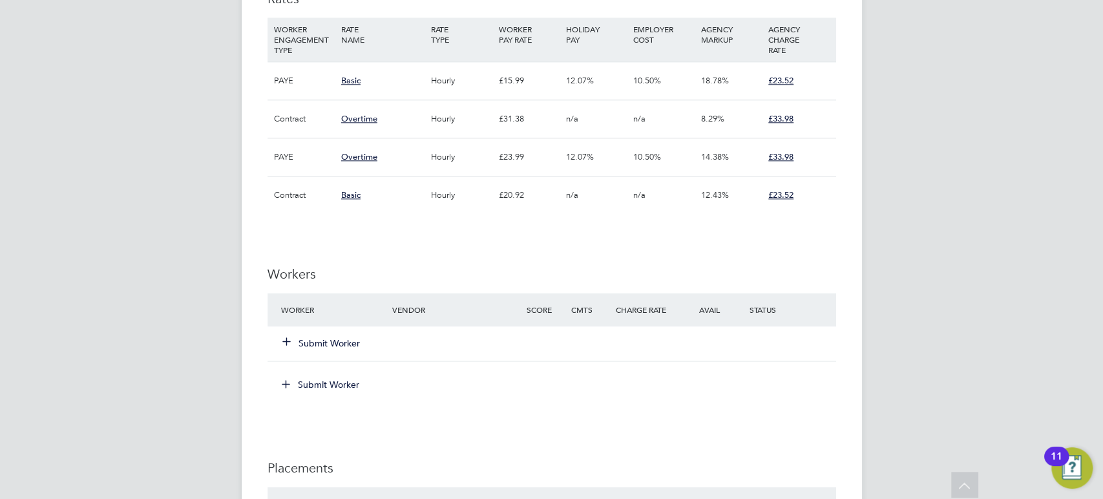
click at [344, 349] on button "Submit Worker" at bounding box center [322, 343] width 78 height 13
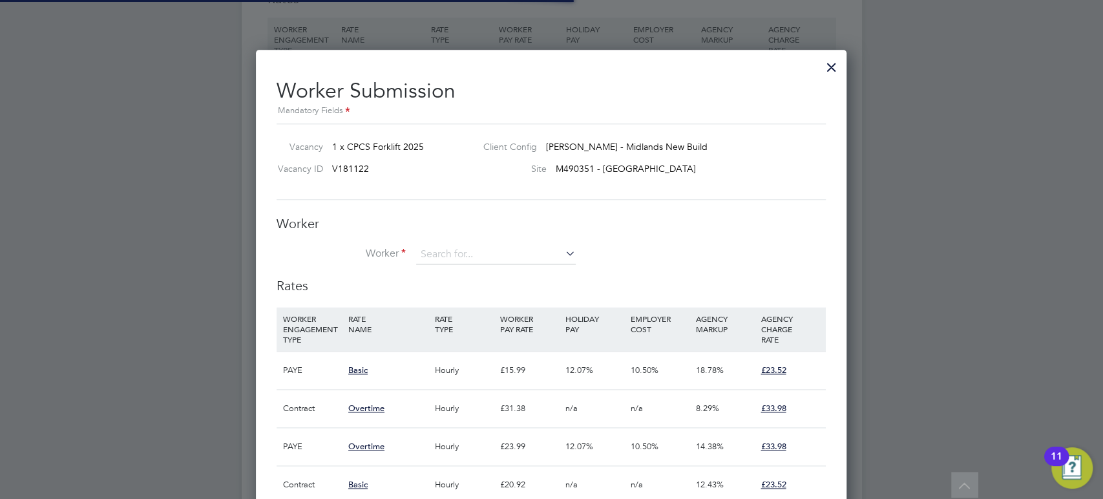
scroll to position [6, 6]
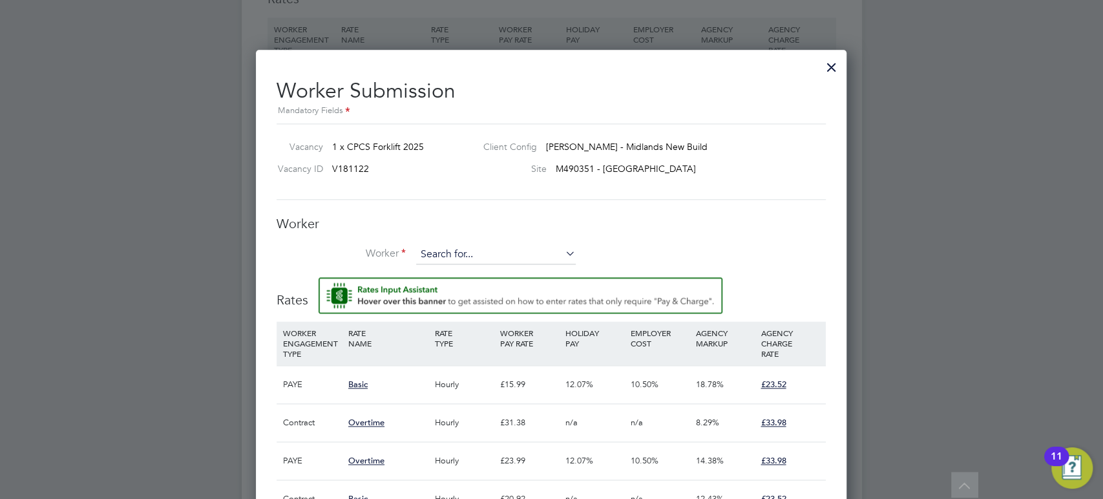
click at [454, 251] on input at bounding box center [496, 254] width 160 height 19
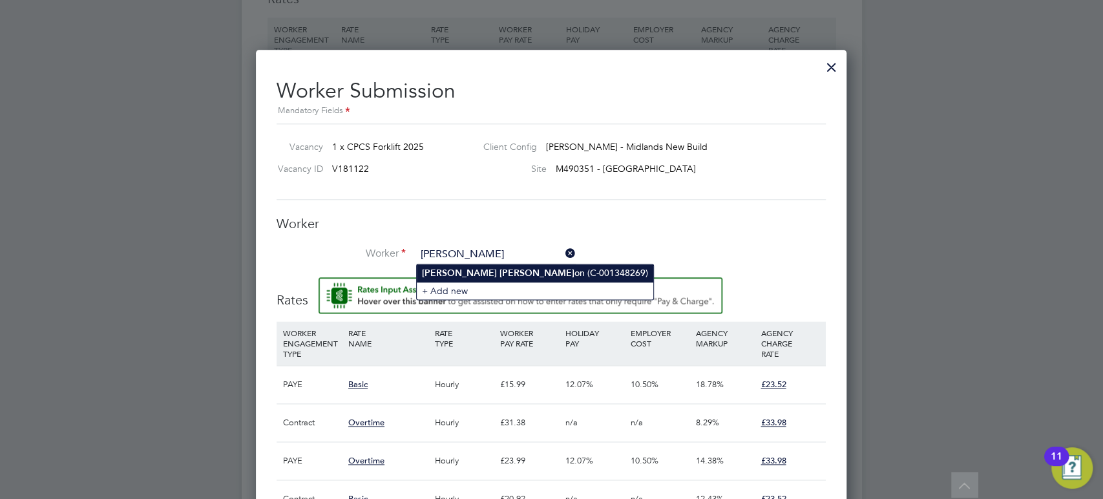
click at [500, 268] on b "[PERSON_NAME]" at bounding box center [537, 273] width 75 height 11
type input "[PERSON_NAME] (C-001348269)"
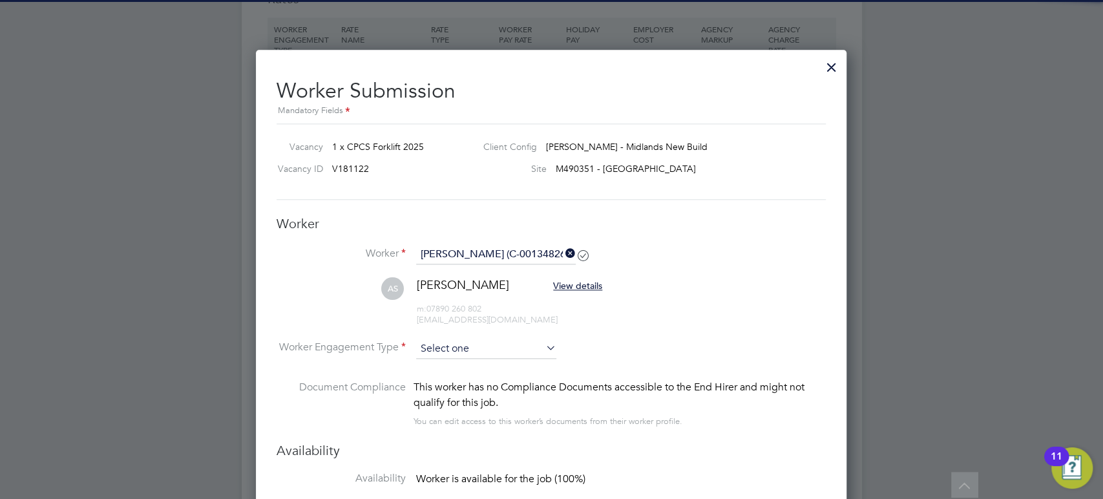
click at [442, 347] on input at bounding box center [486, 348] width 140 height 19
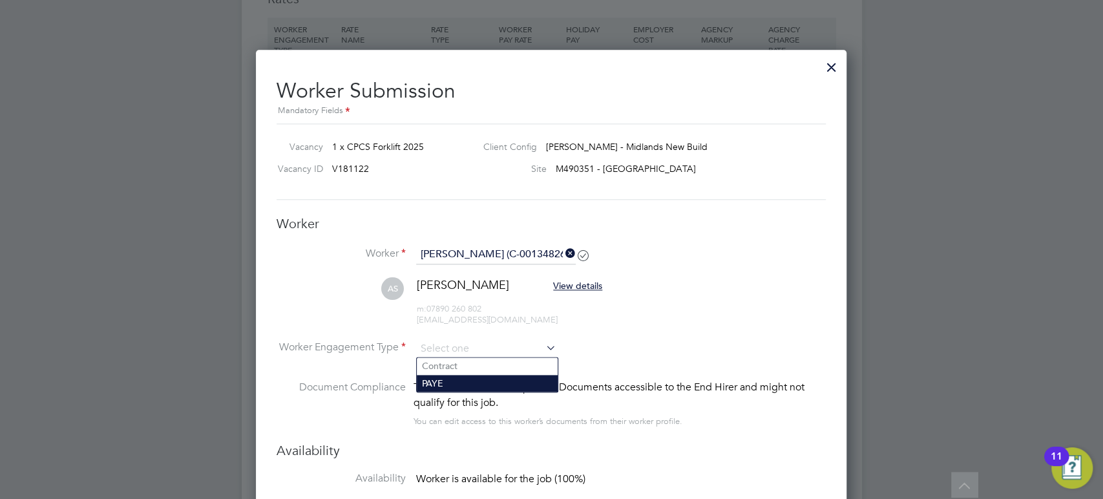
click at [432, 382] on li "PAYE" at bounding box center [487, 383] width 141 height 17
type input "PAYE"
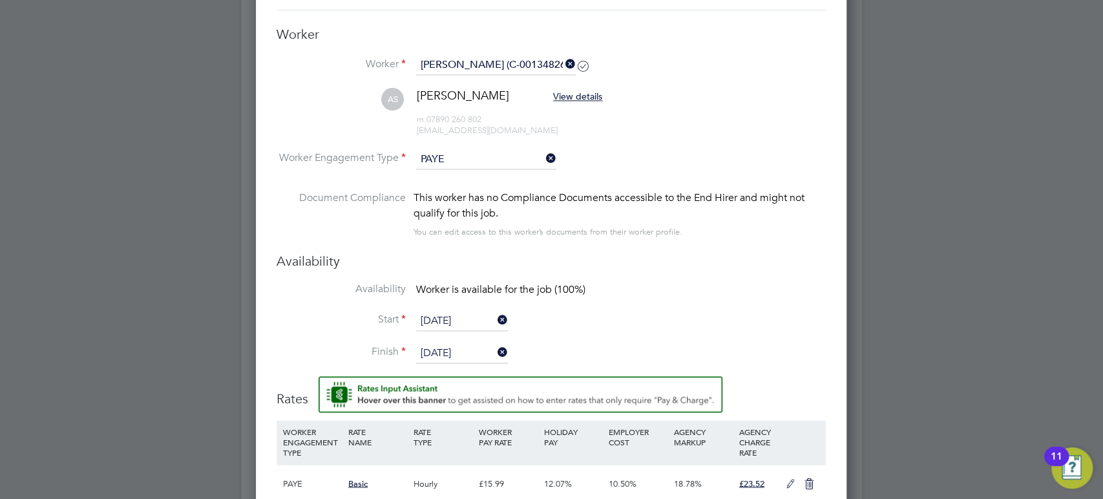
click at [441, 347] on input "[DATE]" at bounding box center [462, 353] width 92 height 19
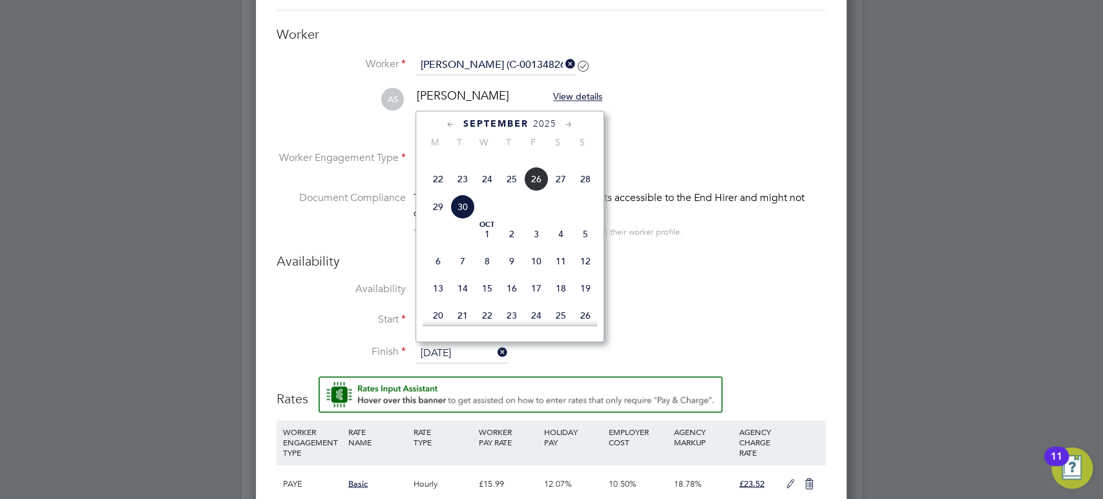
click at [516, 191] on span "25" at bounding box center [512, 179] width 25 height 25
type input "25 Sep 2025"
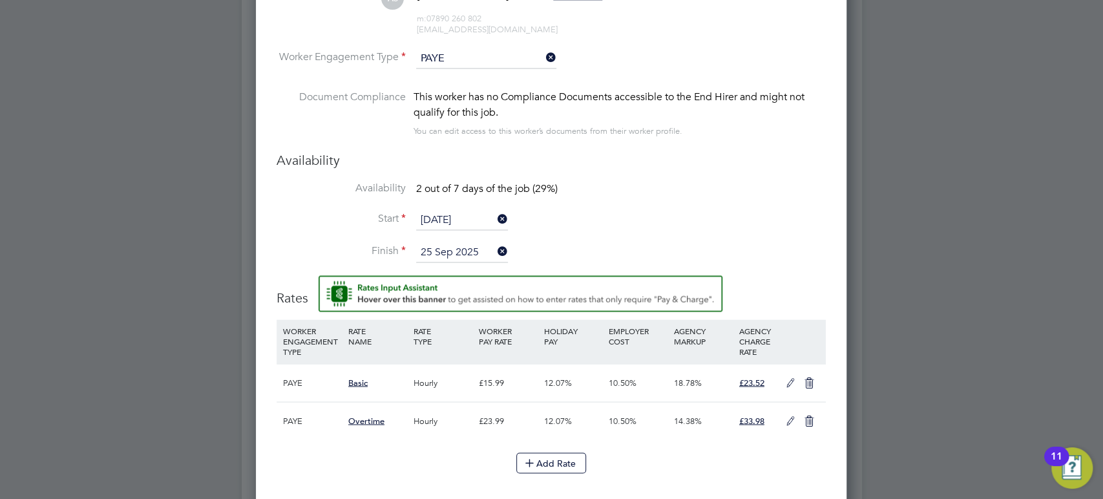
click at [790, 381] on icon at bounding box center [791, 382] width 16 height 10
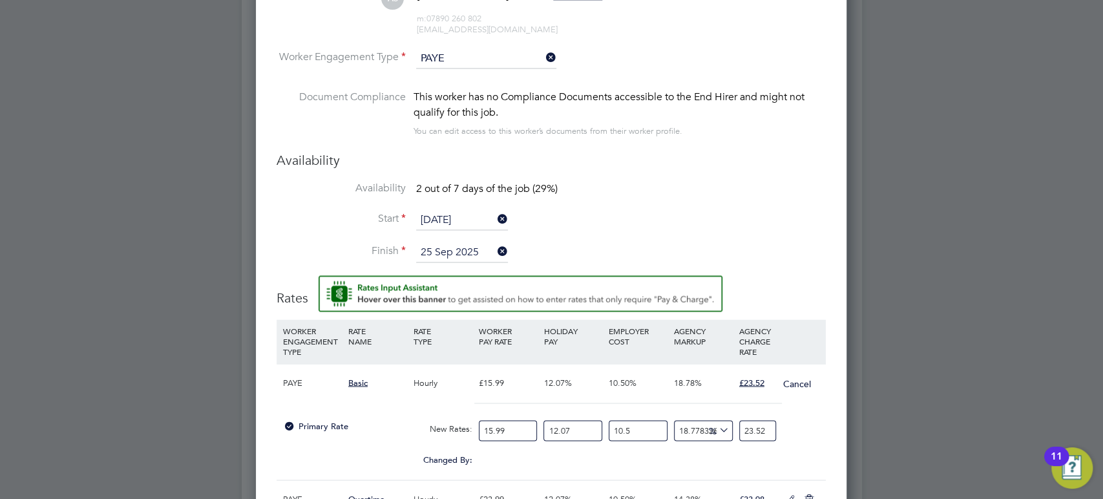
drag, startPoint x: 518, startPoint y: 425, endPoint x: 430, endPoint y: 421, distance: 87.9
click at [432, 421] on div "Primary Rate New Rates: 15.99 12.07 n/a 10.5 n/a 18.778326940770388 0 % 23.52" at bounding box center [551, 431] width 549 height 34
type input "1"
type input "1.4709193245778611"
type input "17"
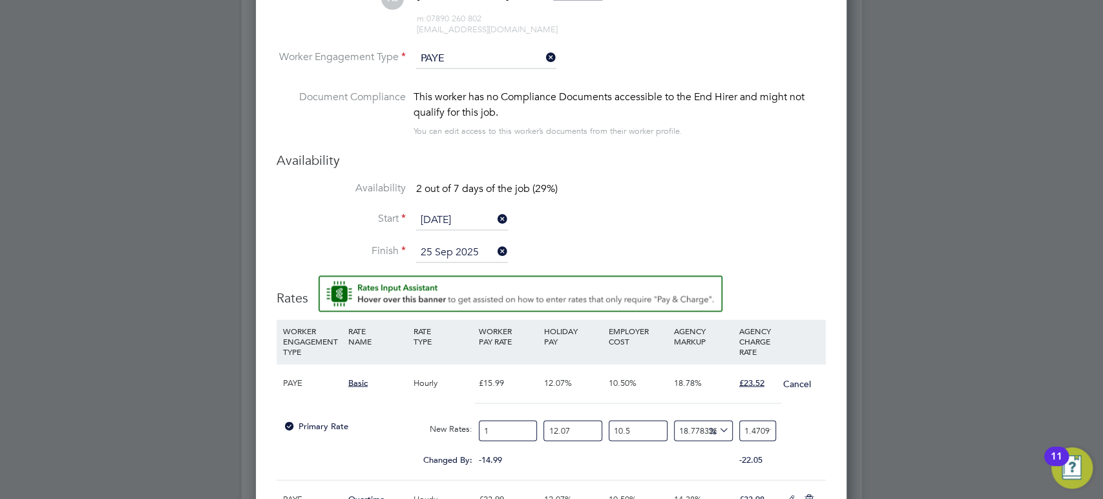
type input "25.00562851782364"
type input "17.9"
type input "26.329455909943714"
type input "17.92"
type input "26.35887429643527"
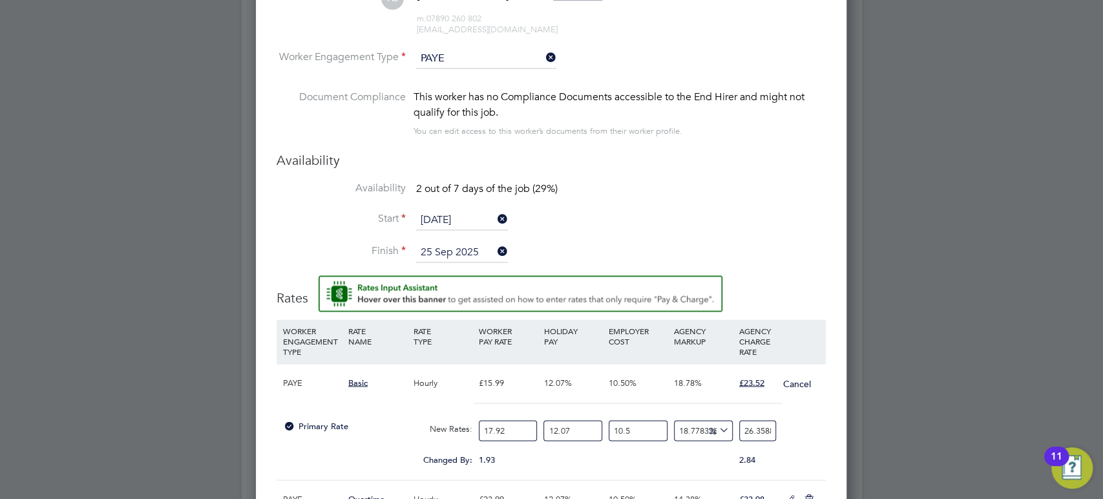
type input "17.92"
drag, startPoint x: 598, startPoint y: 421, endPoint x: 483, endPoint y: 426, distance: 114.5
click at [489, 425] on div "Primary Rate New Rates: 17.92 12.07 n/a 10.5 n/a 18.778326940770388 4.167221176…" at bounding box center [551, 431] width 549 height 34
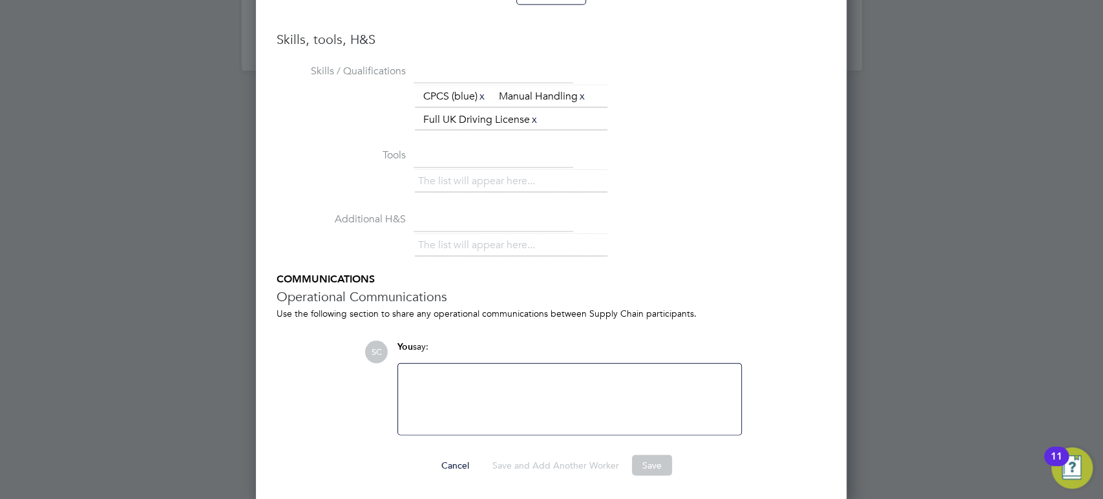
type input "0"
type input "23.52000918750359"
click at [652, 458] on button "Save" at bounding box center [652, 465] width 40 height 21
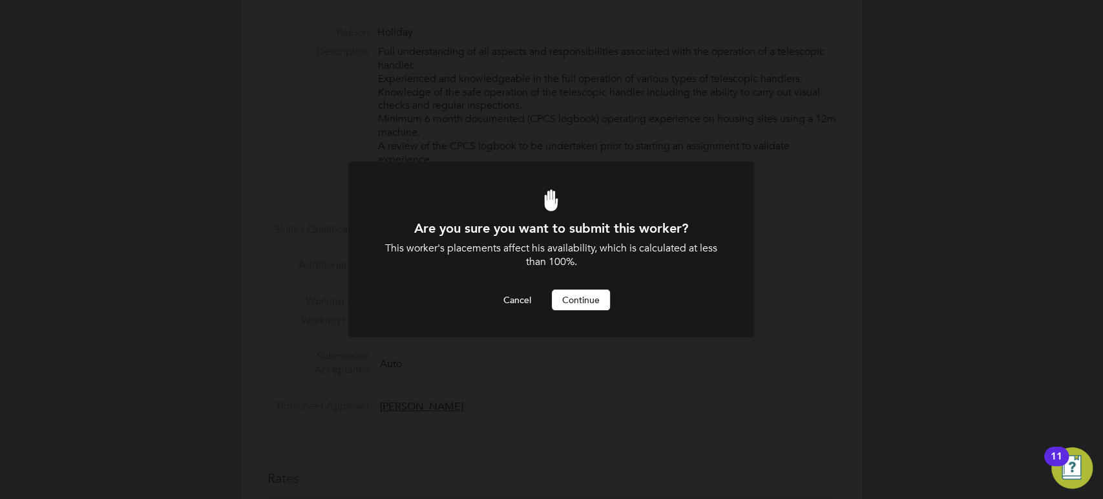
click at [593, 308] on button "Continue" at bounding box center [581, 299] width 58 height 21
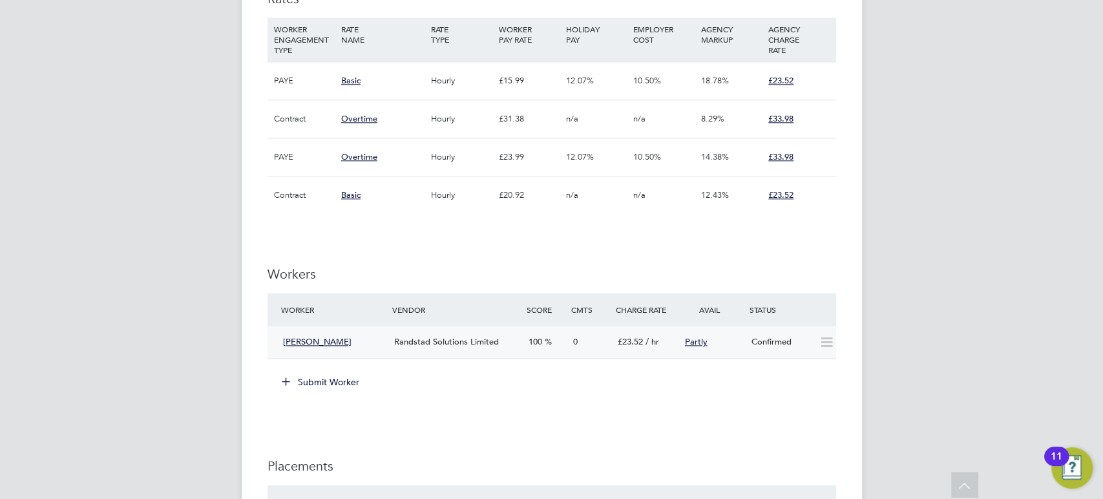
click at [368, 344] on div "[PERSON_NAME]" at bounding box center [334, 342] width 112 height 21
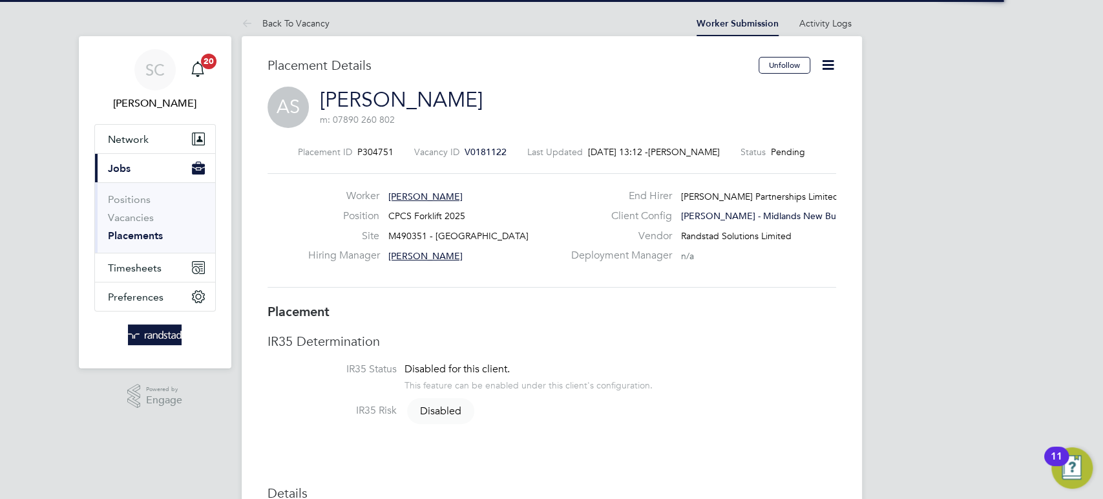
click at [828, 63] on icon at bounding box center [828, 65] width 16 height 16
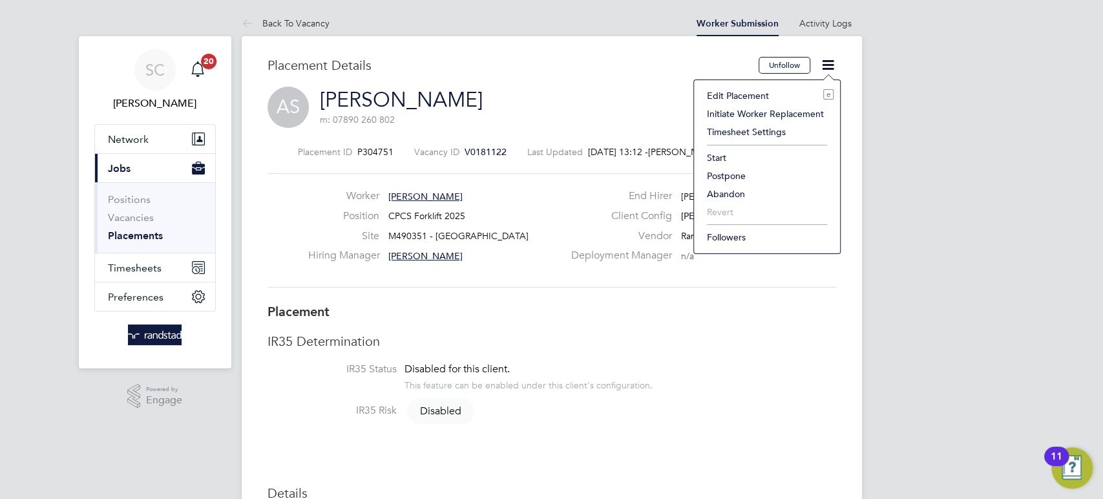
click at [727, 158] on li "Start" at bounding box center [766, 158] width 133 height 18
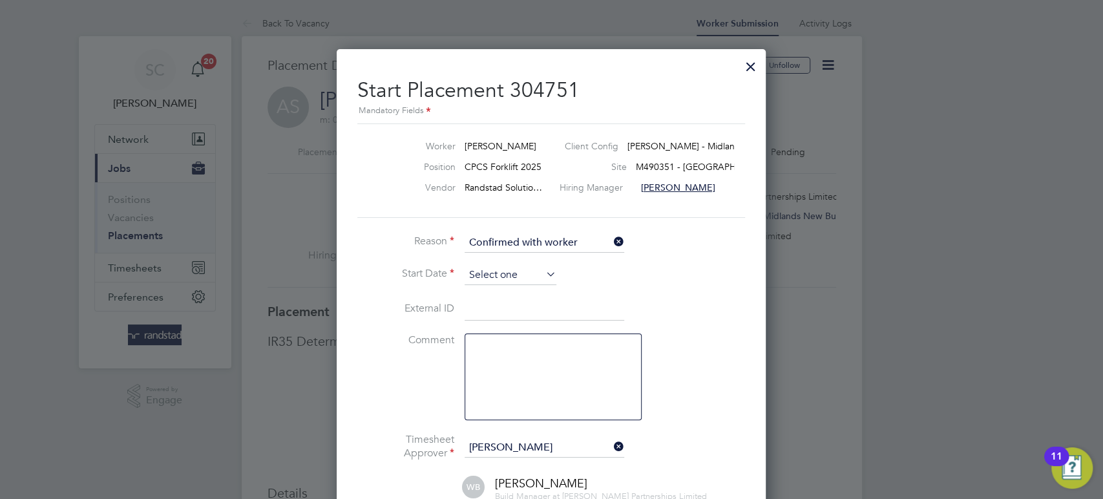
click at [485, 275] on input at bounding box center [511, 275] width 92 height 19
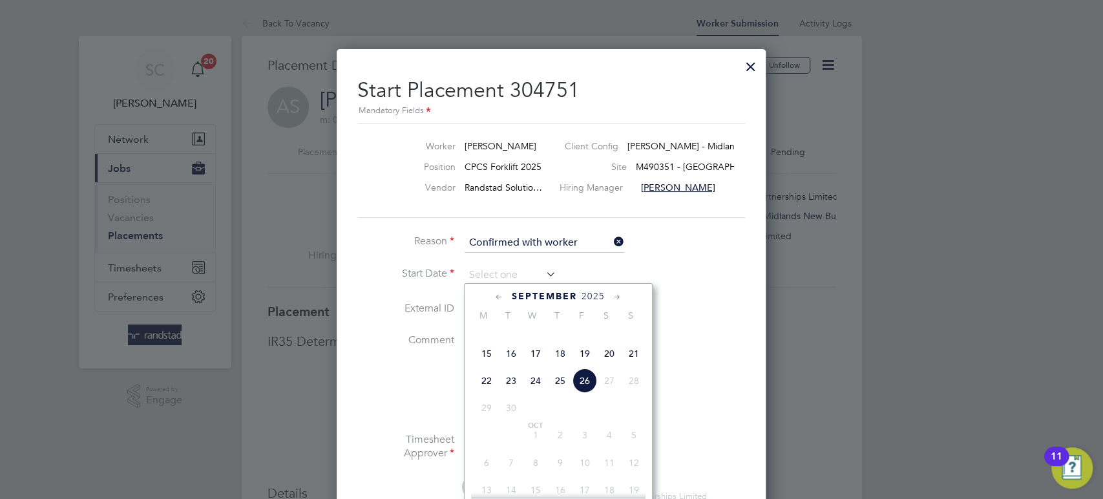
click at [532, 393] on span "24" at bounding box center [535, 380] width 25 height 25
type input "[DATE]"
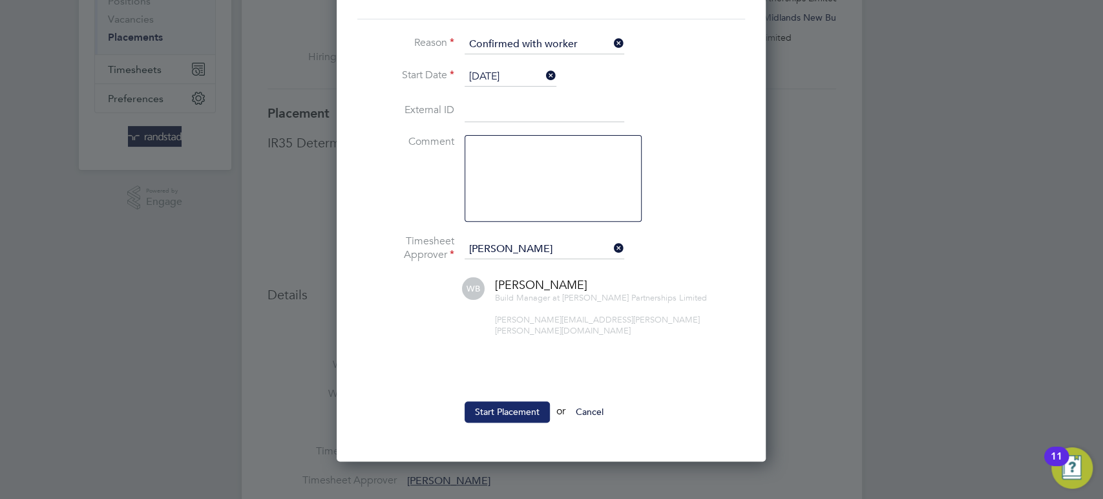
click at [503, 401] on button "Start Placement" at bounding box center [507, 411] width 85 height 21
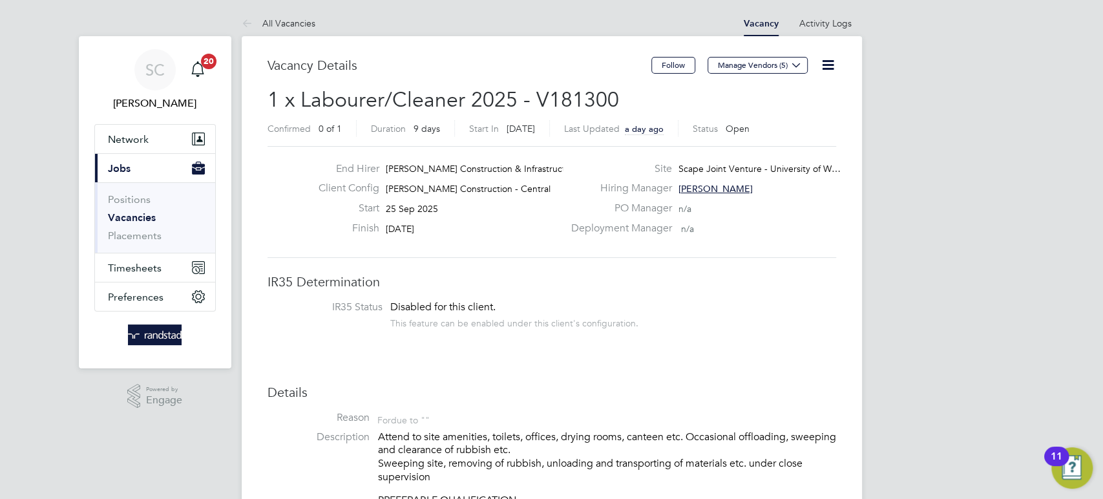
click at [829, 67] on icon at bounding box center [828, 65] width 16 height 16
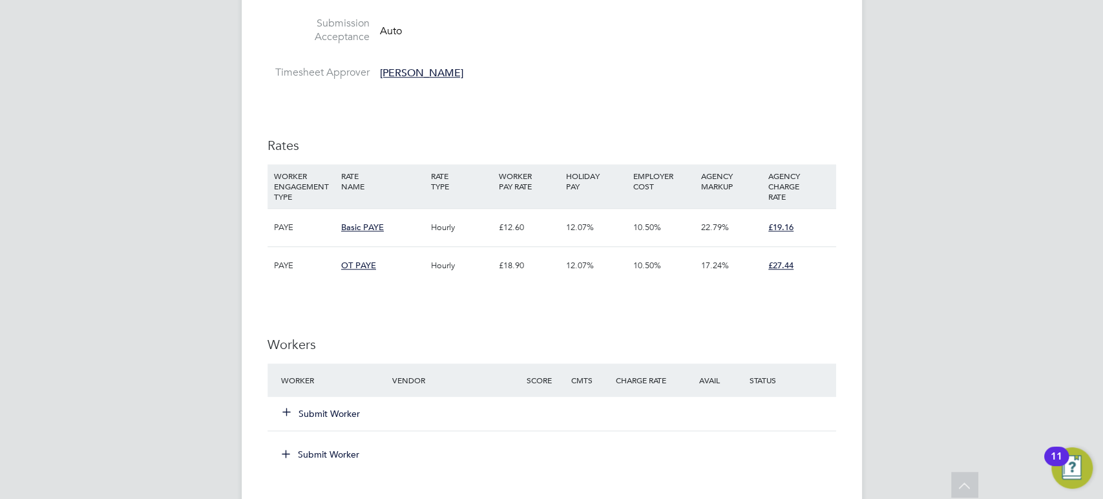
scroll to position [713, 0]
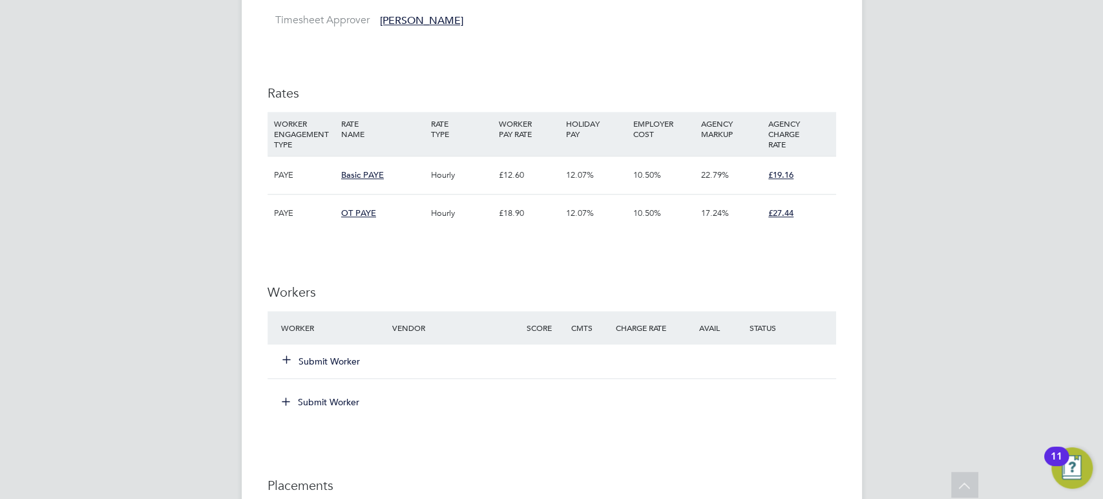
click at [330, 358] on button "Submit Worker" at bounding box center [322, 361] width 78 height 13
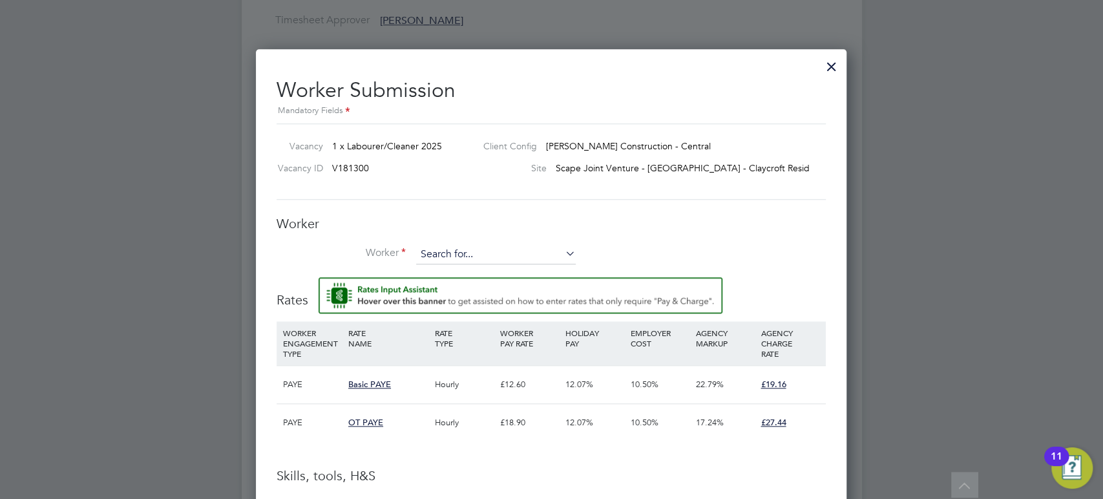
click at [426, 251] on input at bounding box center [496, 254] width 160 height 19
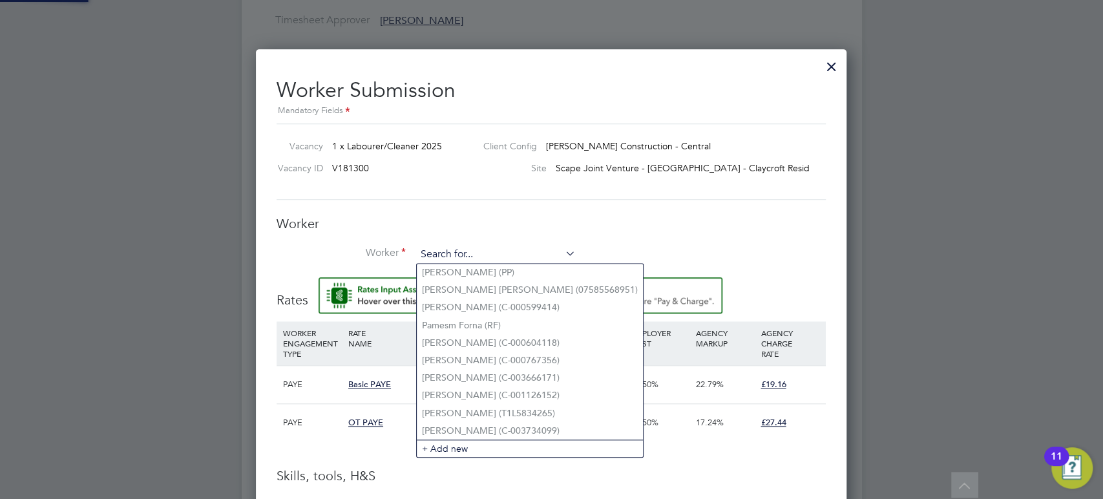
paste input "[EMAIL_ADDRESS][DOMAIN_NAME]"
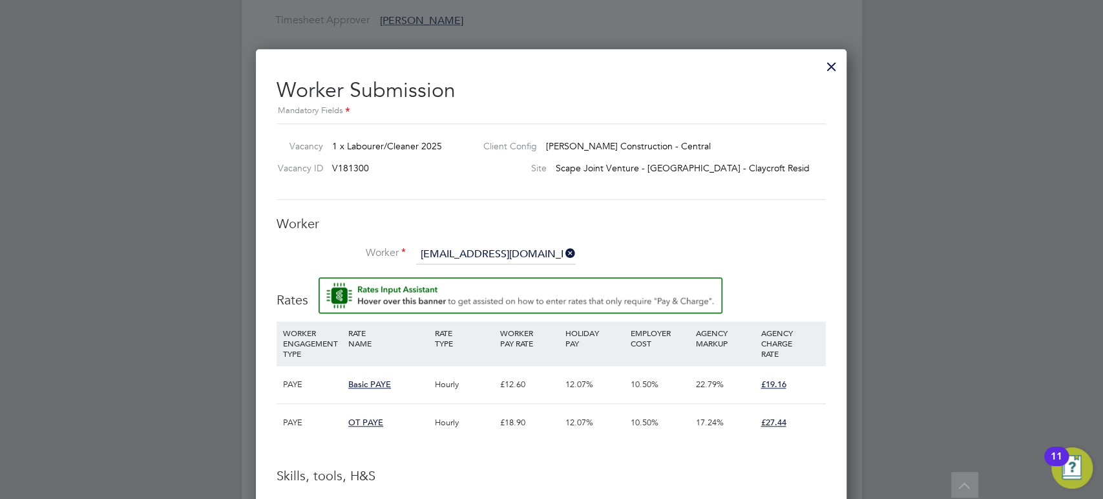
click at [455, 270] on li "[PERSON_NAME] ( [PERSON_NAME][EMAIL_ADDRESS][DOMAIN_NAME] )" at bounding box center [541, 272] width 249 height 17
type input "[PERSON_NAME] ([PERSON_NAME][EMAIL_ADDRESS][DOMAIN_NAME])"
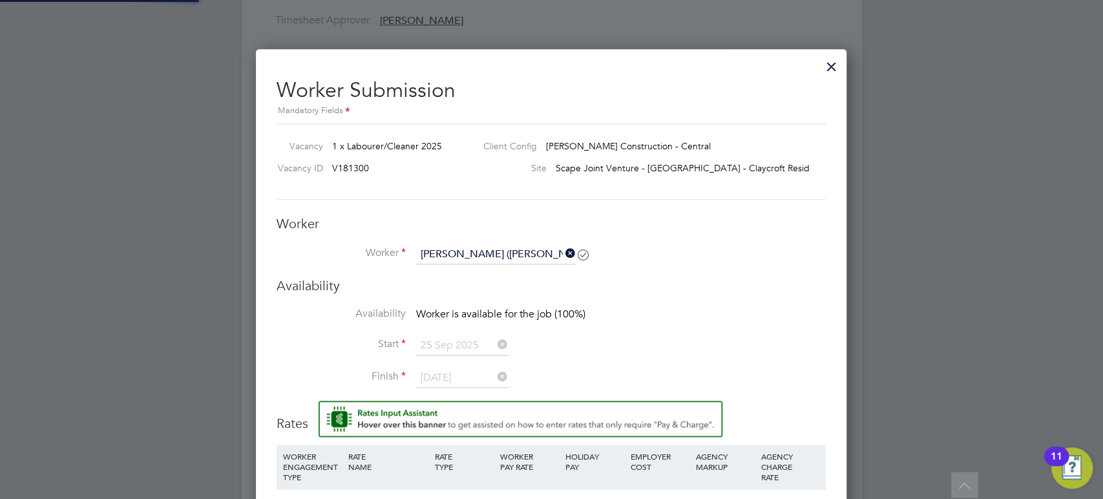
scroll to position [1135, 591]
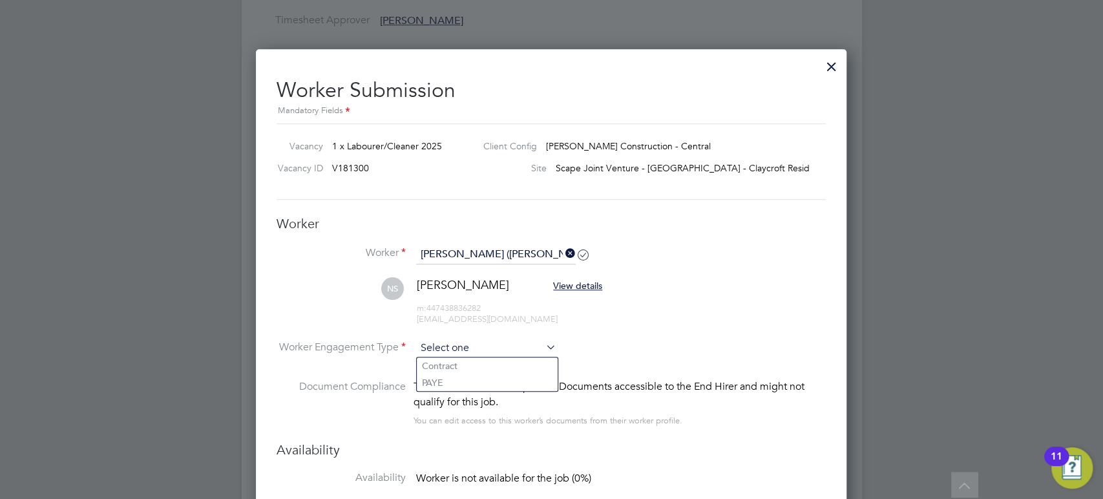
click at [442, 350] on input at bounding box center [486, 348] width 140 height 19
click at [437, 377] on li "PAYE" at bounding box center [487, 382] width 141 height 17
type input "PAYE"
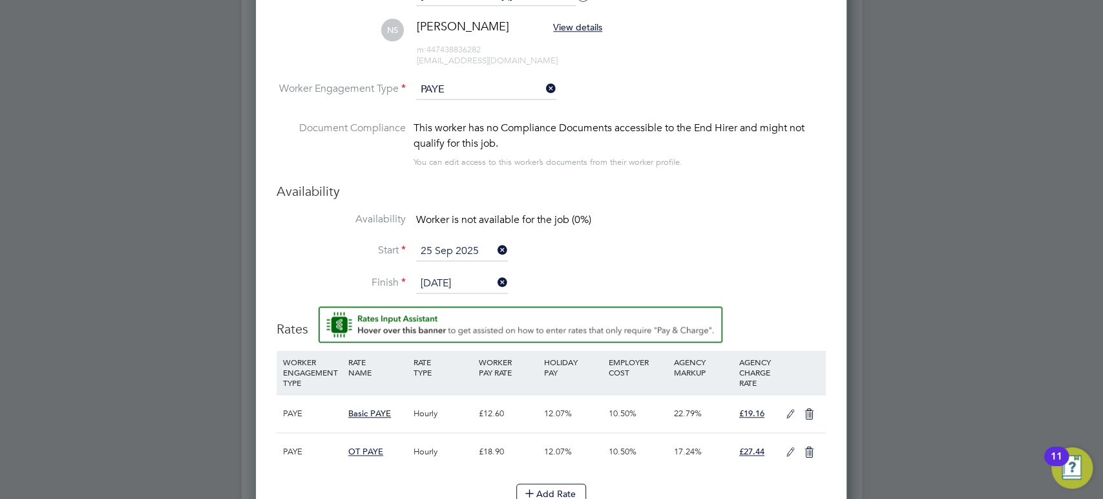
click at [445, 281] on input "[DATE]" at bounding box center [462, 283] width 92 height 19
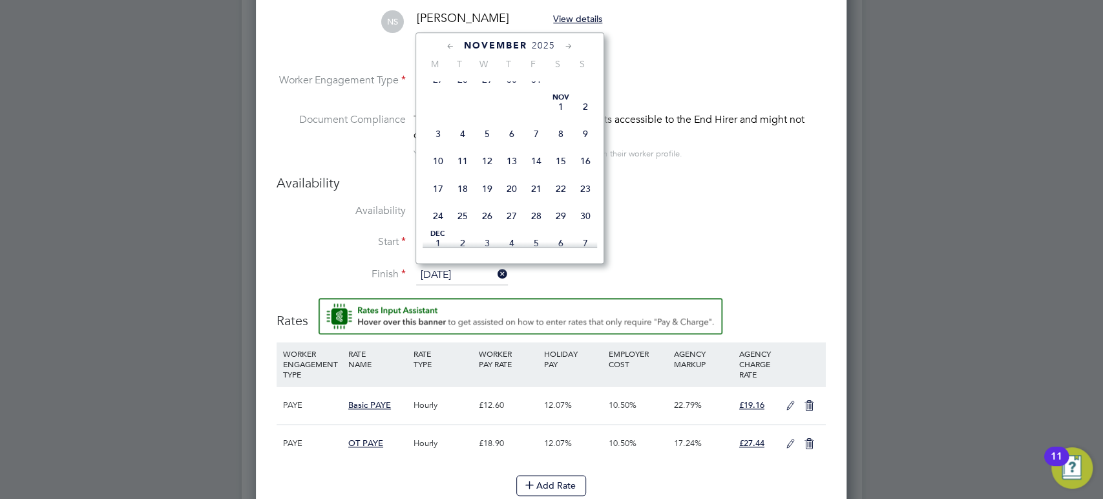
click at [534, 228] on span "28" at bounding box center [536, 216] width 25 height 25
type input "[DATE]"
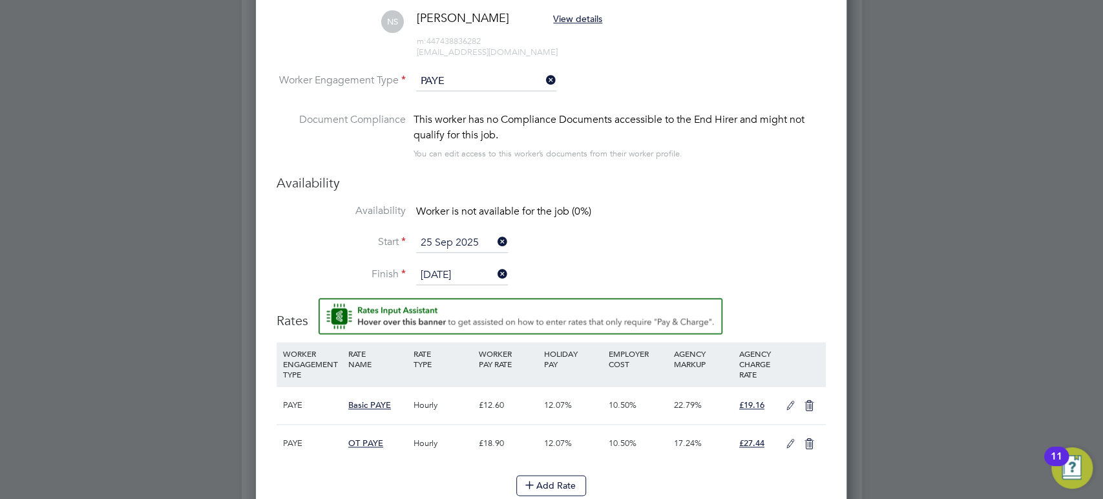
click at [793, 405] on icon at bounding box center [791, 406] width 16 height 10
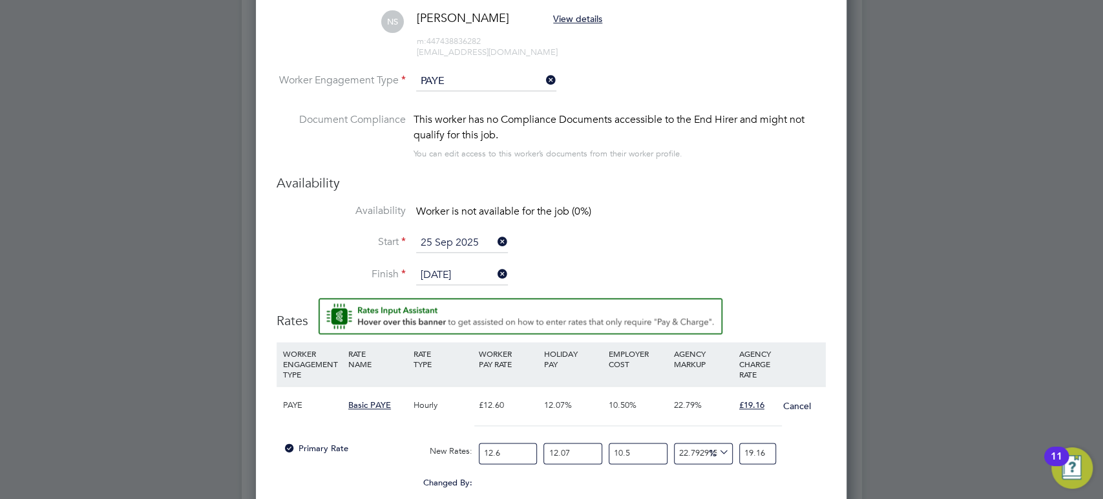
drag, startPoint x: 518, startPoint y: 454, endPoint x: 330, endPoint y: 440, distance: 188.5
click at [346, 445] on div "Primary Rate New Rates: 12.6 12.07 n/a 10.5 n/a 22.79291511284121 0 % 19.16" at bounding box center [551, 453] width 549 height 34
type input "1"
type input "1.5206349206349206"
type input "14"
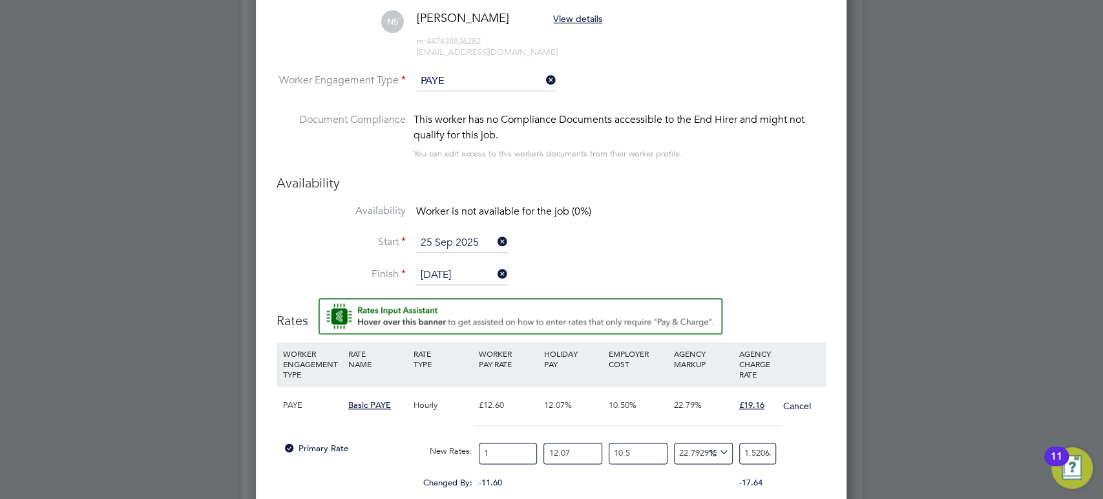
type input "21.288888888888888"
type input "14.1"
type input "21.440952380952382"
type input "14.12"
type input "21.47136507936508"
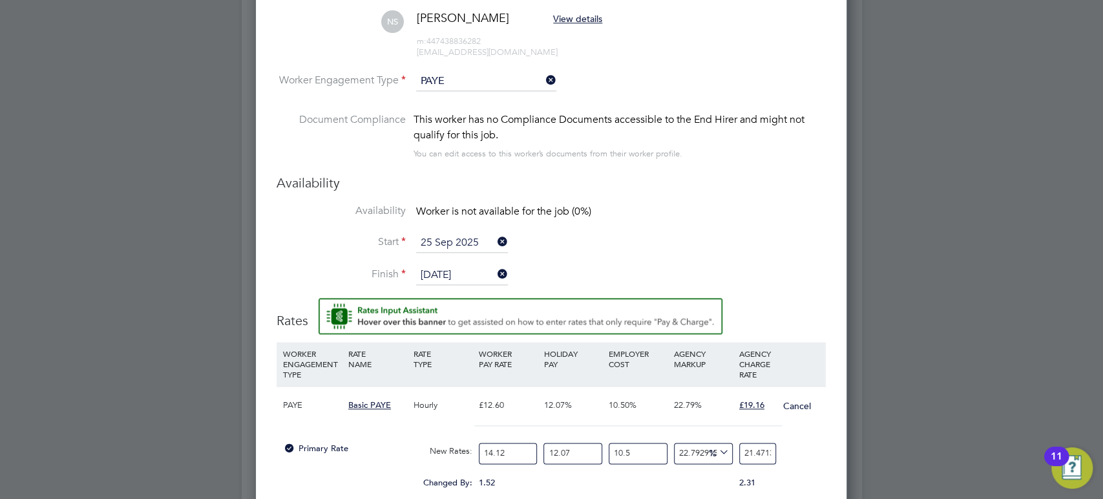
type input "14.12"
click at [597, 449] on input "12.07" at bounding box center [572, 453] width 59 height 21
drag, startPoint x: 572, startPoint y: 449, endPoint x: 489, endPoint y: 449, distance: 83.4
click at [489, 449] on div "Primary Rate New Rates: 14.12 12.07 n/a 10.5 n/a 22.79291511284121 3.9855312593…" at bounding box center [551, 453] width 549 height 34
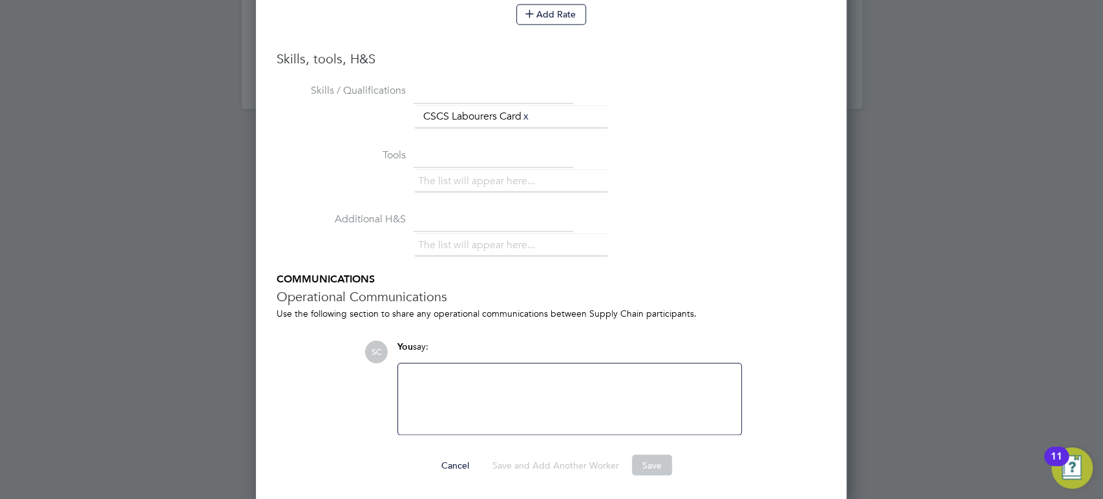
type input "0"
type input "19.158887373396162"
click at [653, 468] on button "Save" at bounding box center [652, 464] width 40 height 21
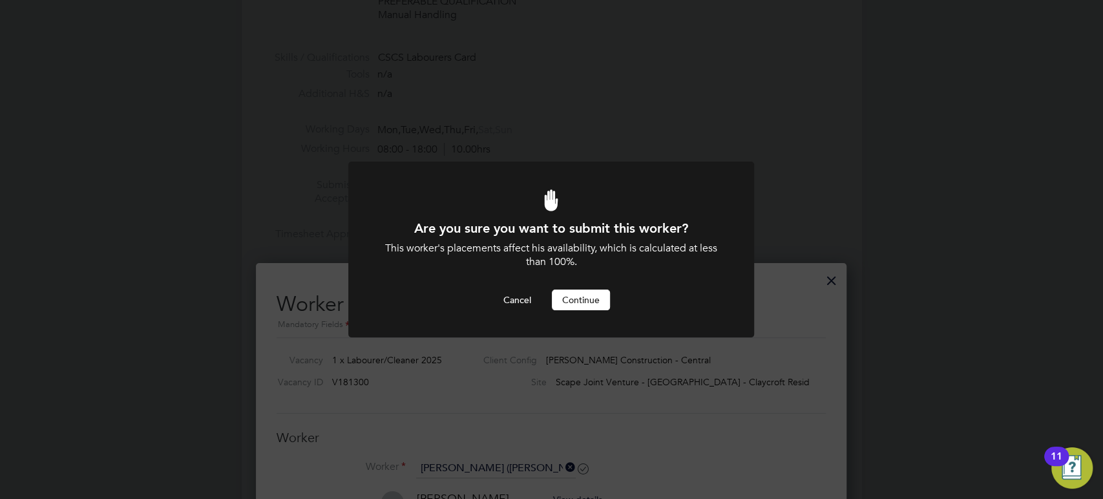
click at [590, 298] on button "Continue" at bounding box center [581, 299] width 58 height 21
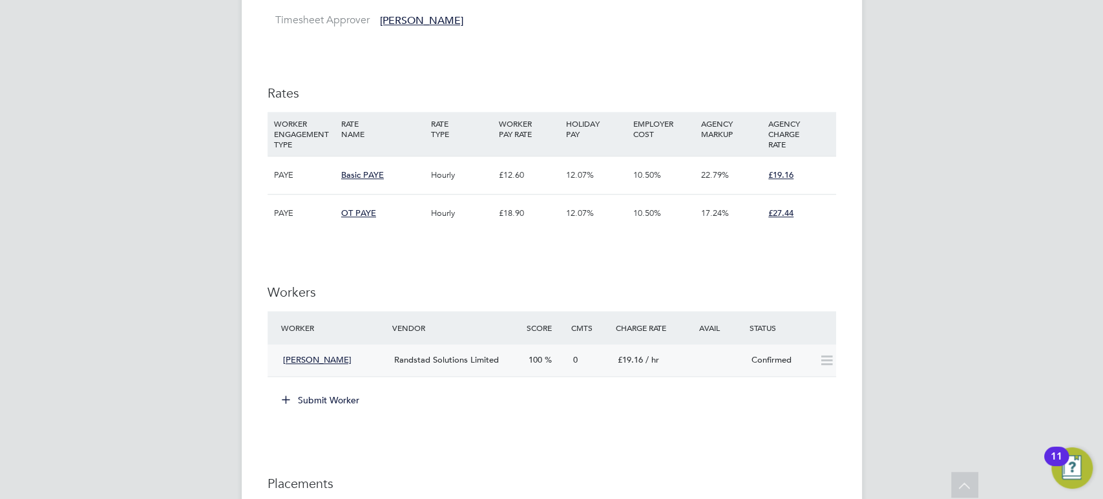
click at [476, 364] on span "Randstad Solutions Limited" at bounding box center [446, 359] width 105 height 11
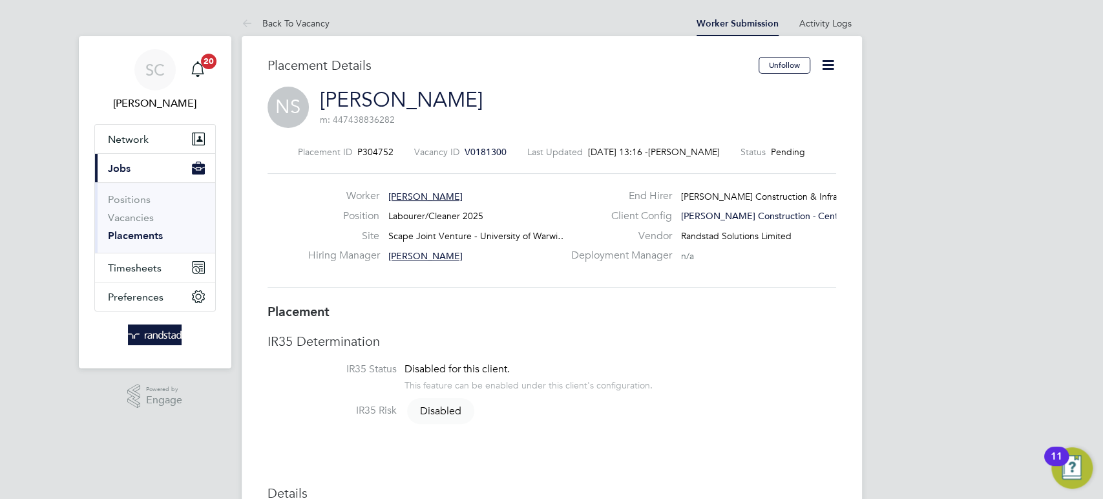
click at [821, 67] on icon at bounding box center [828, 65] width 16 height 16
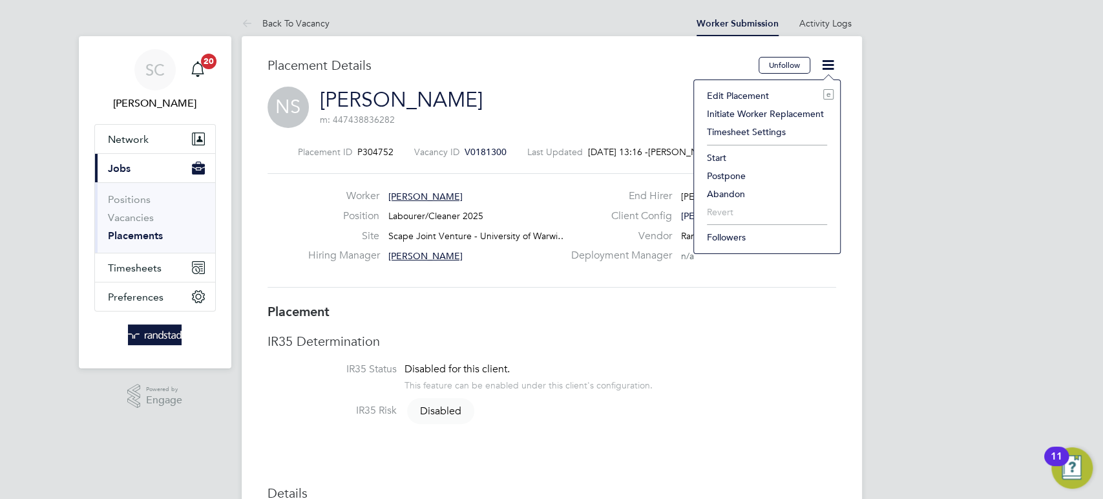
click at [724, 156] on li "Start" at bounding box center [766, 158] width 133 height 18
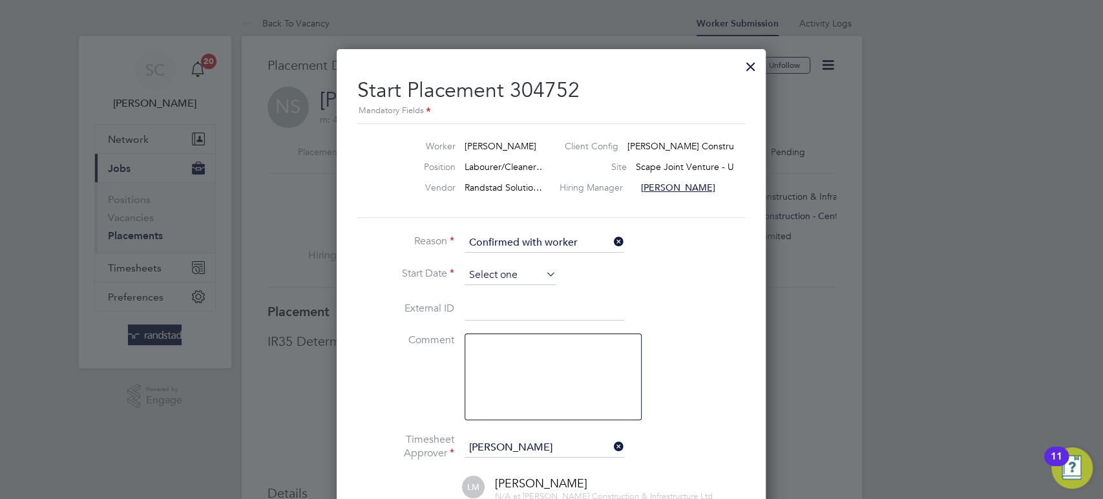
click at [478, 269] on input at bounding box center [511, 275] width 92 height 19
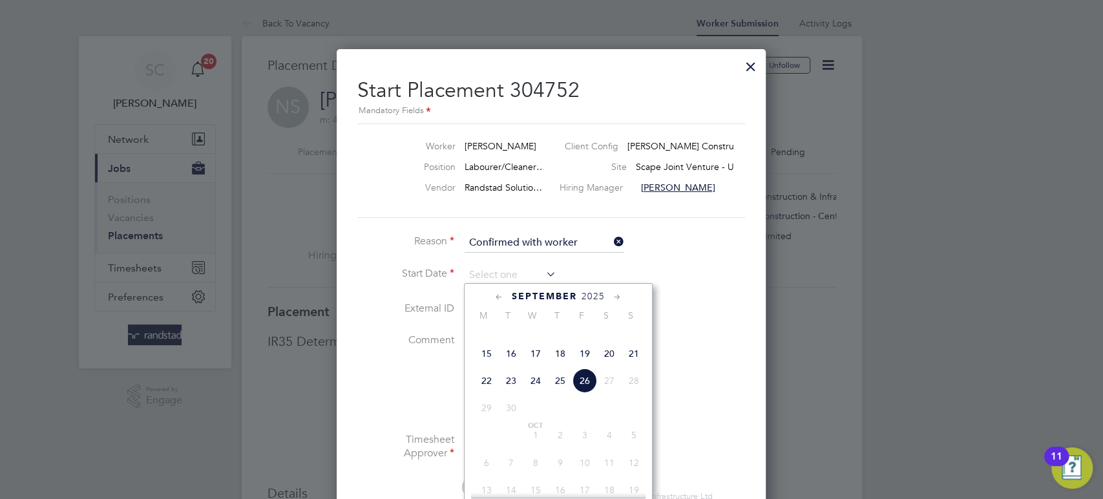
click at [556, 393] on span "25" at bounding box center [560, 380] width 25 height 25
type input "25 Sep 2025"
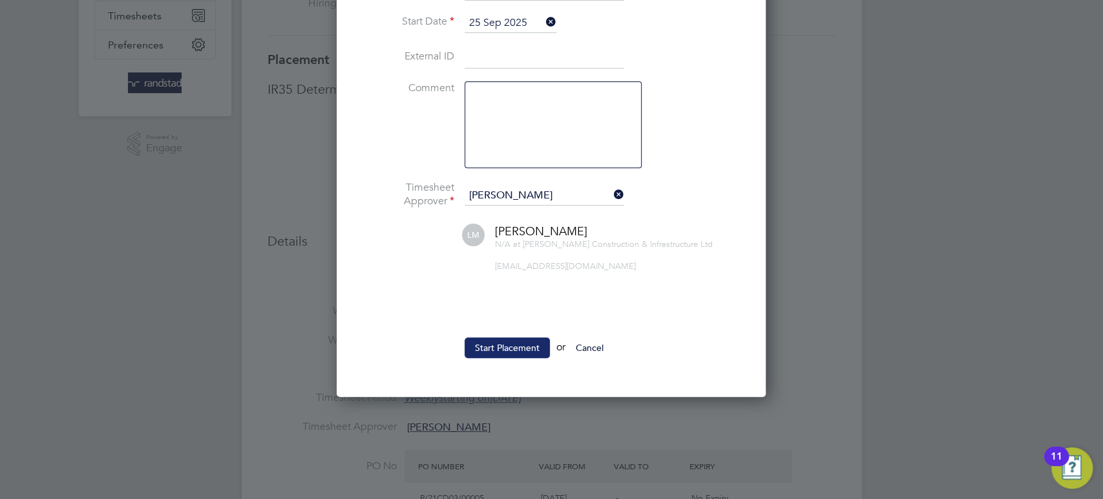
click at [521, 350] on button "Start Placement" at bounding box center [507, 347] width 85 height 21
